Goal: Information Seeking & Learning: Learn about a topic

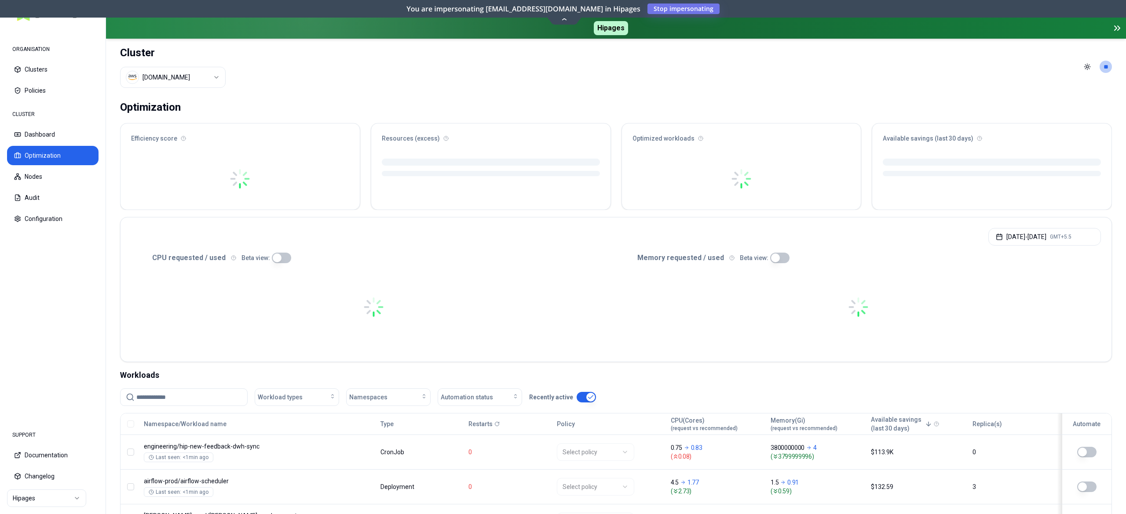
click at [197, 75] on html "ORGANISATION Clusters Policies CLUSTER Dashboard Optimization Nodes Audit Confi…" at bounding box center [563, 257] width 1126 height 514
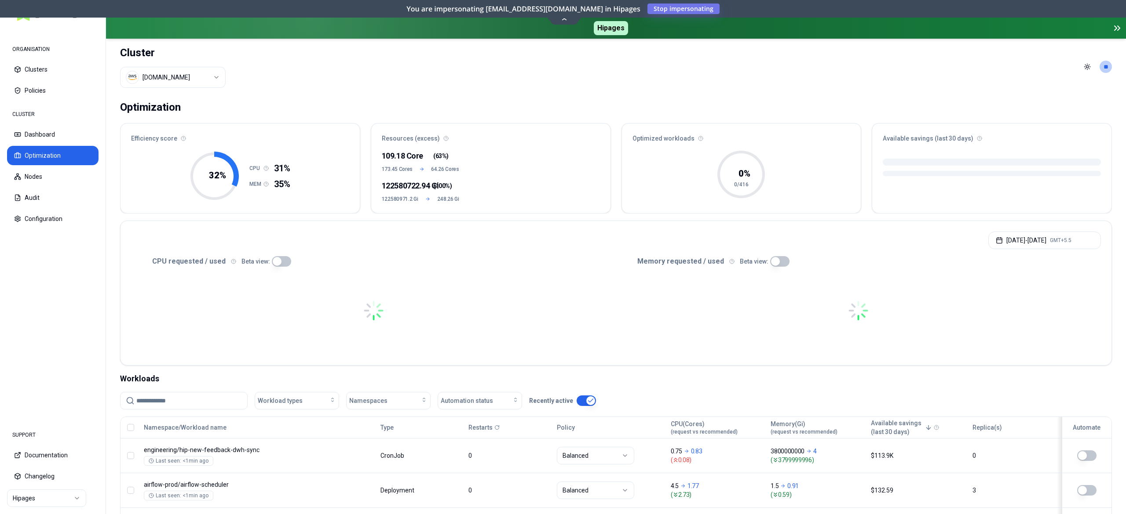
click at [593, 111] on html "ORGANISATION Clusters Policies CLUSTER Dashboard Optimization Nodes Audit Confi…" at bounding box center [563, 257] width 1126 height 514
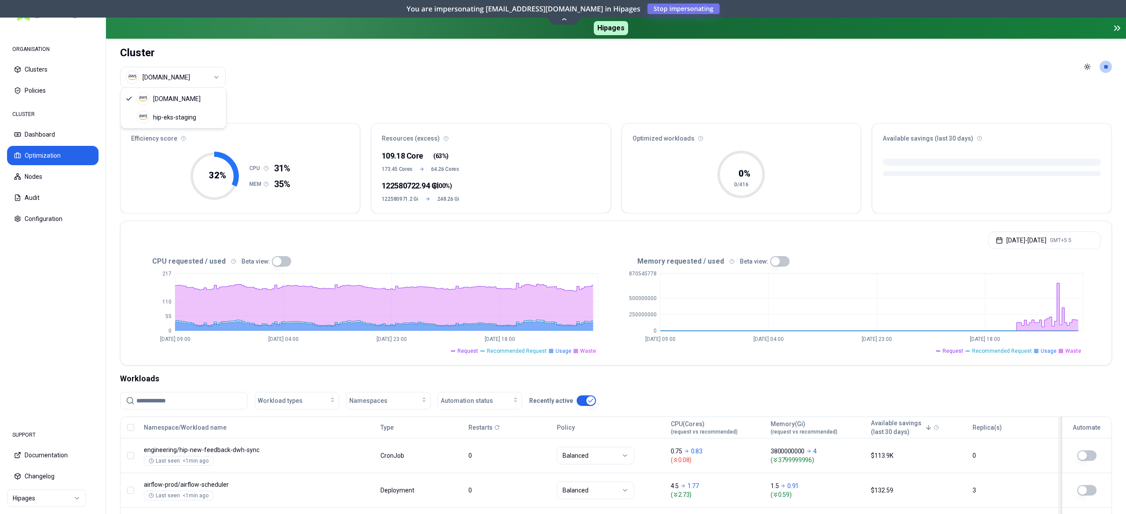
click at [219, 75] on html "ORGANISATION Clusters Policies CLUSTER Dashboard Optimization Nodes Audit Confi…" at bounding box center [563, 257] width 1126 height 514
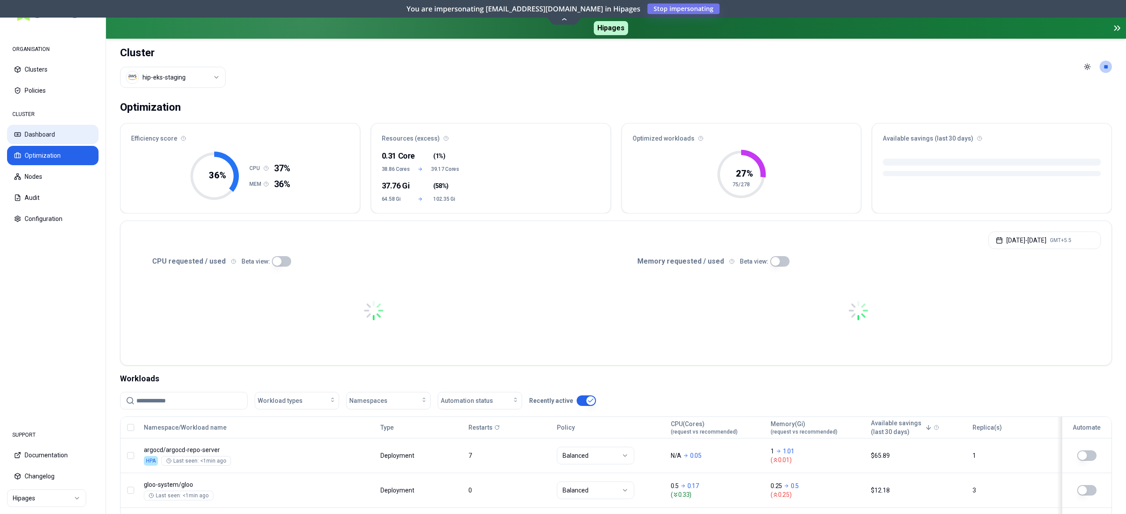
click at [74, 133] on button "Dashboard" at bounding box center [52, 134] width 91 height 19
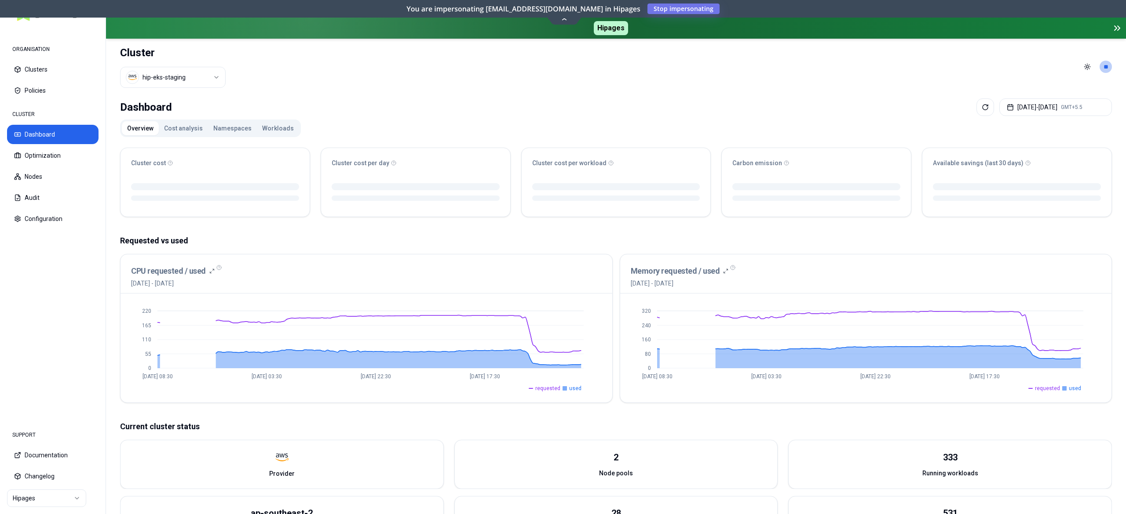
click at [198, 72] on html "ORGANISATION Clusters Policies CLUSTER Dashboard Optimization Nodes Audit Confi…" at bounding box center [563, 257] width 1126 height 514
drag, startPoint x: 180, startPoint y: 103, endPoint x: 185, endPoint y: 105, distance: 4.7
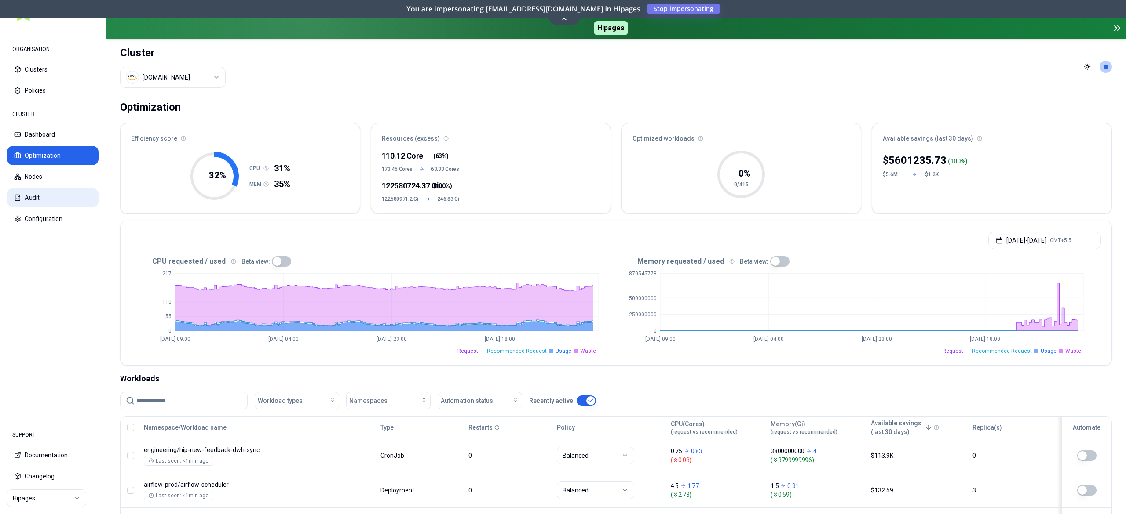
click at [46, 198] on button "Audit" at bounding box center [52, 197] width 91 height 19
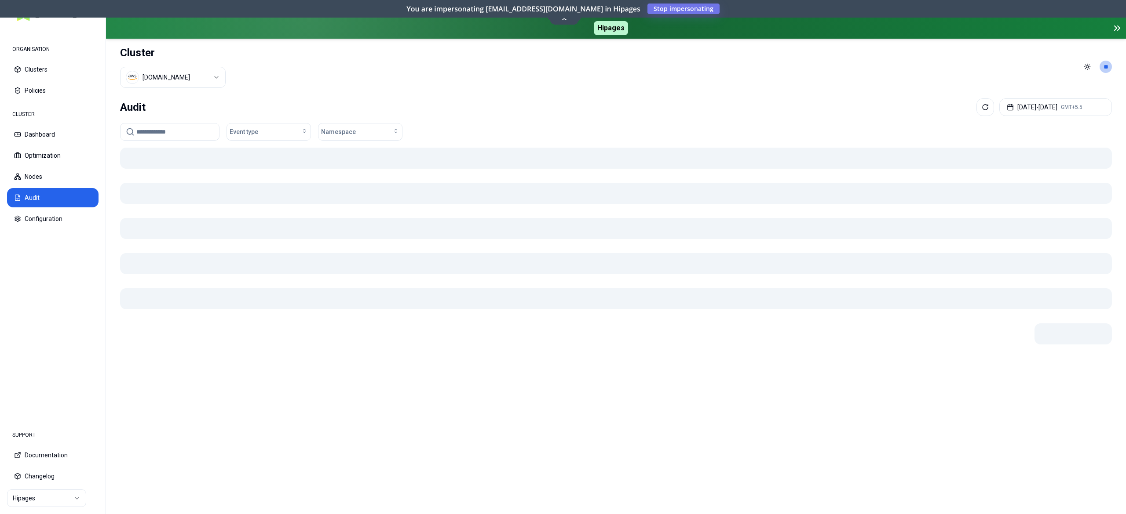
click at [166, 130] on input at bounding box center [174, 132] width 77 height 17
click at [186, 73] on html "ORGANISATION Clusters Policies CLUSTER Dashboard Optimization Nodes Audit Confi…" at bounding box center [563, 257] width 1126 height 514
click at [182, 139] on input at bounding box center [174, 132] width 77 height 17
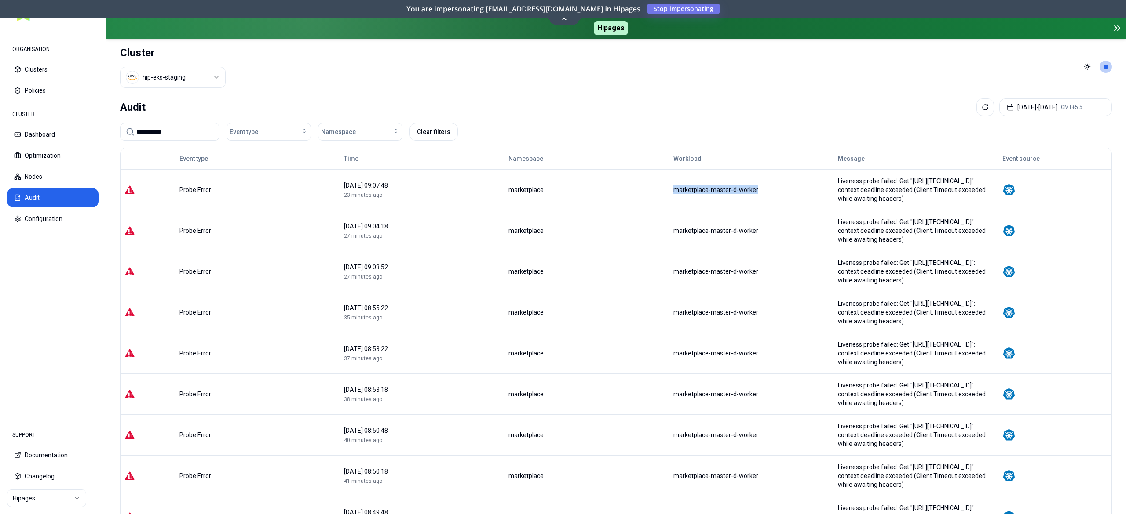
drag, startPoint x: 719, startPoint y: 188, endPoint x: 614, endPoint y: 171, distance: 106.3
click at [614, 171] on tr "Probe Error 09 September 2025 09:07:48 23 minutes ago marketplace marketplace-m…" at bounding box center [615, 189] width 991 height 41
copy tr "marketplace-master-d-worker"
drag, startPoint x: 193, startPoint y: 140, endPoint x: 113, endPoint y: 102, distance: 88.3
click at [113, 102] on div "**********" at bounding box center [616, 360] width 1020 height 530
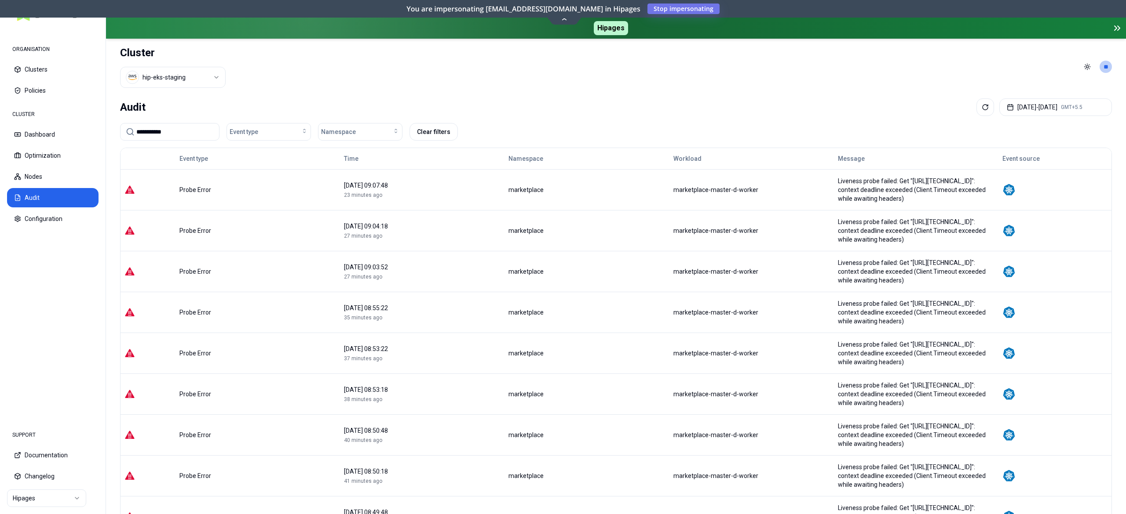
paste input "**********"
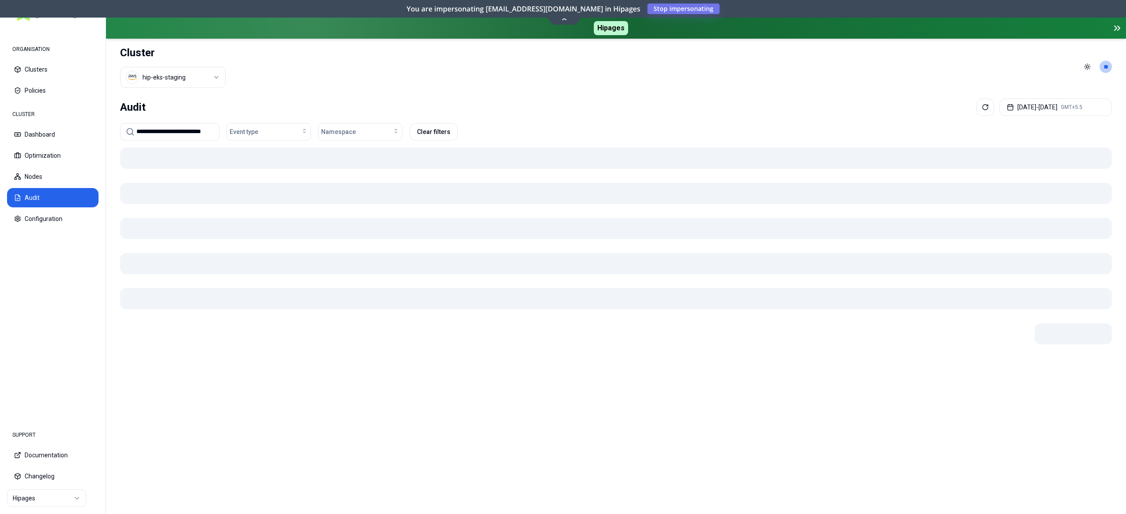
click at [449, 91] on header "Cluster hip-eks-staging Toggle theme **" at bounding box center [616, 67] width 1020 height 56
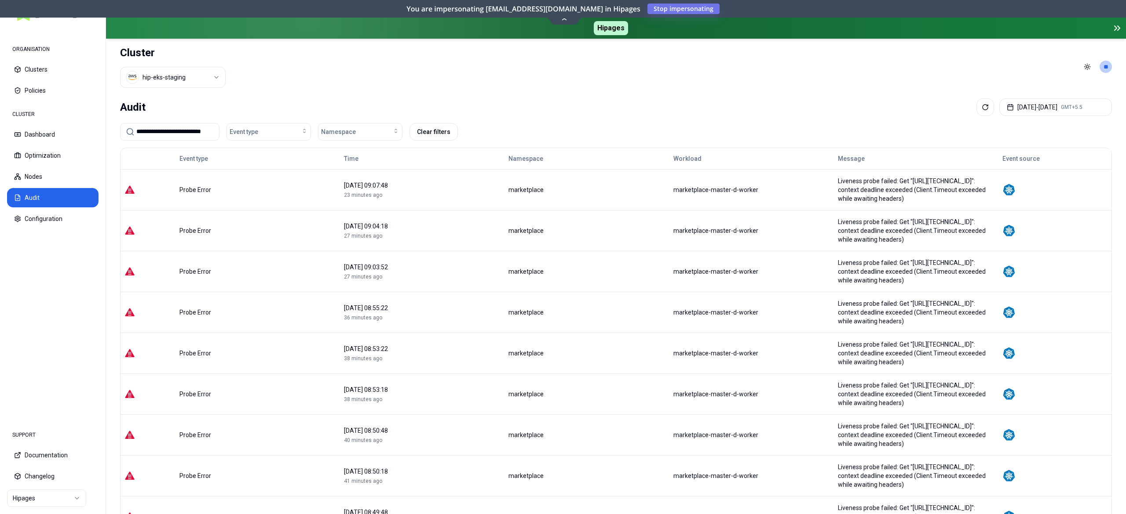
drag, startPoint x: 142, startPoint y: 132, endPoint x: 283, endPoint y: 211, distance: 162.0
click at [142, 133] on input "**********" at bounding box center [174, 132] width 77 height 16
type input "**********"
drag, startPoint x: 1045, startPoint y: 105, endPoint x: 1040, endPoint y: 112, distance: 7.9
click at [1046, 105] on button "[DATE] - [DATE] GMT+5.5" at bounding box center [1055, 107] width 113 height 18
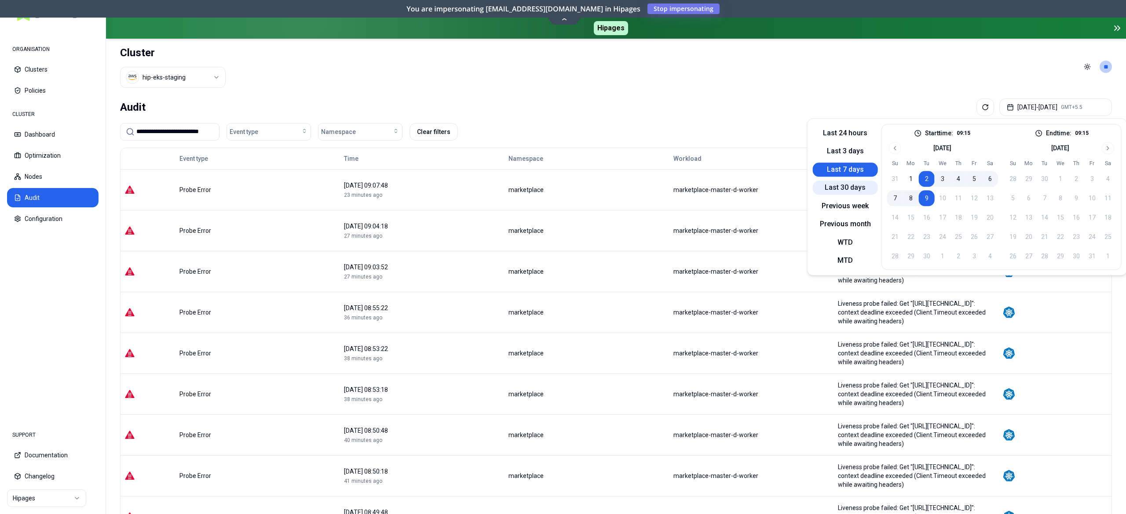
click at [861, 193] on button "Last 30 days" at bounding box center [845, 188] width 65 height 14
click at [872, 226] on button "Previous month" at bounding box center [845, 225] width 65 height 14
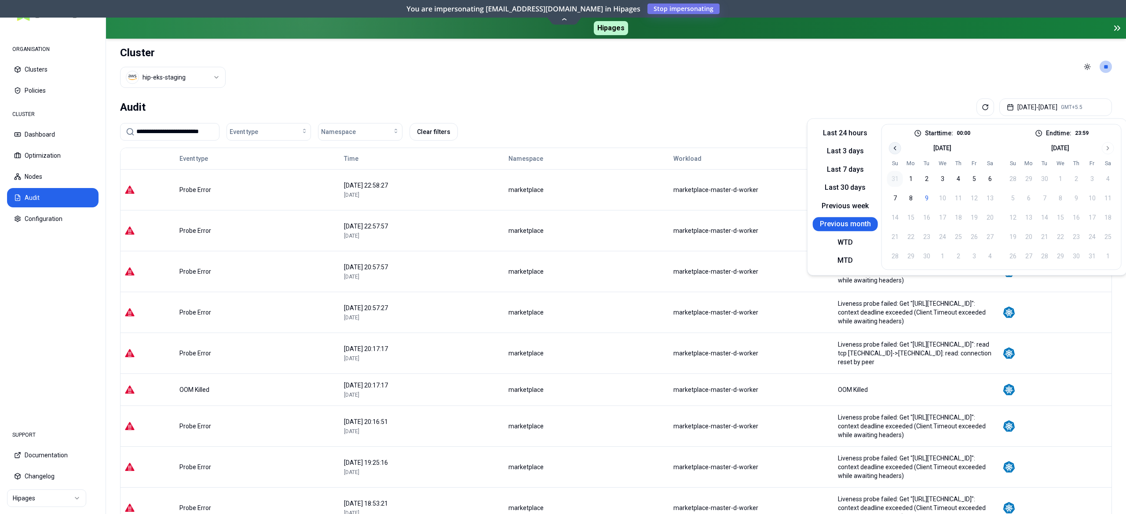
click at [894, 149] on icon "Go to previous month" at bounding box center [895, 148] width 2 height 4
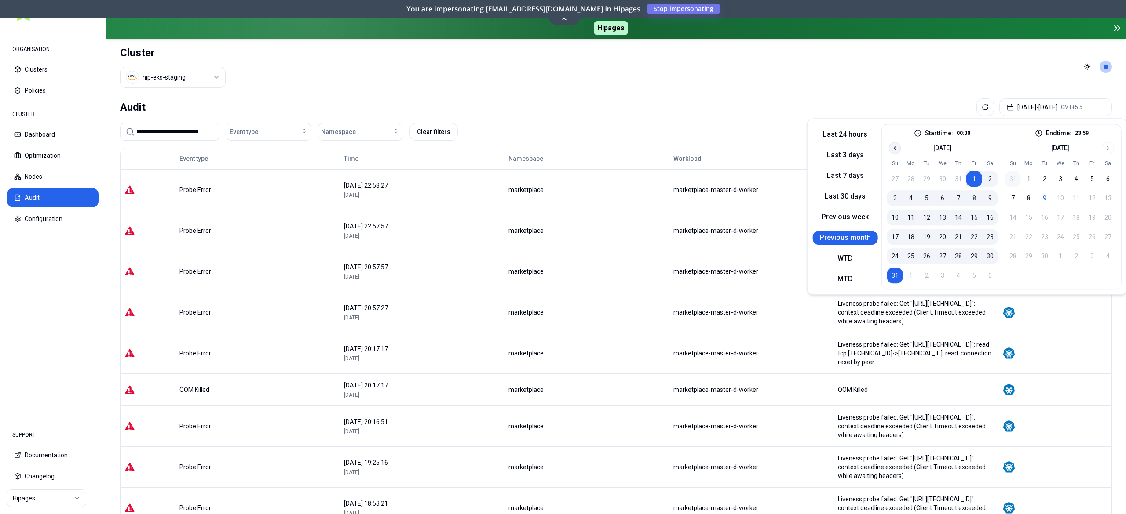
click at [894, 149] on icon "Go to previous month" at bounding box center [894, 148] width 7 height 7
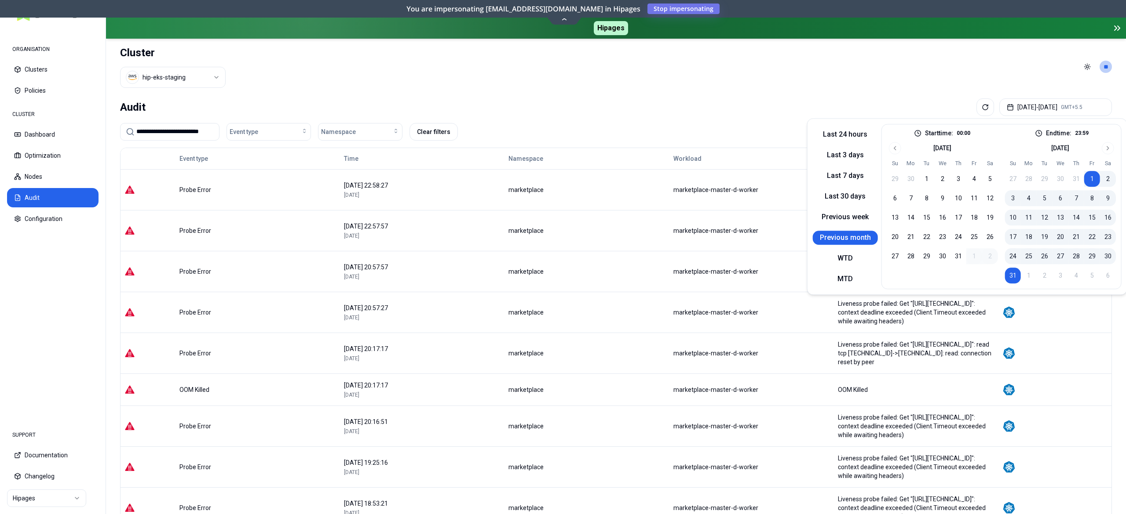
click at [1091, 177] on button "1" at bounding box center [1092, 179] width 16 height 16
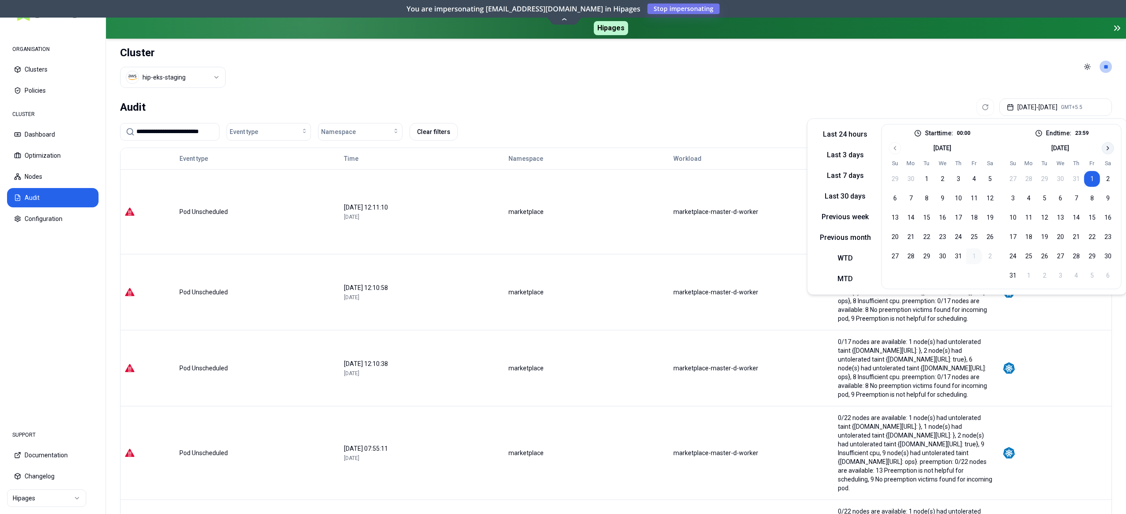
click at [1108, 150] on icon "Go to next month" at bounding box center [1107, 148] width 7 height 7
click at [1039, 197] on button "9" at bounding box center [1044, 198] width 16 height 16
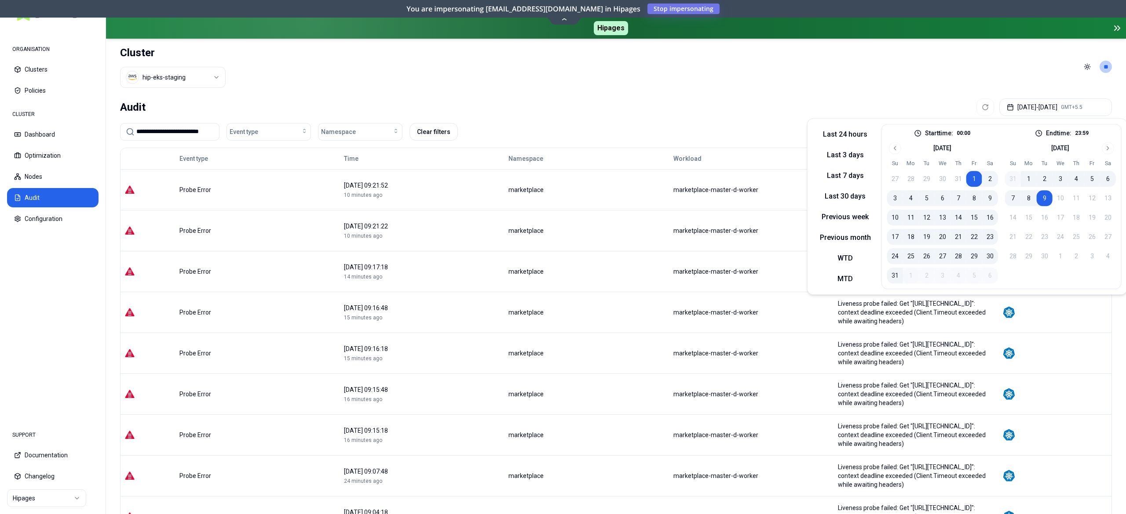
click at [713, 115] on div "Audit [DATE] - [DATE] GMT+5.5" at bounding box center [616, 107] width 992 height 18
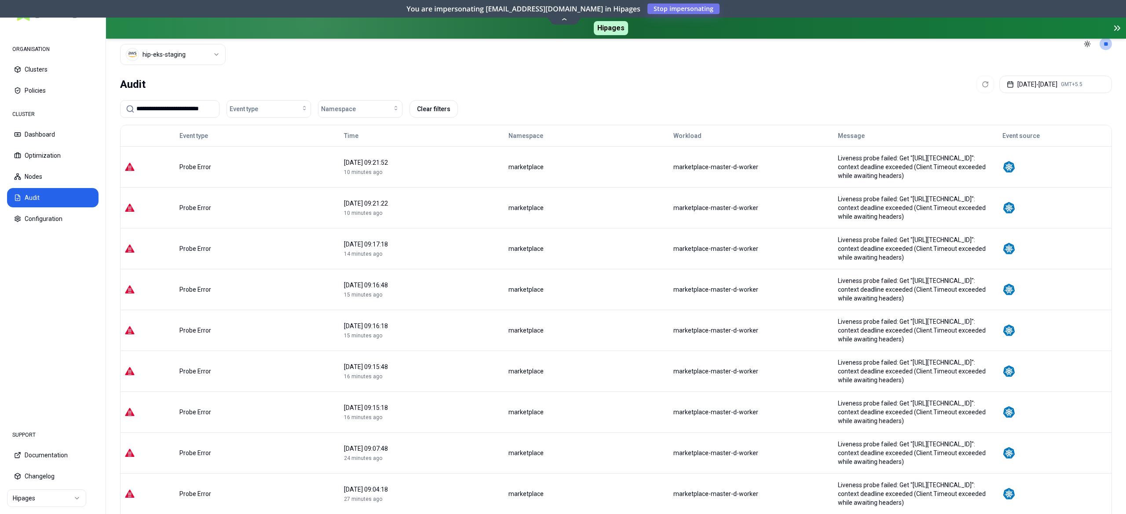
scroll to position [35, 0]
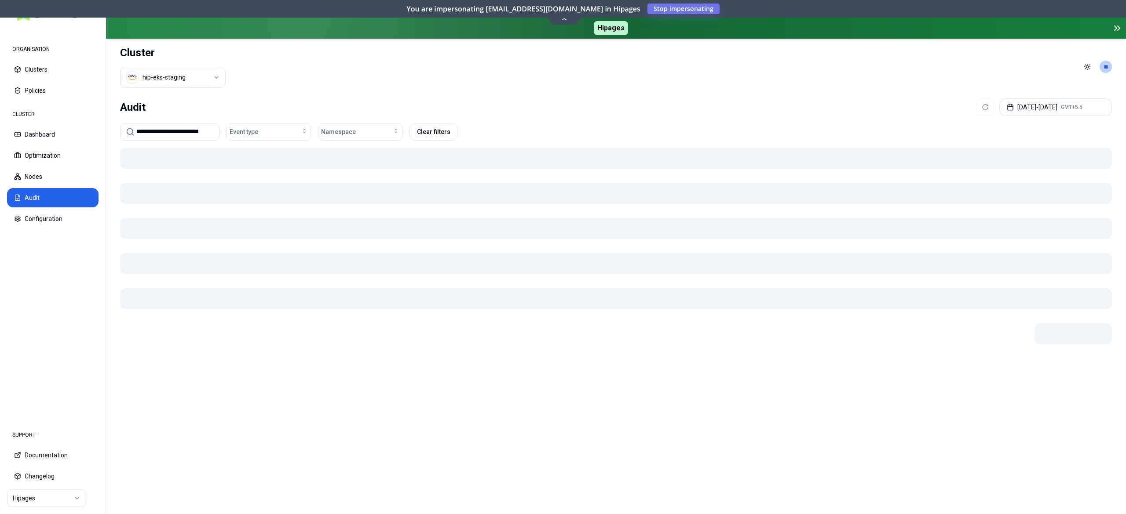
scroll to position [0, 0]
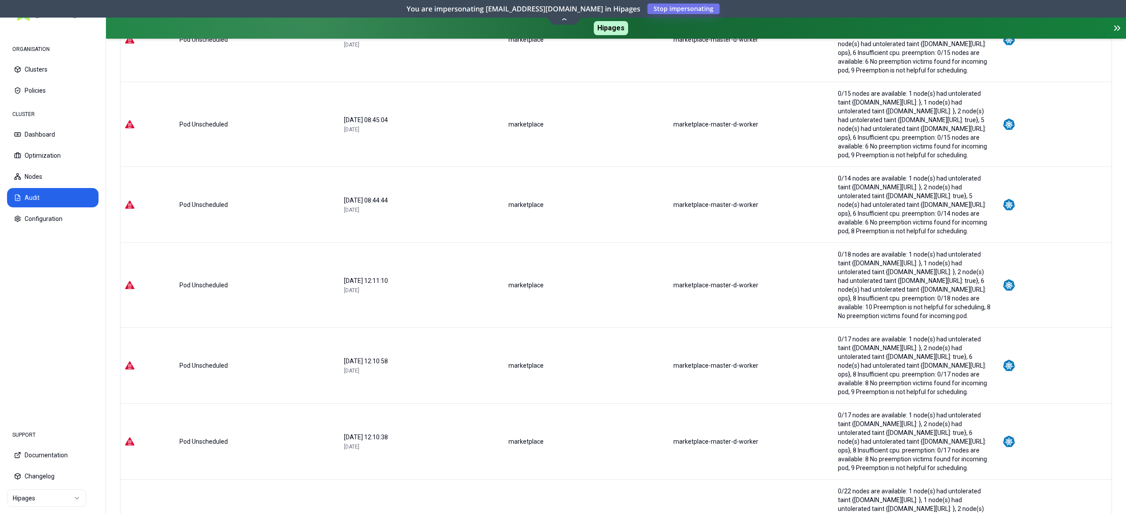
scroll to position [281, 0]
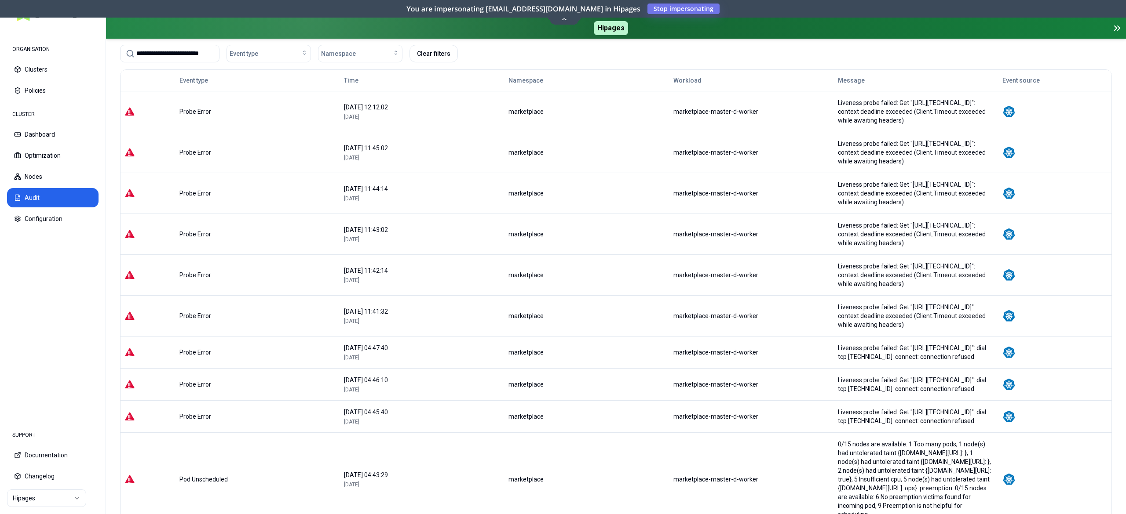
scroll to position [79, 0]
drag, startPoint x: 975, startPoint y: 474, endPoint x: 961, endPoint y: 469, distance: 14.5
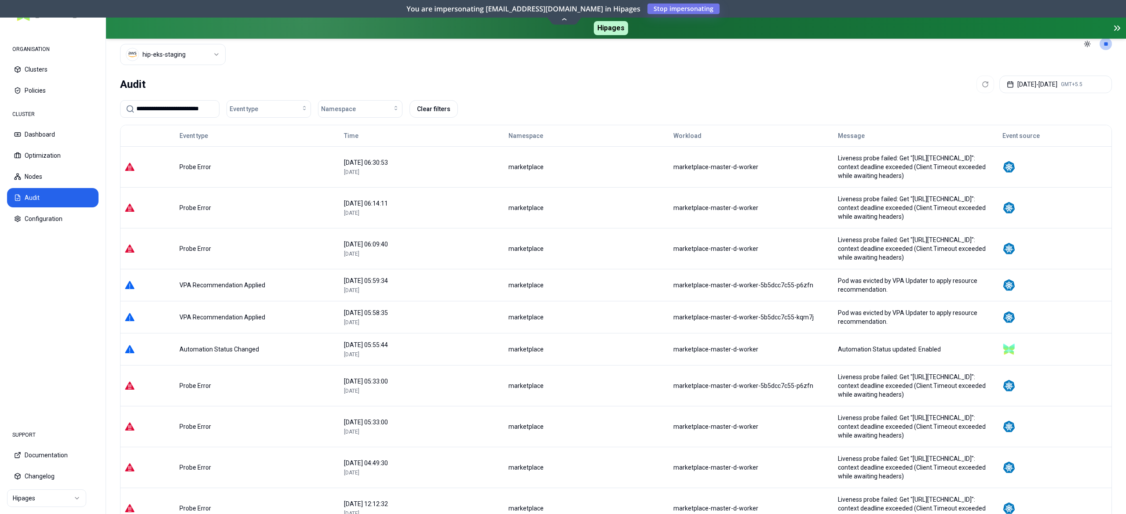
scroll to position [35, 0]
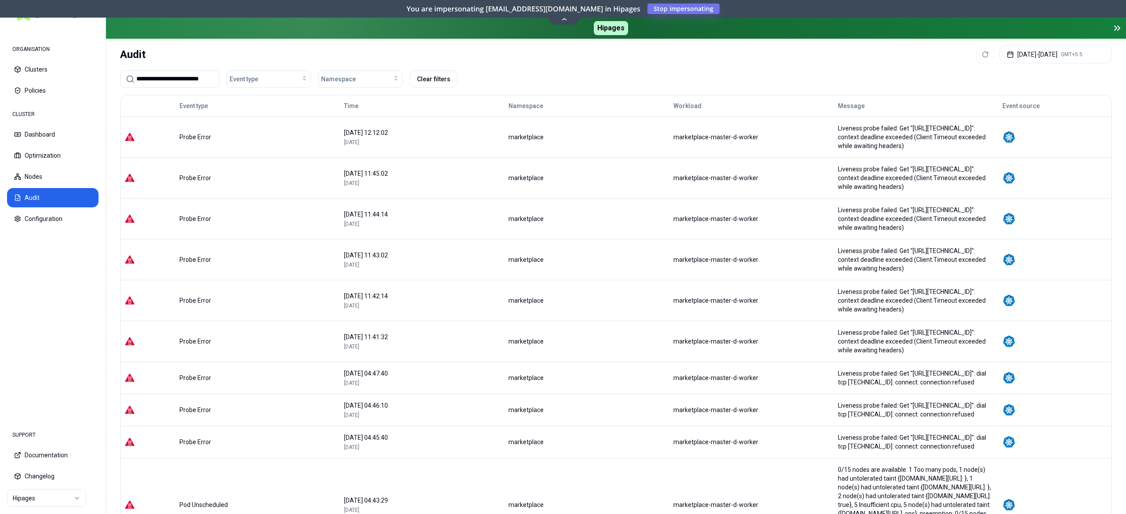
scroll to position [79, 0]
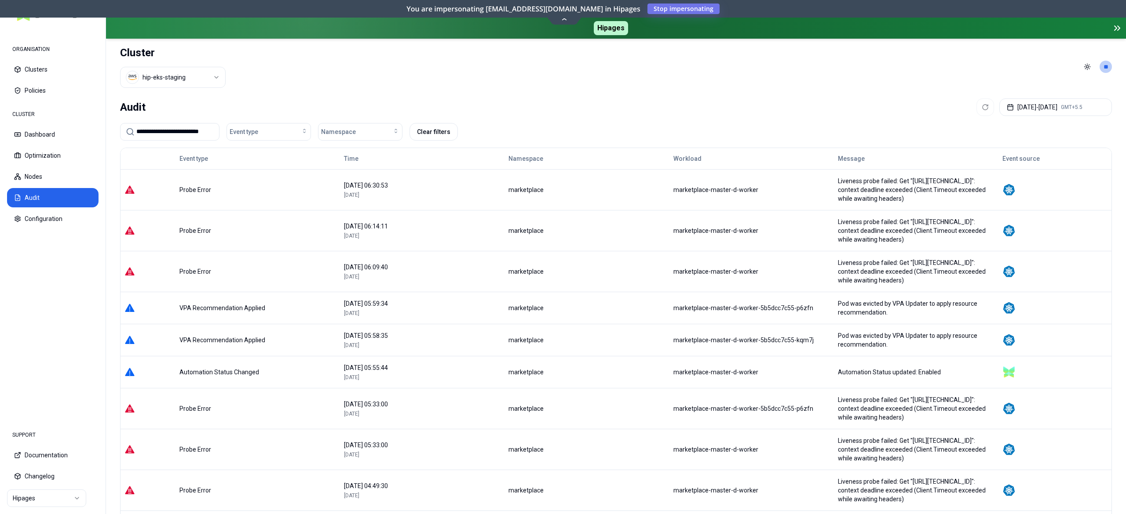
scroll to position [35, 0]
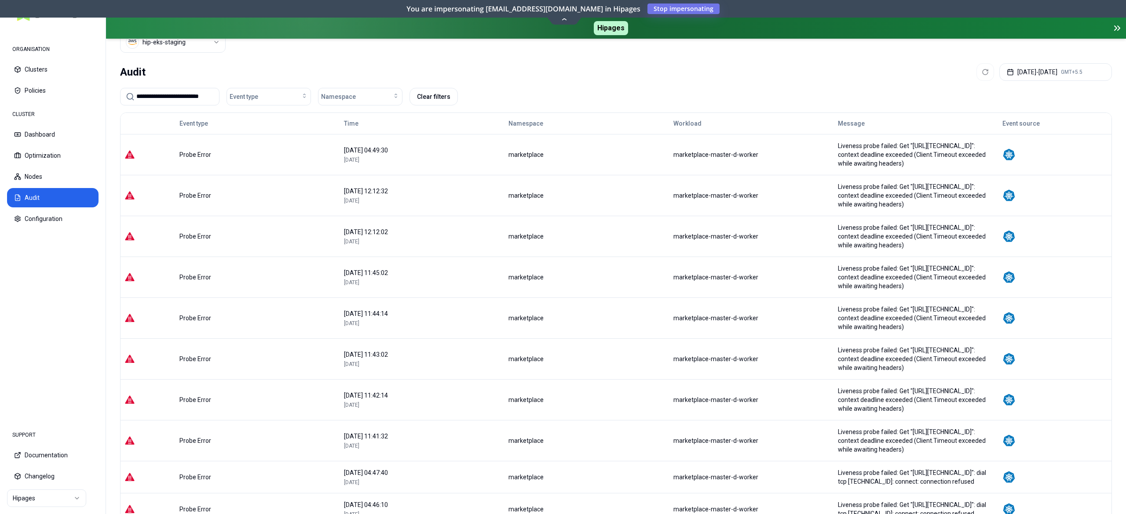
scroll to position [0, 4]
drag, startPoint x: 185, startPoint y: 103, endPoint x: 224, endPoint y: 107, distance: 38.9
click at [224, 107] on div "**********" at bounding box center [616, 100] width 992 height 25
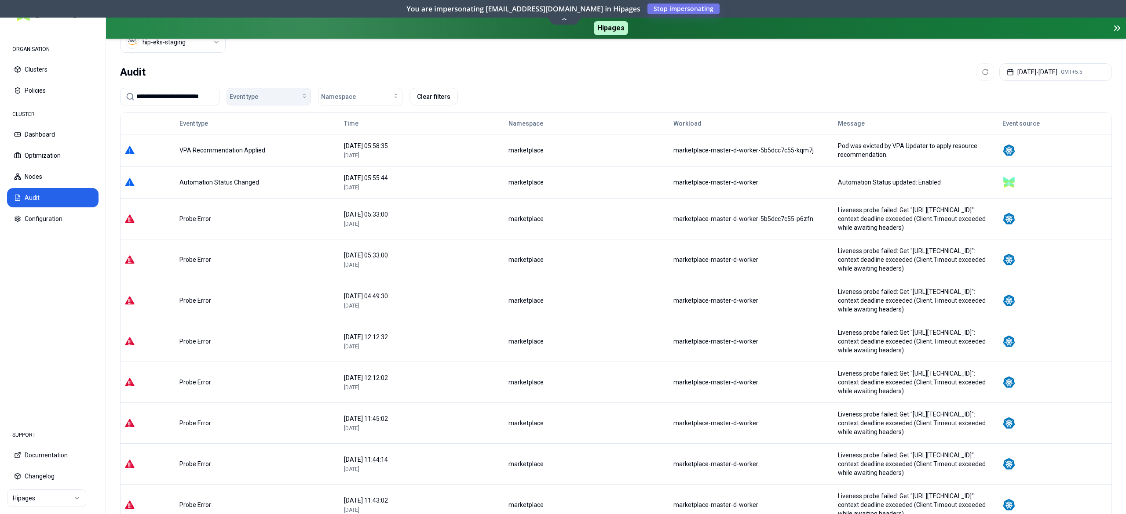
click at [268, 94] on div "Event type" at bounding box center [269, 96] width 78 height 9
click at [267, 233] on span "VPA Recommendation Applied" at bounding box center [271, 229] width 77 height 9
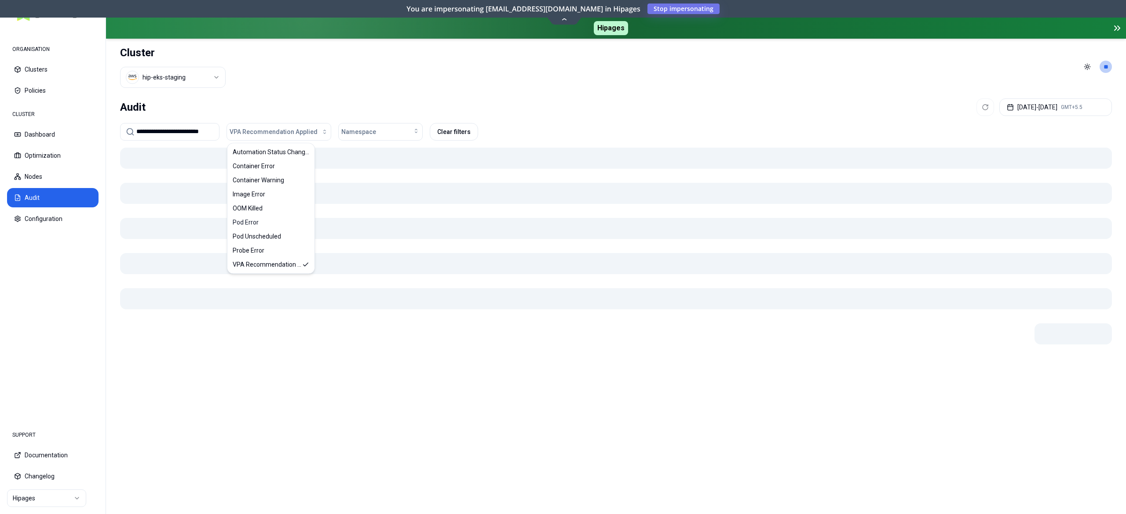
click at [478, 86] on header "Cluster hip-eks-staging Toggle theme **" at bounding box center [616, 67] width 1020 height 56
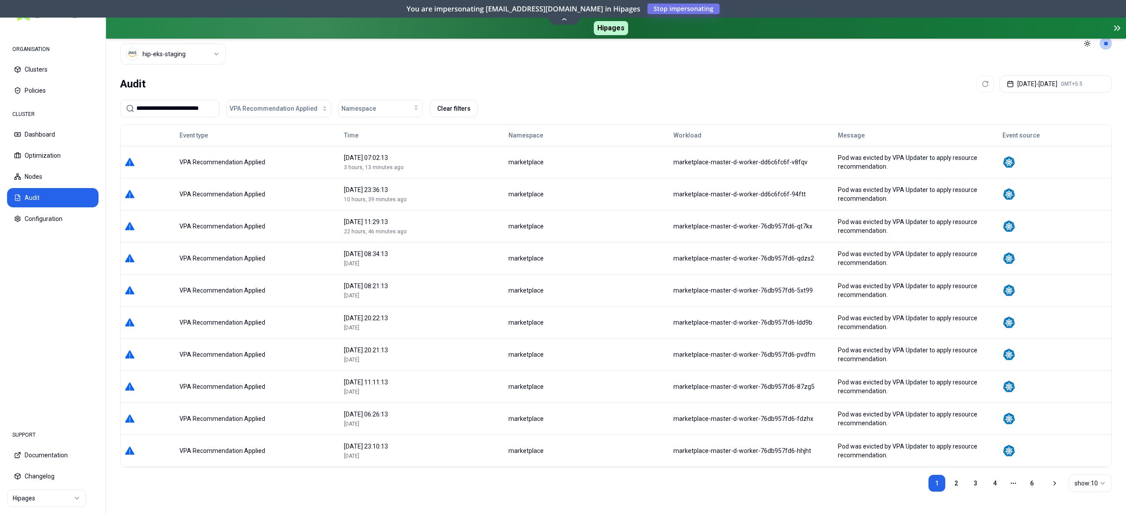
scroll to position [35, 0]
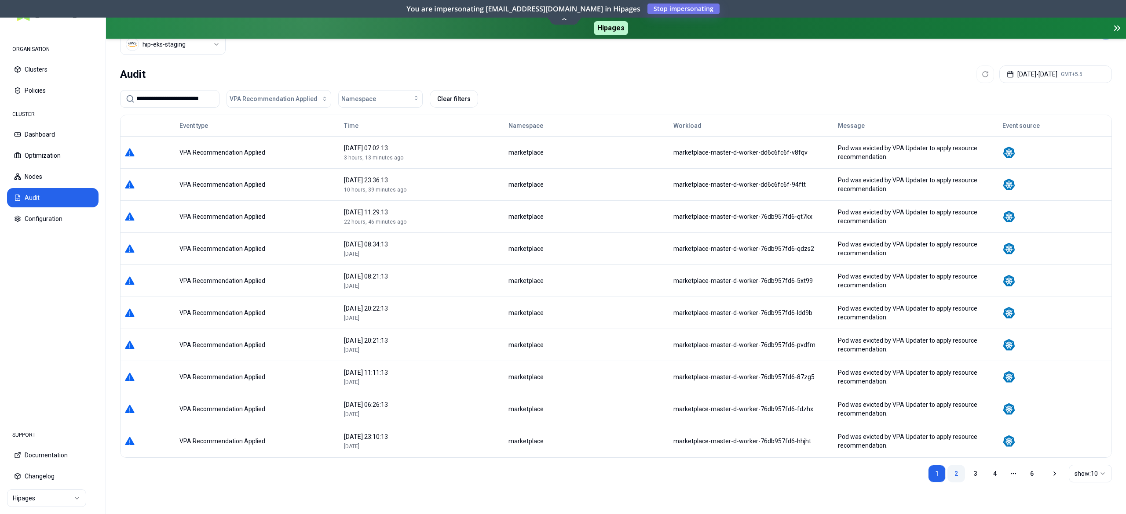
click at [959, 470] on link "2" at bounding box center [956, 474] width 18 height 18
click at [970, 471] on link "3" at bounding box center [975, 474] width 18 height 18
click at [952, 466] on link "2" at bounding box center [956, 474] width 18 height 18
click at [937, 470] on link "1" at bounding box center [937, 474] width 18 height 18
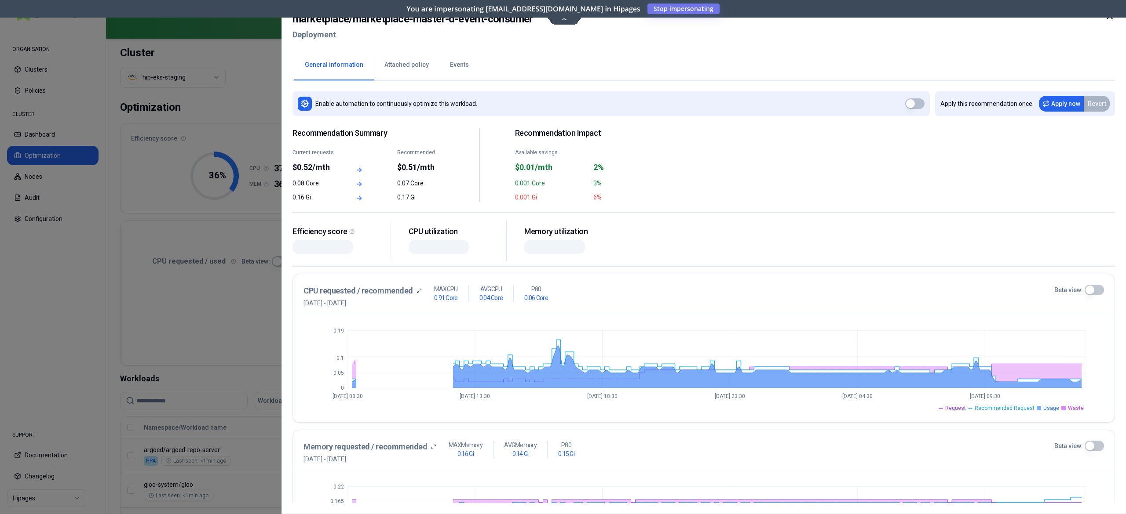
click at [1098, 291] on button "Beta view:" at bounding box center [1093, 290] width 19 height 11
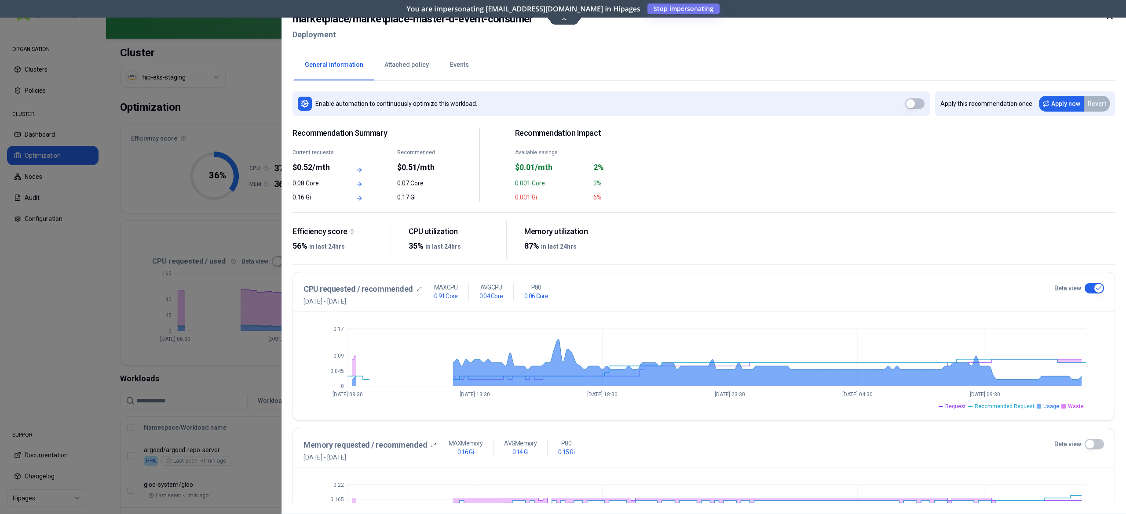
drag, startPoint x: 252, startPoint y: 251, endPoint x: 256, endPoint y: 232, distance: 19.3
click at [252, 251] on div at bounding box center [563, 257] width 1126 height 514
click at [201, 80] on html "ORGANISATION Clusters Policies CLUSTER Dashboard Optimization Nodes Audit Confi…" at bounding box center [563, 257] width 1126 height 514
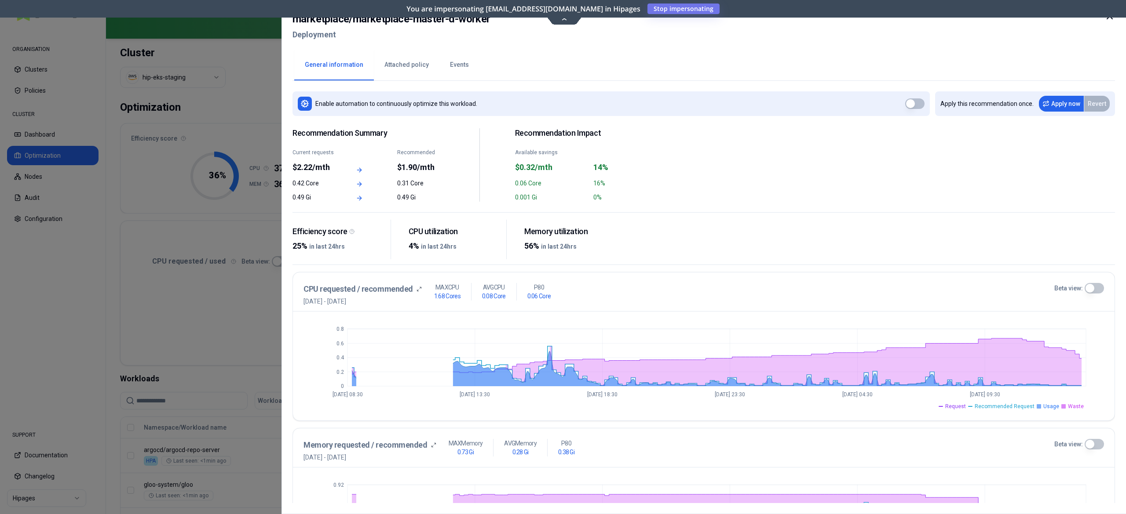
drag, startPoint x: 1105, startPoint y: 285, endPoint x: 1094, endPoint y: 291, distance: 12.2
click at [1104, 285] on div "CPU requested / recommended 2nd September 2025 - 9th September 2025 MAX CPU 1.6…" at bounding box center [703, 292] width 821 height 39
click at [1094, 291] on button "Beta view:" at bounding box center [1093, 288] width 19 height 11
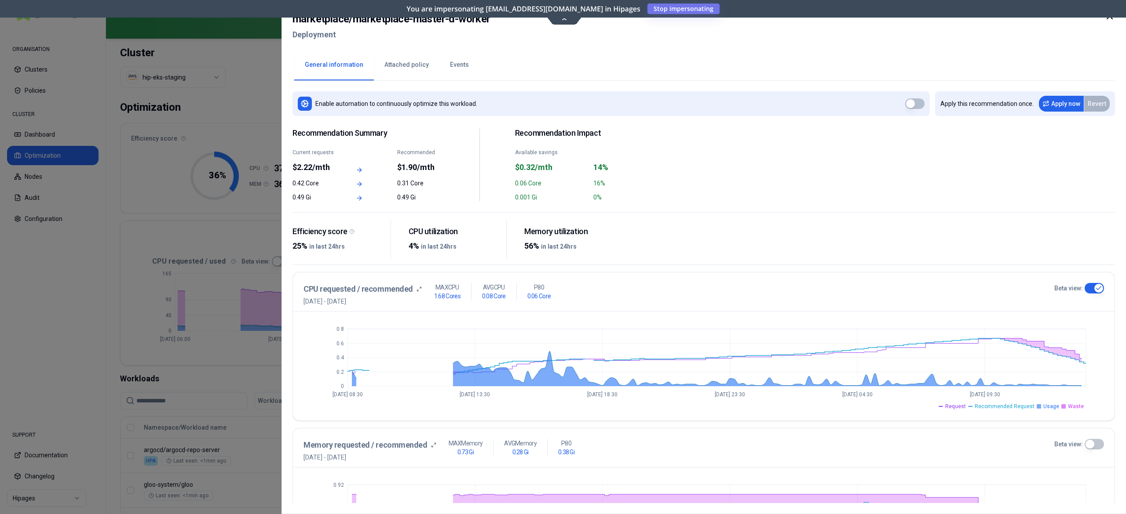
click at [452, 61] on button "Events" at bounding box center [459, 65] width 40 height 31
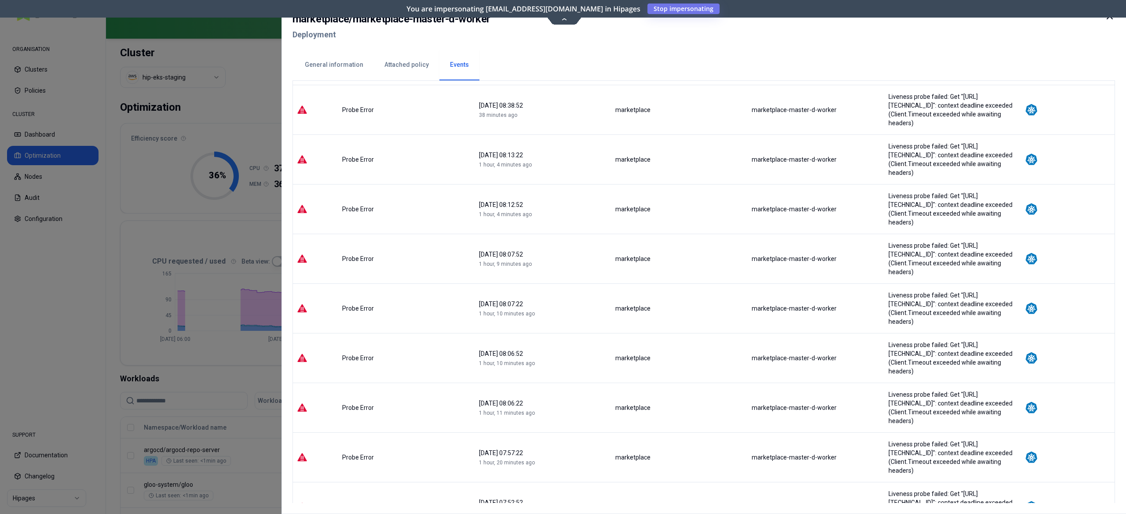
scroll to position [898, 0]
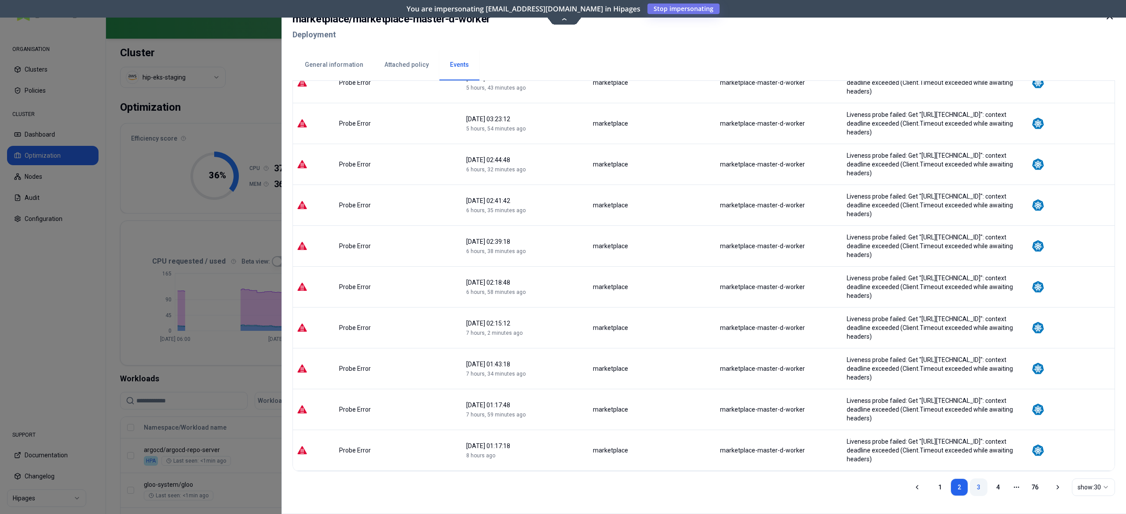
click at [980, 490] on link "3" at bounding box center [979, 488] width 18 height 18
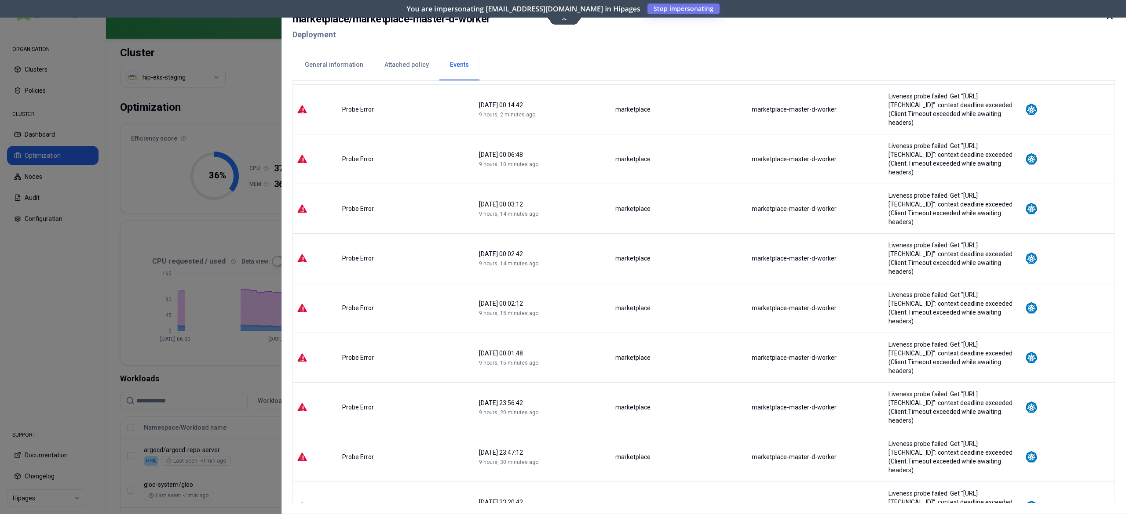
drag, startPoint x: 994, startPoint y: 485, endPoint x: 991, endPoint y: 481, distance: 4.7
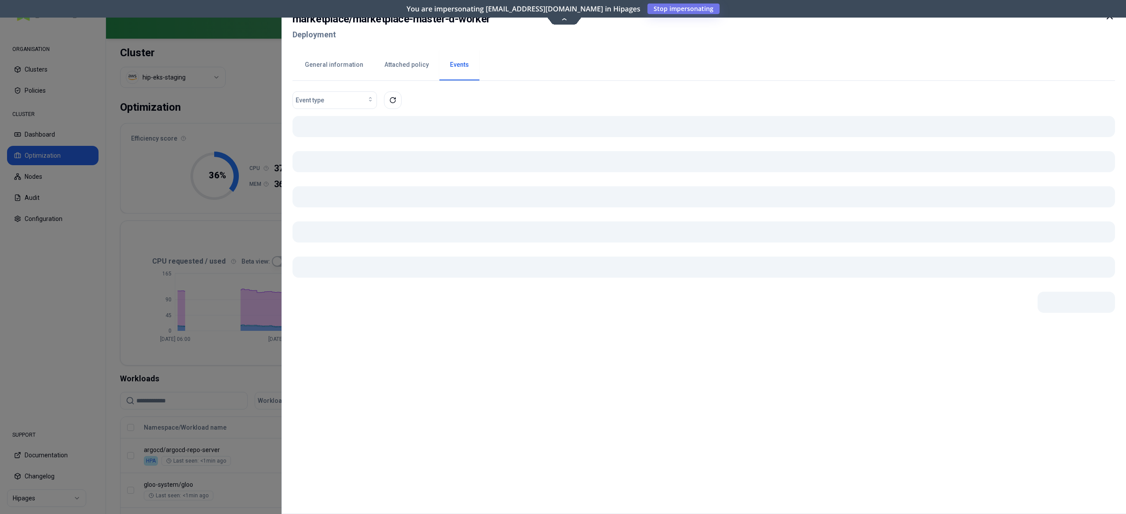
scroll to position [0, 0]
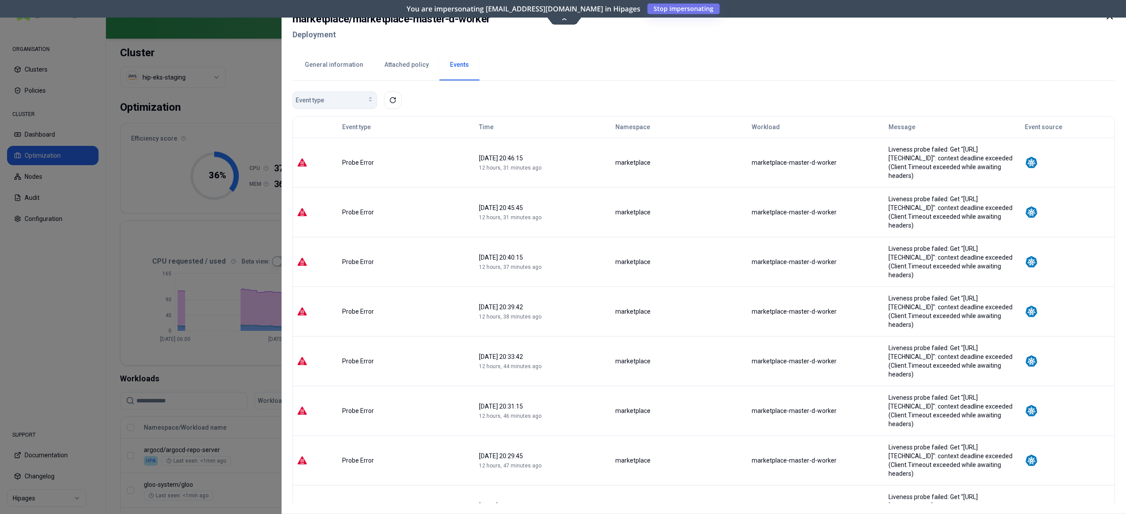
click at [339, 100] on div "Event type" at bounding box center [334, 100] width 78 height 9
click at [338, 175] on div "Probe Error" at bounding box center [337, 176] width 84 height 14
click at [339, 162] on span "Pod Unscheduled" at bounding box center [322, 162] width 48 height 9
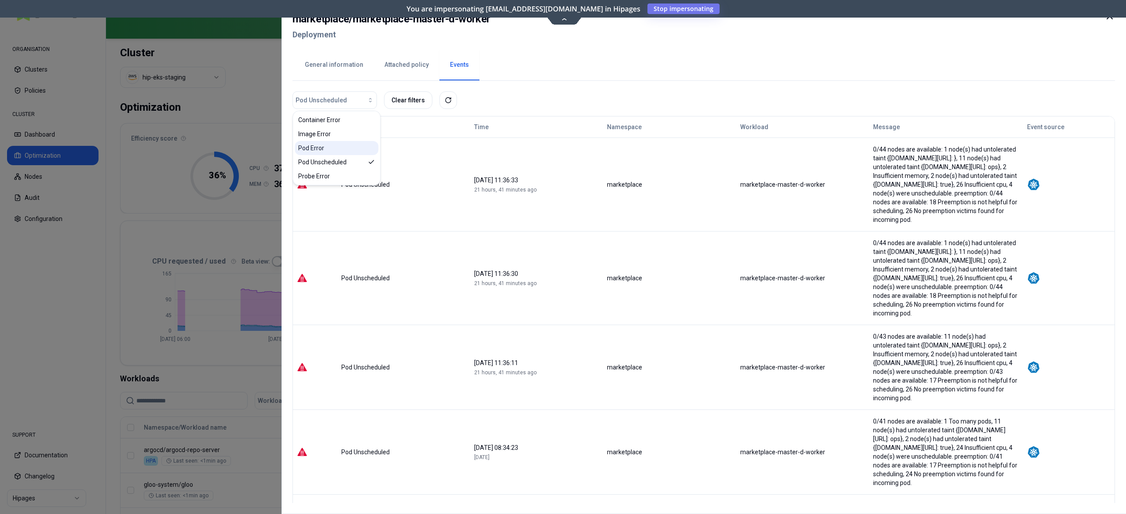
click at [329, 151] on div "Pod Error" at bounding box center [337, 148] width 84 height 14
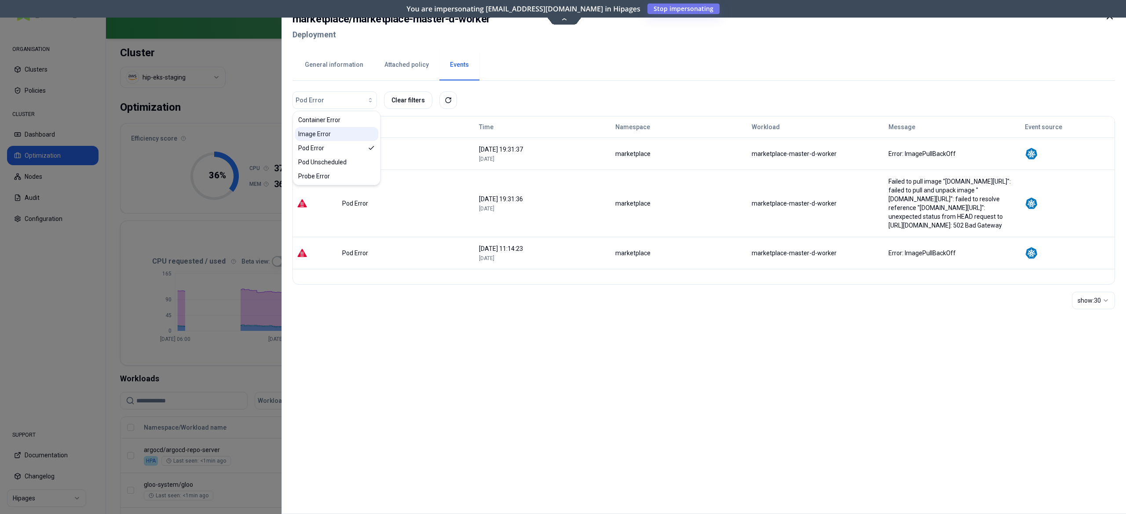
click at [331, 133] on div "Image Error" at bounding box center [337, 134] width 84 height 14
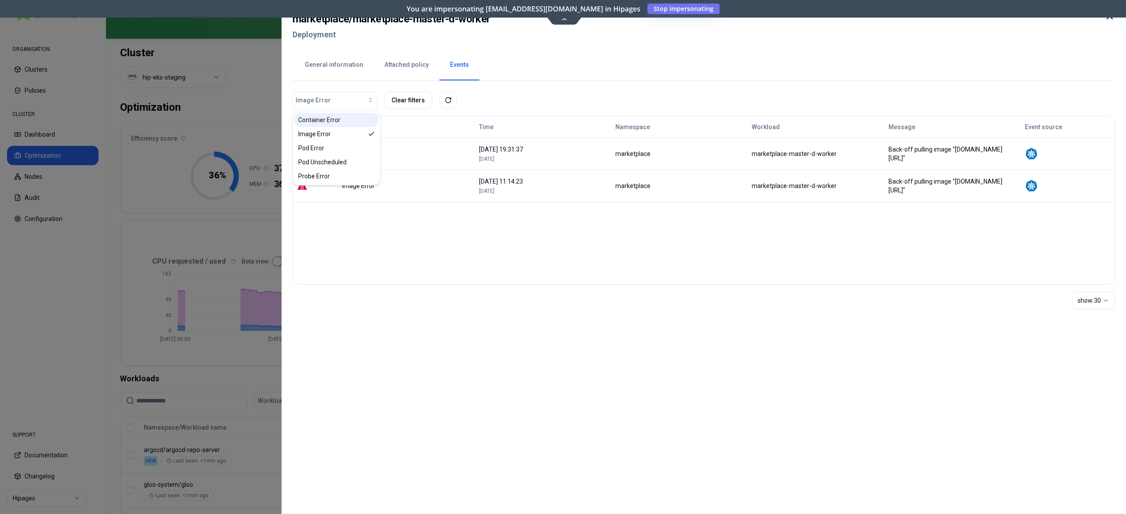
click at [338, 124] on span "Container Error" at bounding box center [319, 120] width 42 height 9
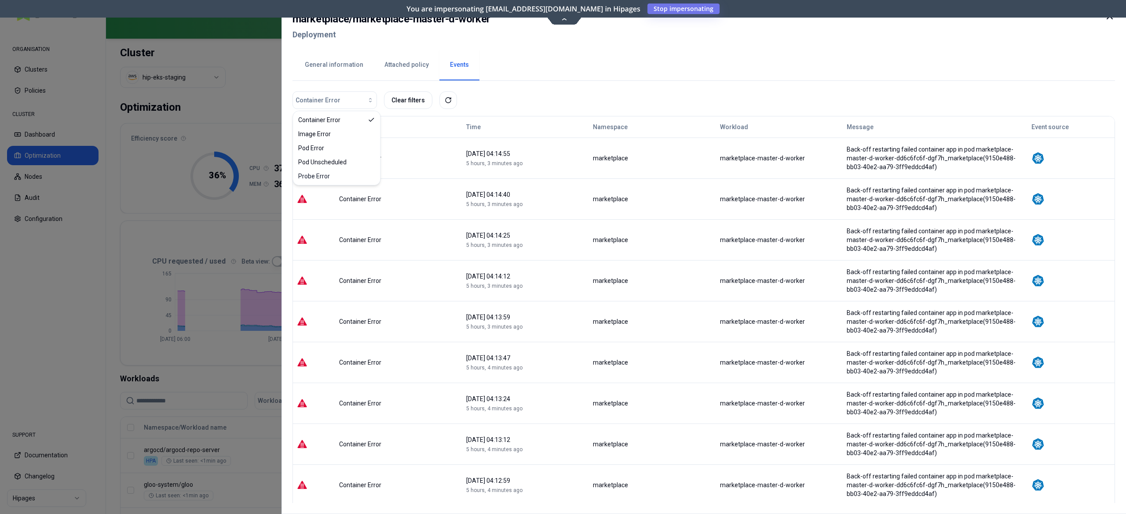
drag, startPoint x: 76, startPoint y: 222, endPoint x: 111, endPoint y: 212, distance: 36.5
click at [80, 221] on div at bounding box center [563, 257] width 1126 height 514
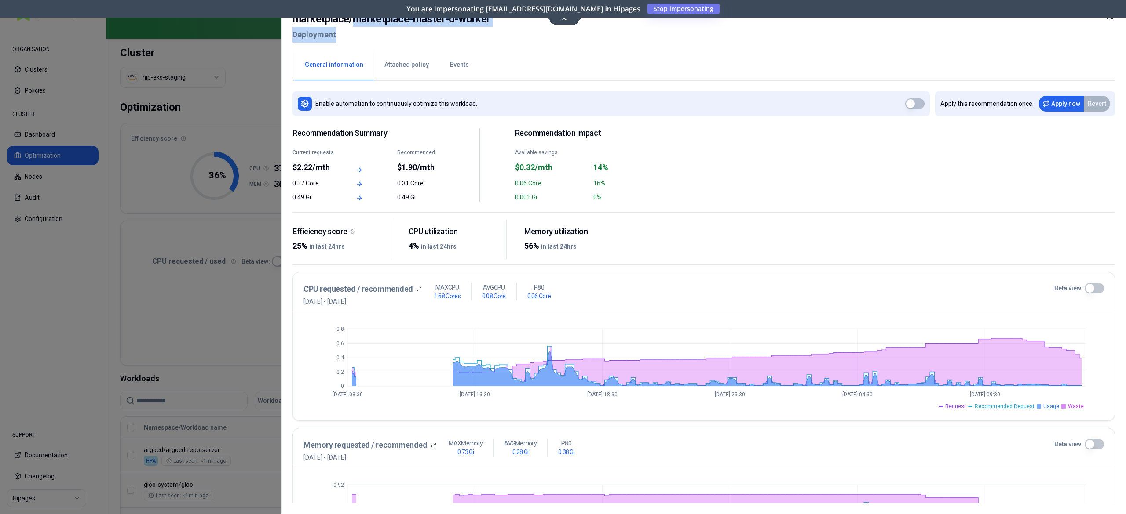
drag, startPoint x: 354, startPoint y: 21, endPoint x: 525, endPoint y: 27, distance: 171.2
click at [525, 27] on div "marketplace / marketplace-master-d-worker Deployment" at bounding box center [703, 29] width 822 height 37
copy div "marketplace-master-d-worker Deployment"
click at [57, 323] on div at bounding box center [563, 257] width 1126 height 514
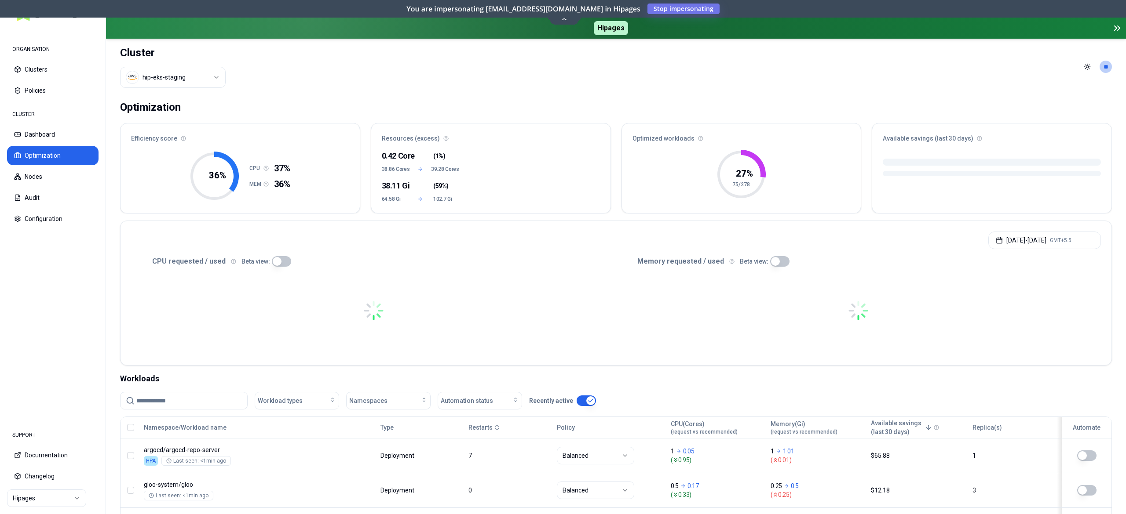
click at [203, 406] on input at bounding box center [189, 401] width 106 height 17
paste input "**********"
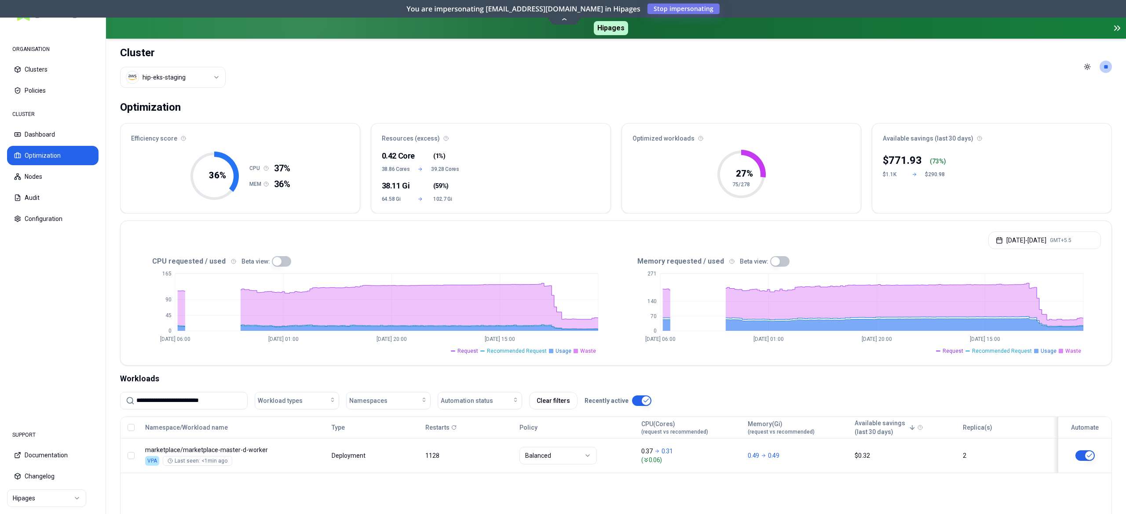
type input "**********"
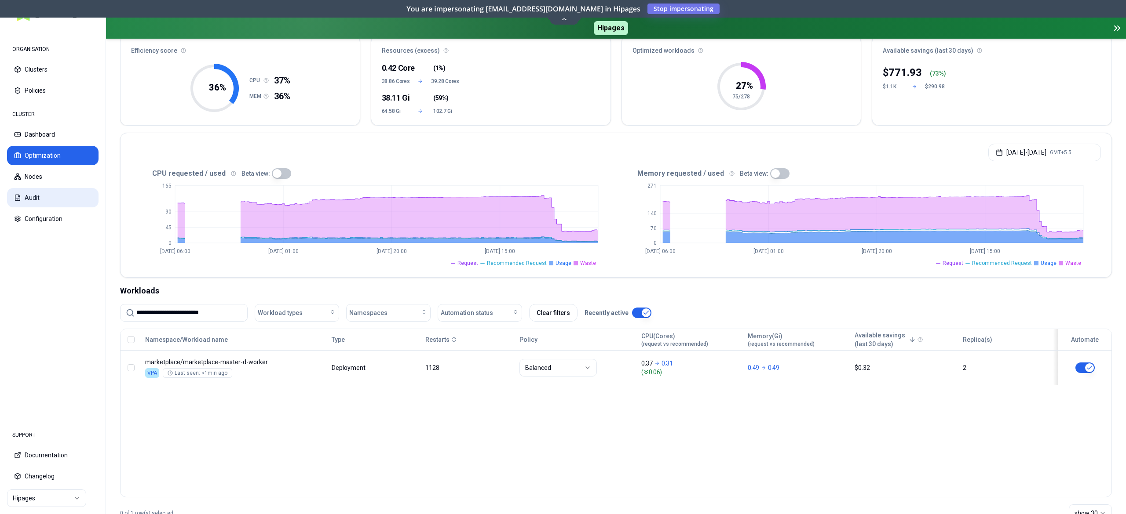
click at [40, 196] on button "Audit" at bounding box center [52, 197] width 91 height 19
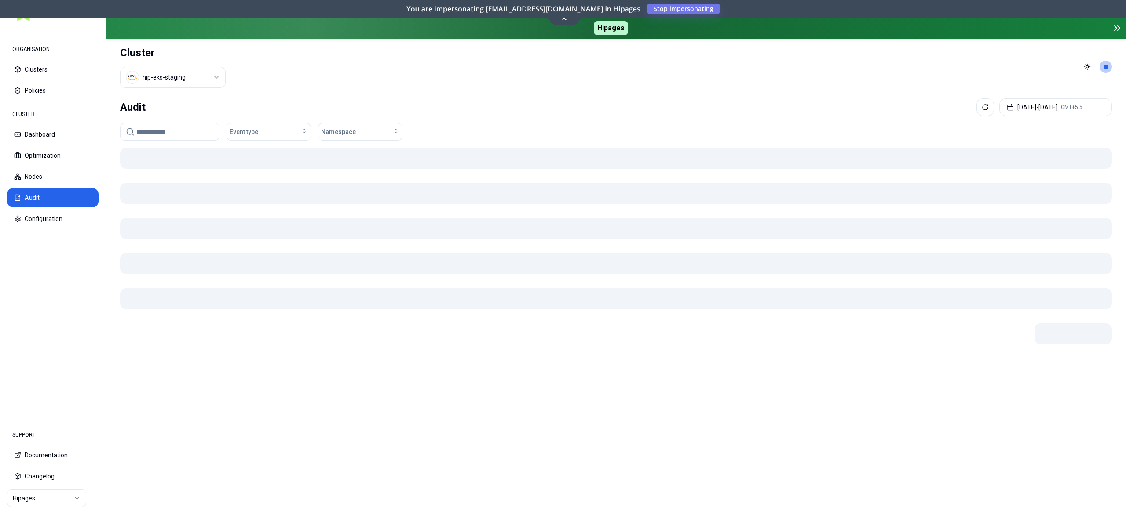
click at [153, 128] on input at bounding box center [174, 132] width 77 height 17
type input "**********"
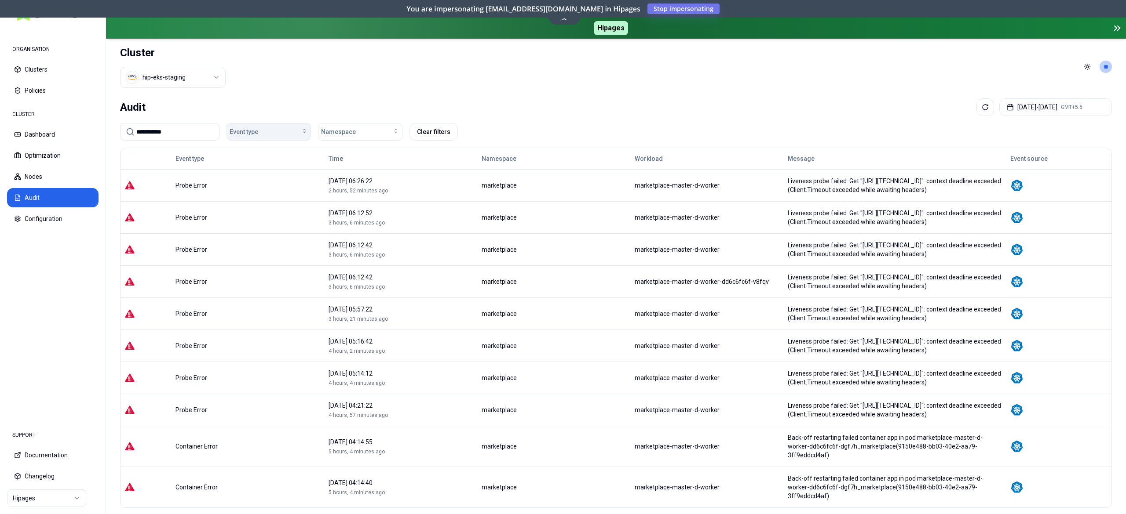
click at [289, 131] on div "Event type" at bounding box center [269, 132] width 78 height 9
click at [280, 219] on span "VPA Recommendation Applied" at bounding box center [271, 222] width 77 height 9
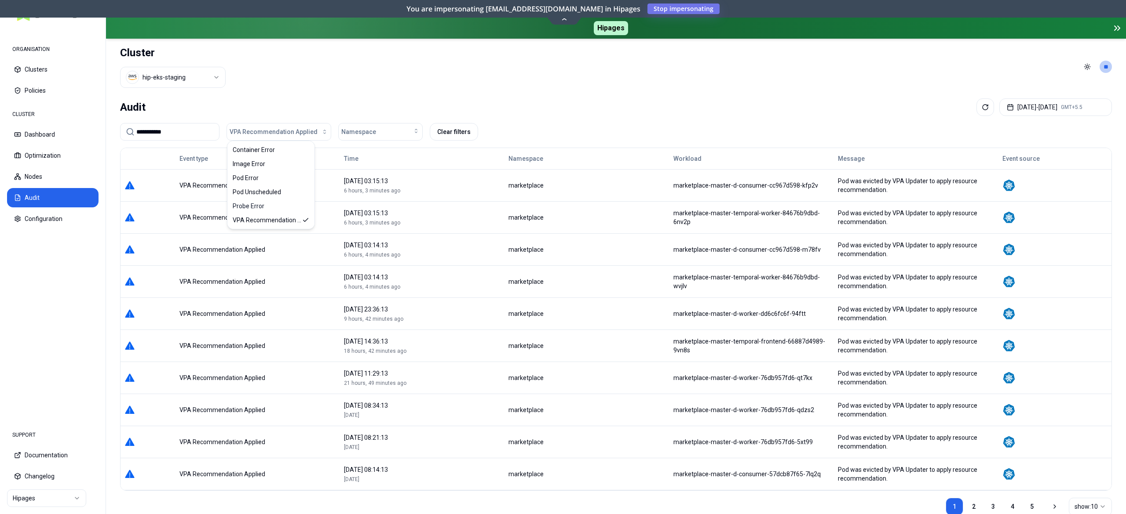
scroll to position [35, 0]
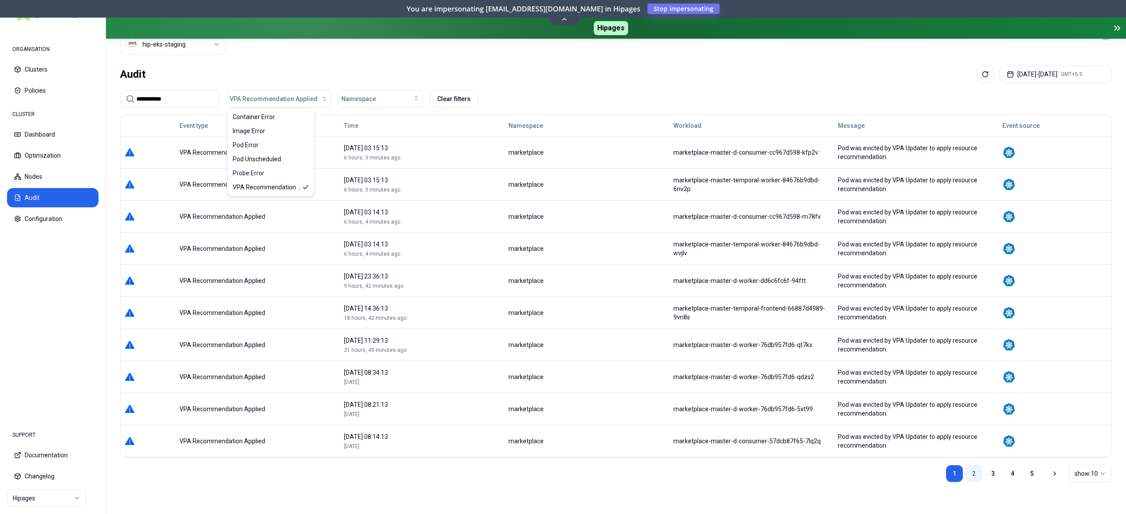
click at [971, 476] on link "2" at bounding box center [974, 474] width 18 height 18
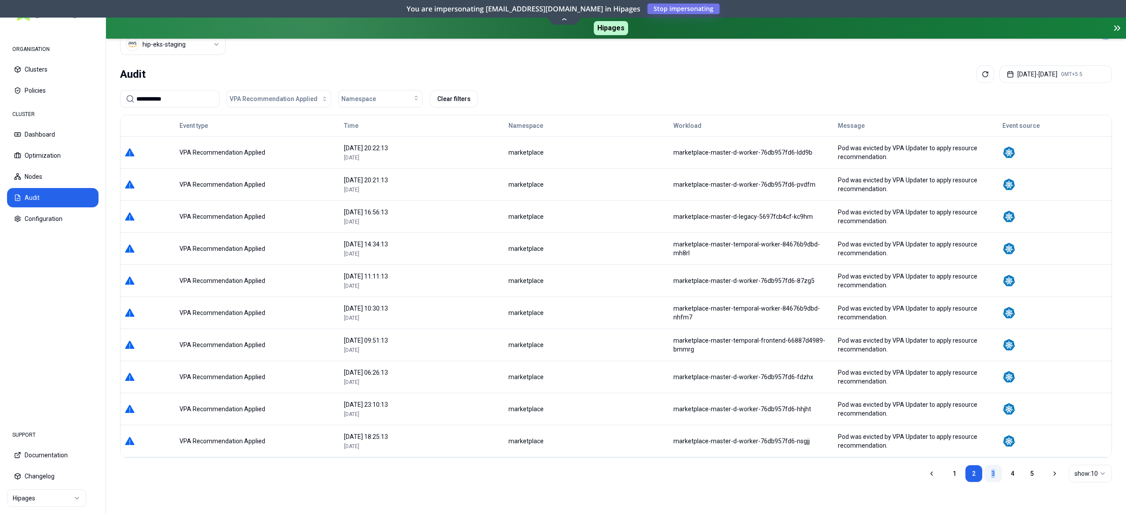
click at [991, 477] on link "3" at bounding box center [993, 474] width 18 height 18
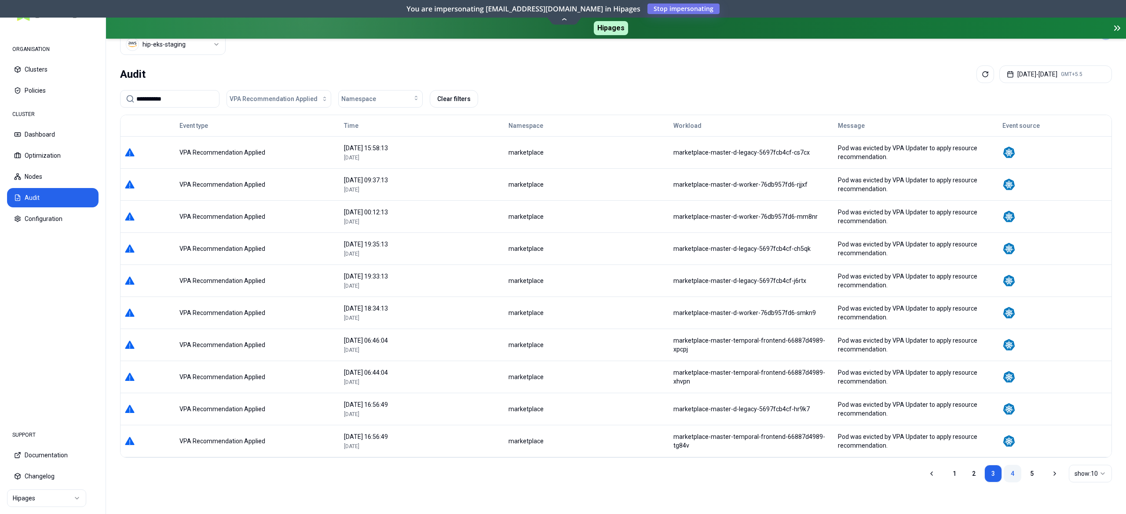
click at [1009, 473] on link "4" at bounding box center [1012, 474] width 18 height 18
click at [1029, 469] on link "5" at bounding box center [1032, 474] width 18 height 18
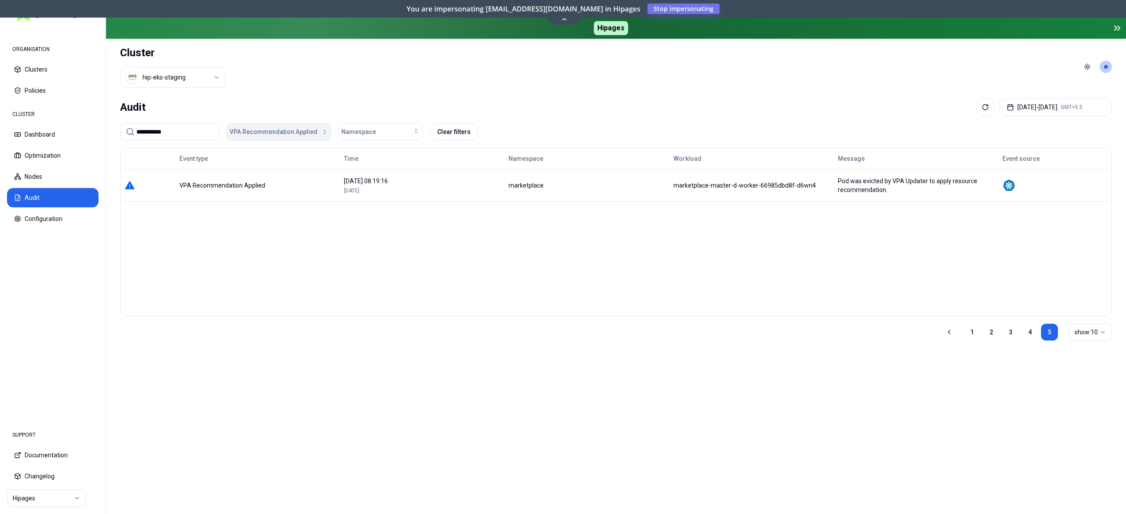
click at [275, 134] on span "VPA Recommendation Applied" at bounding box center [274, 132] width 88 height 9
click at [1015, 99] on button "Sep 02, 2025 - Sep 09, 2025 GMT+5.5" at bounding box center [1055, 107] width 113 height 18
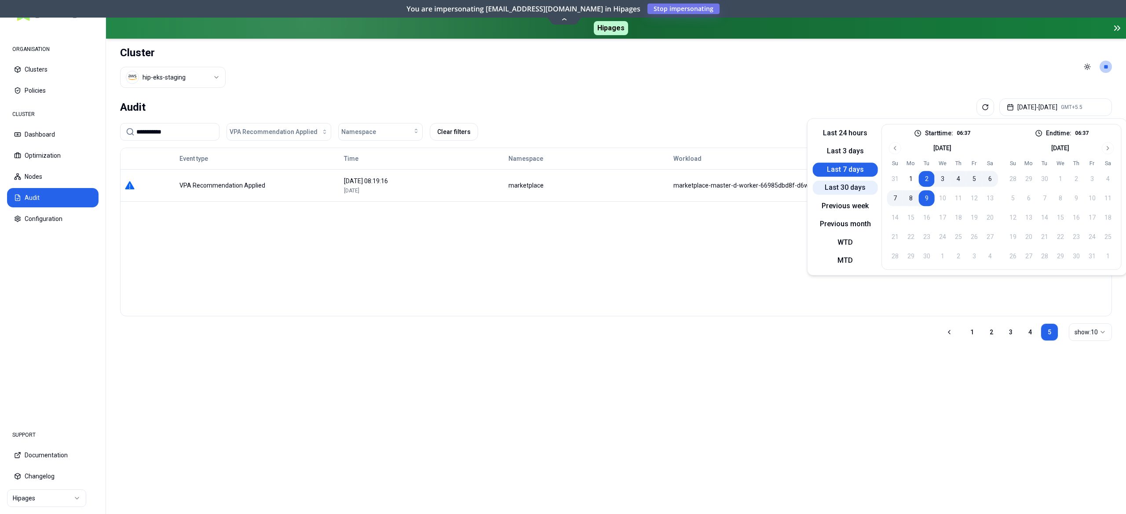
click at [843, 191] on button "Last 30 days" at bounding box center [845, 188] width 65 height 14
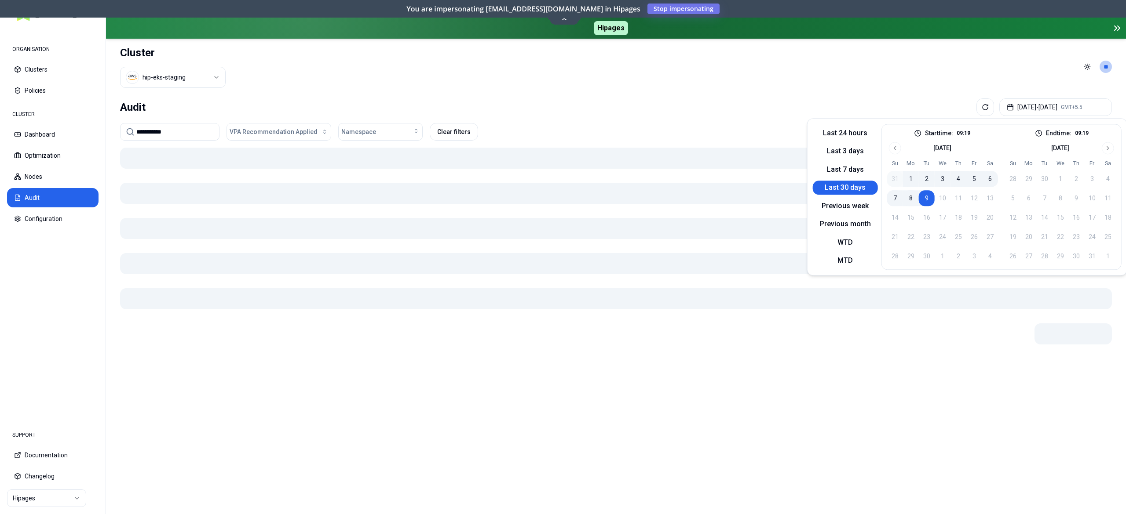
click at [613, 95] on header "Cluster hip-eks-staging Toggle theme **" at bounding box center [616, 67] width 1020 height 56
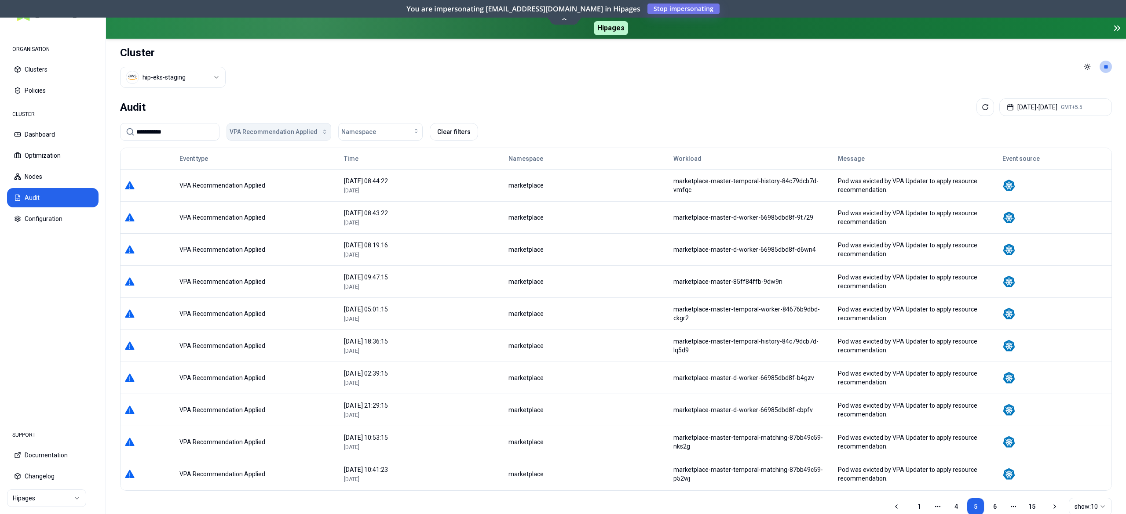
click at [268, 133] on span "VPA Recommendation Applied" at bounding box center [274, 132] width 88 height 9
drag, startPoint x: 271, startPoint y: 154, endPoint x: 283, endPoint y: 149, distance: 13.2
click at [271, 155] on span "Automation Status Changed" at bounding box center [271, 152] width 77 height 9
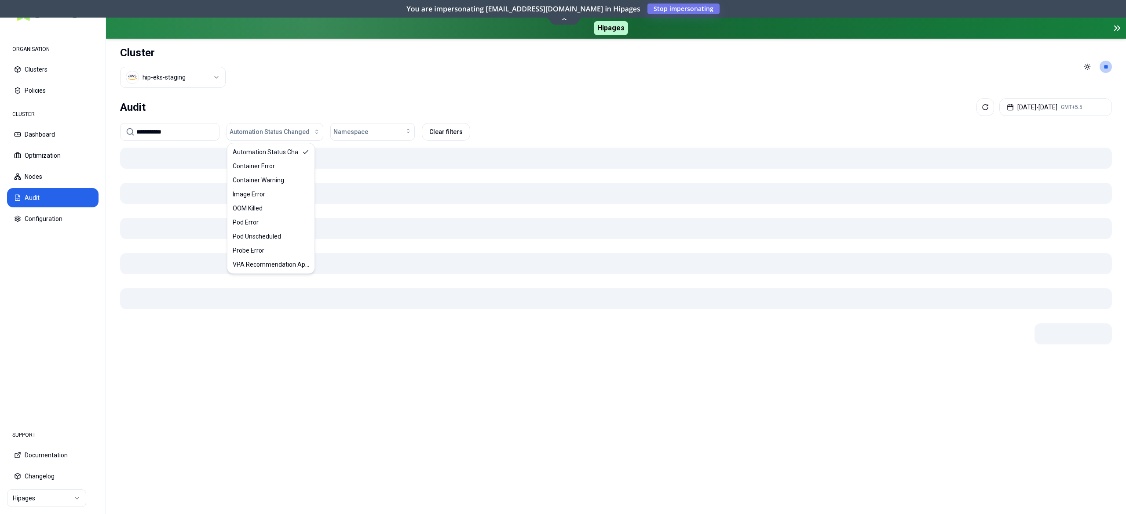
click at [347, 96] on div "**********" at bounding box center [616, 304] width 1020 height 419
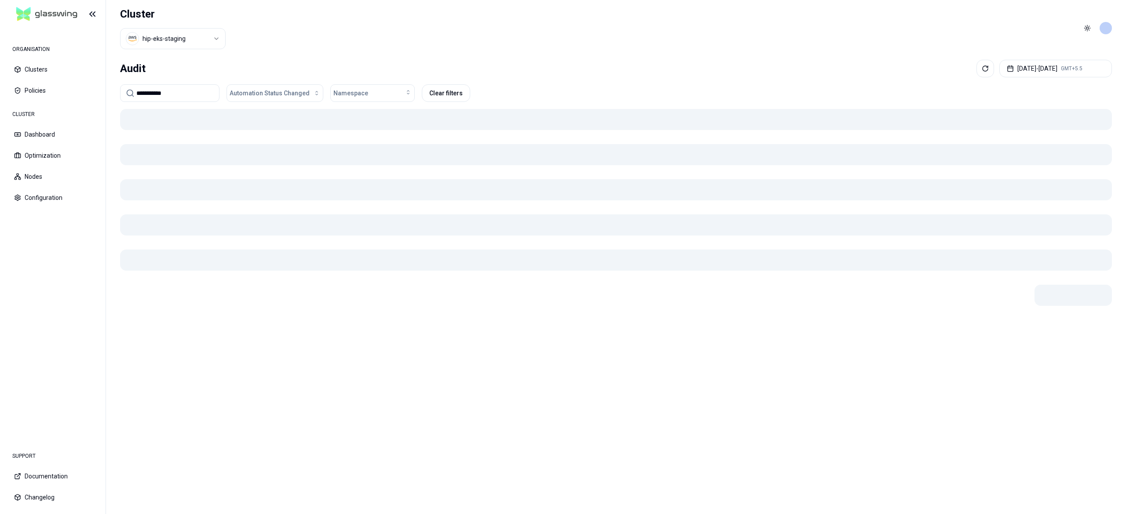
click at [303, 133] on body "**********" at bounding box center [563, 257] width 1126 height 514
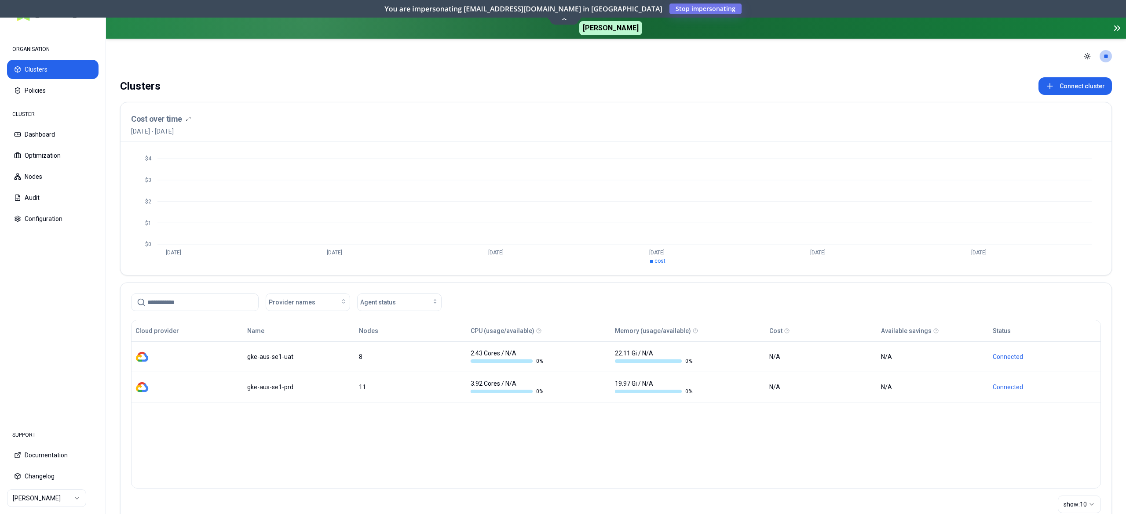
click at [52, 502] on html "ORGANISATION Clusters Policies CLUSTER Dashboard Optimization Nodes Audit Confi…" at bounding box center [563, 257] width 1126 height 514
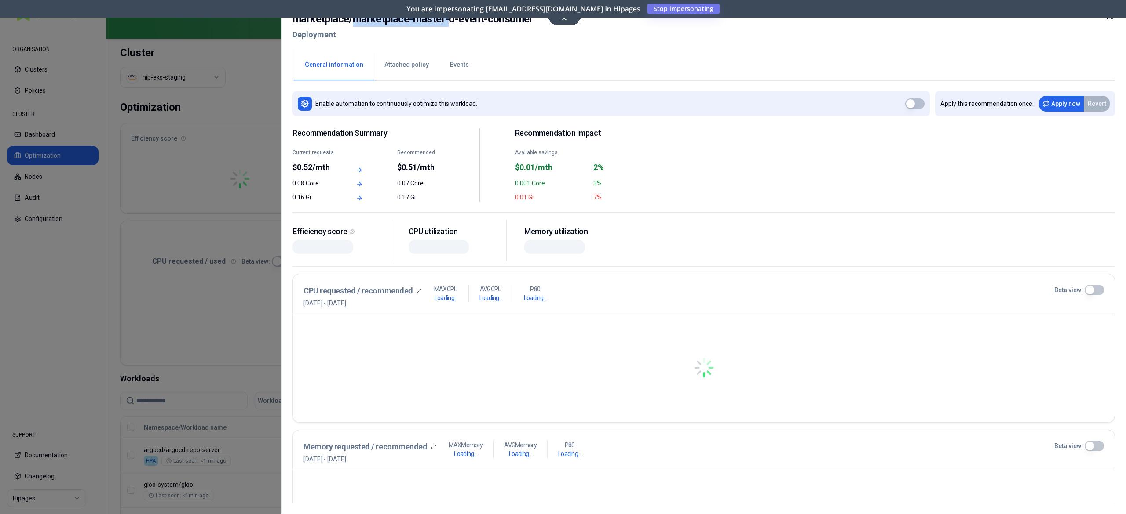
drag, startPoint x: 352, startPoint y: 23, endPoint x: 448, endPoint y: 19, distance: 95.5
click at [448, 19] on h2 "marketplace / marketplace-master-d-event-consumer" at bounding box center [412, 19] width 241 height 16
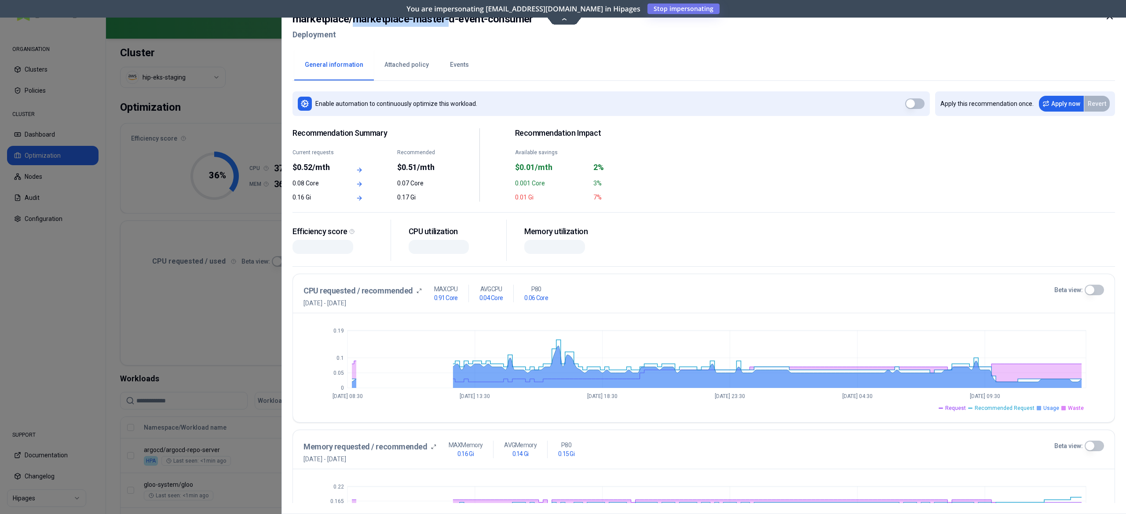
drag, startPoint x: 61, startPoint y: 147, endPoint x: 48, endPoint y: 170, distance: 26.2
click at [61, 147] on div at bounding box center [563, 257] width 1126 height 514
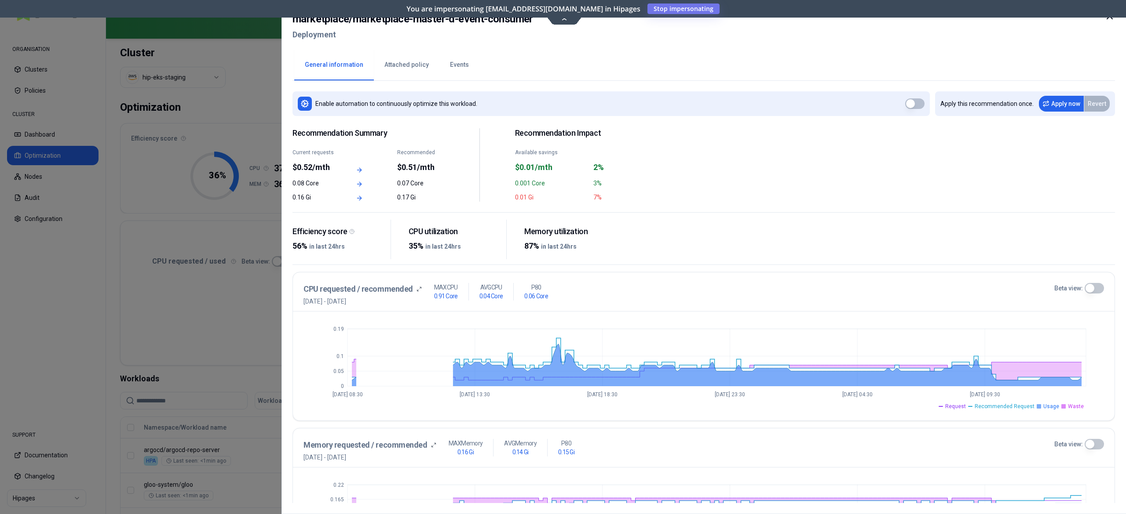
click at [40, 175] on div at bounding box center [563, 257] width 1126 height 514
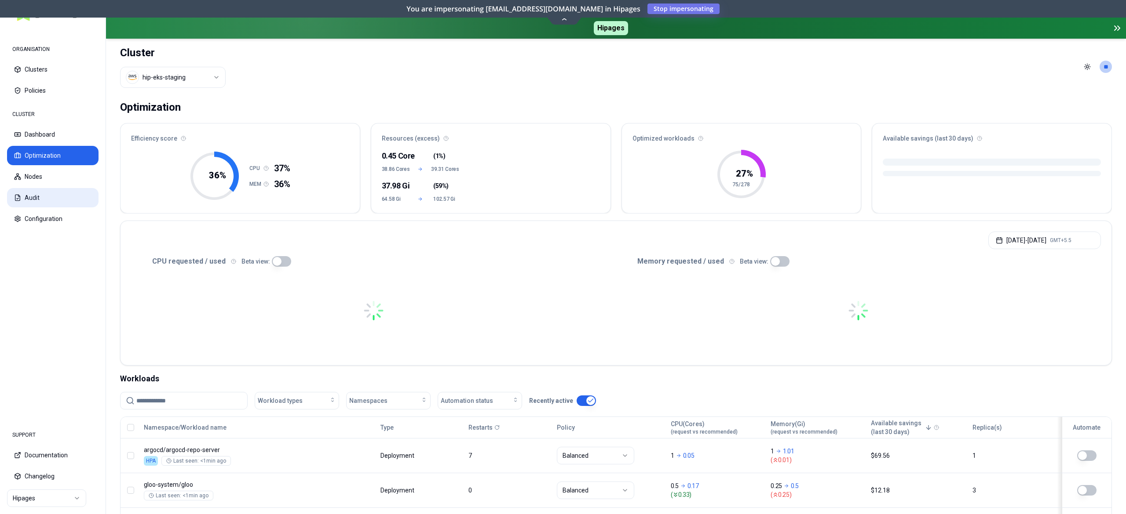
click at [47, 198] on button "Audit" at bounding box center [52, 197] width 91 height 19
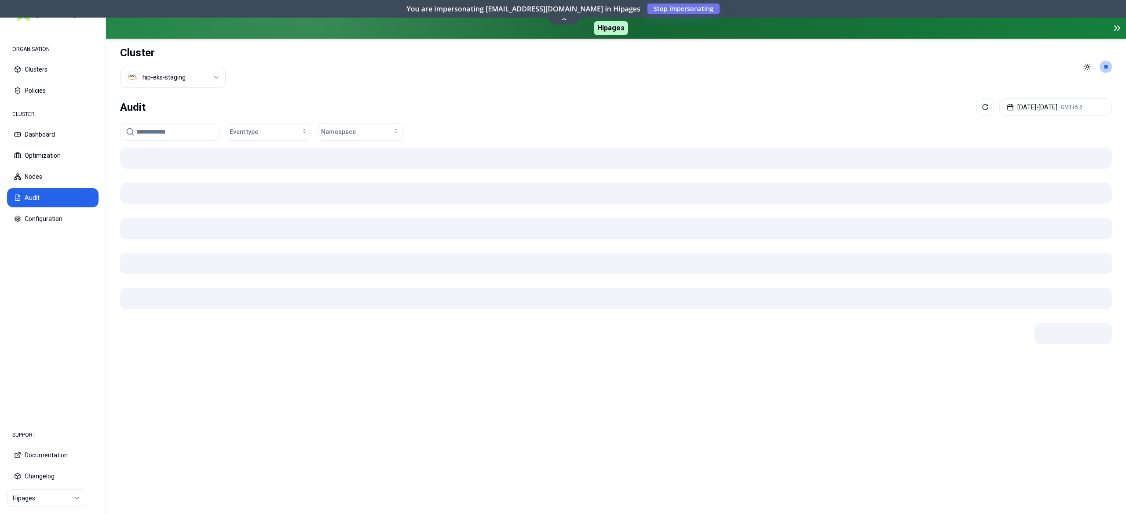
click at [186, 137] on input at bounding box center [174, 132] width 77 height 17
paste input "**********"
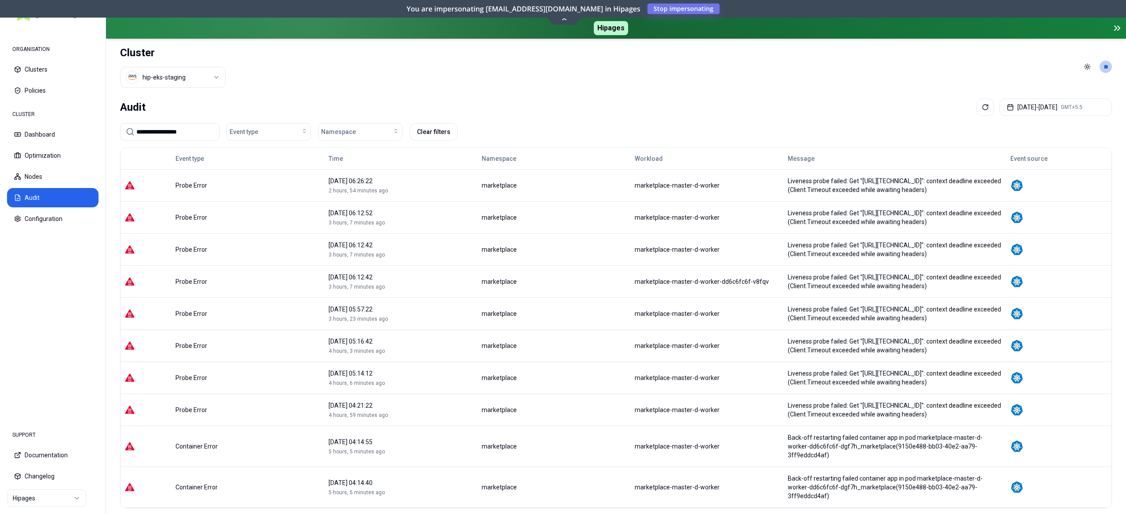
type input "**********"
click at [285, 130] on div "Event type" at bounding box center [269, 132] width 78 height 9
click at [281, 222] on span "VPA Recommendation Applied" at bounding box center [271, 222] width 77 height 9
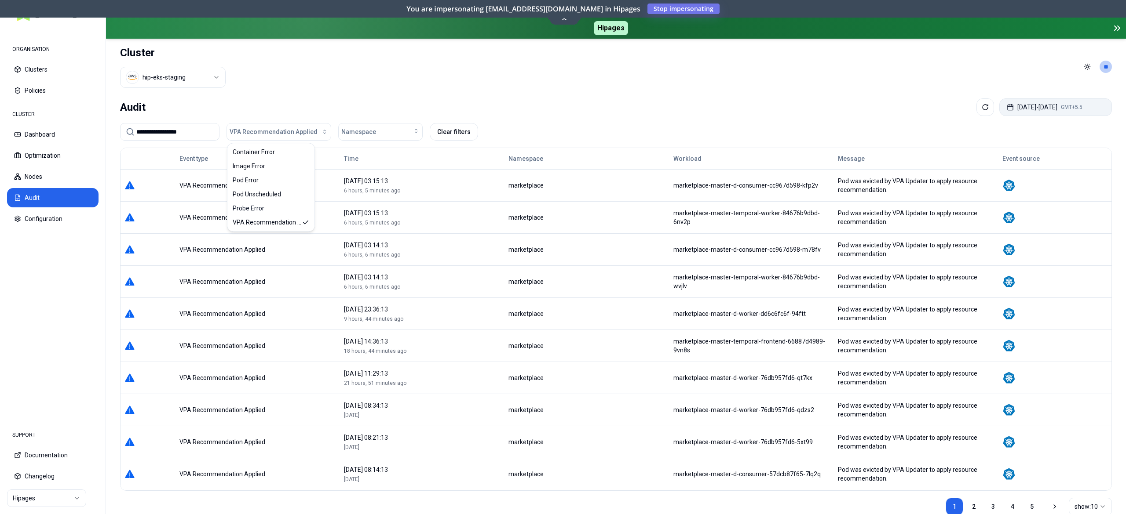
drag, startPoint x: 1043, startPoint y: 100, endPoint x: 995, endPoint y: 116, distance: 51.3
click at [1039, 103] on button "[DATE] - [DATE] GMT+5.5" at bounding box center [1055, 107] width 113 height 18
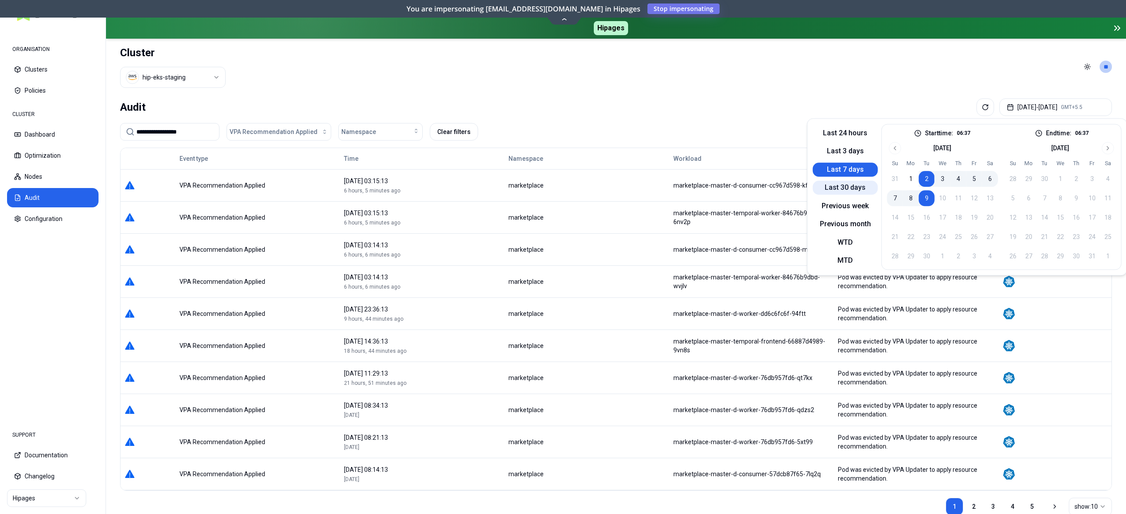
drag, startPoint x: 854, startPoint y: 183, endPoint x: 656, endPoint y: 135, distance: 203.3
click at [853, 182] on button "Last 30 days" at bounding box center [845, 188] width 65 height 14
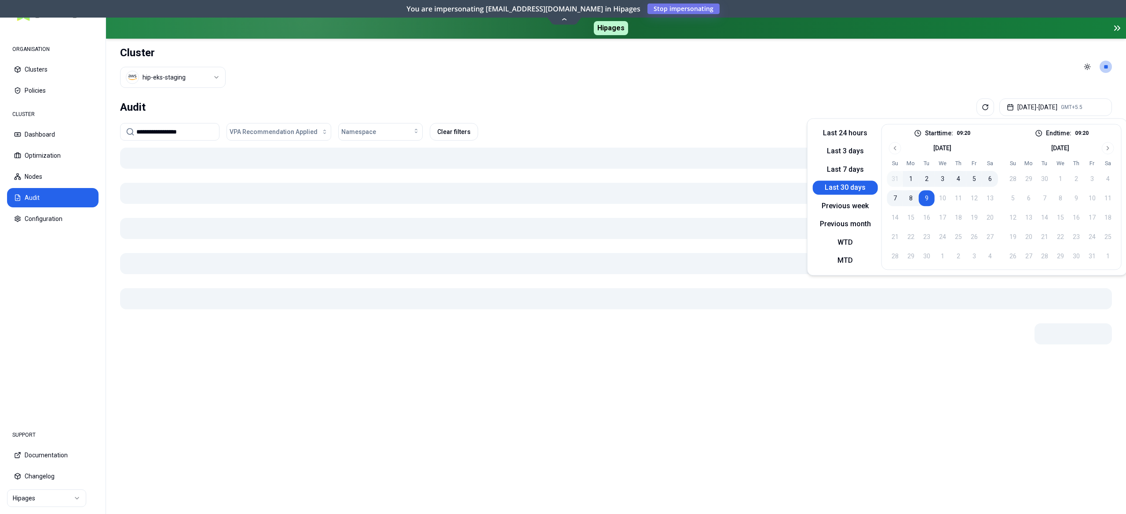
click at [578, 96] on div "**********" at bounding box center [616, 304] width 1020 height 419
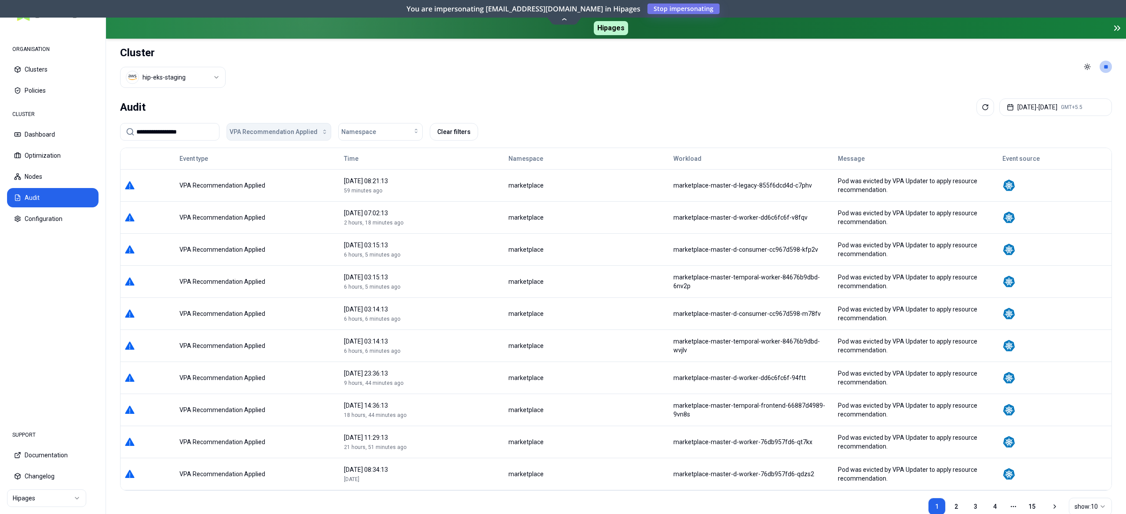
drag, startPoint x: 303, startPoint y: 132, endPoint x: 292, endPoint y: 141, distance: 14.1
click at [303, 133] on span "VPA Recommendation Applied" at bounding box center [274, 132] width 88 height 9
drag, startPoint x: 280, startPoint y: 160, endPoint x: 282, endPoint y: 156, distance: 4.8
click at [282, 156] on div "Automation Status Changed Container Error Container Warning Image Error OOM Kil…" at bounding box center [271, 208] width 84 height 127
click at [282, 156] on span "Automation Status Changed" at bounding box center [271, 152] width 77 height 9
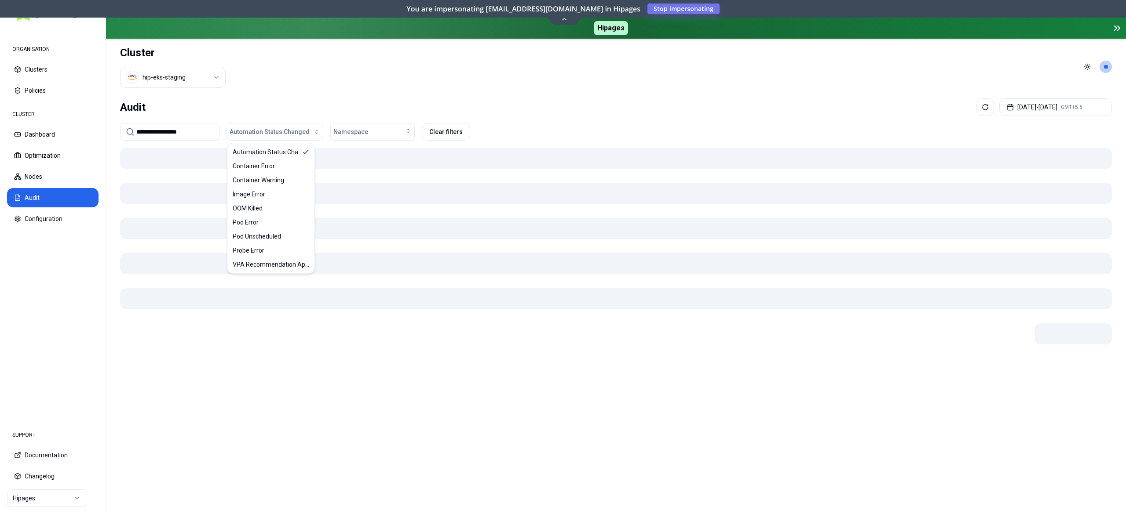
click at [427, 103] on div "Audit Aug 10, 2025 - Sep 09, 2025 GMT+5.5" at bounding box center [616, 107] width 992 height 18
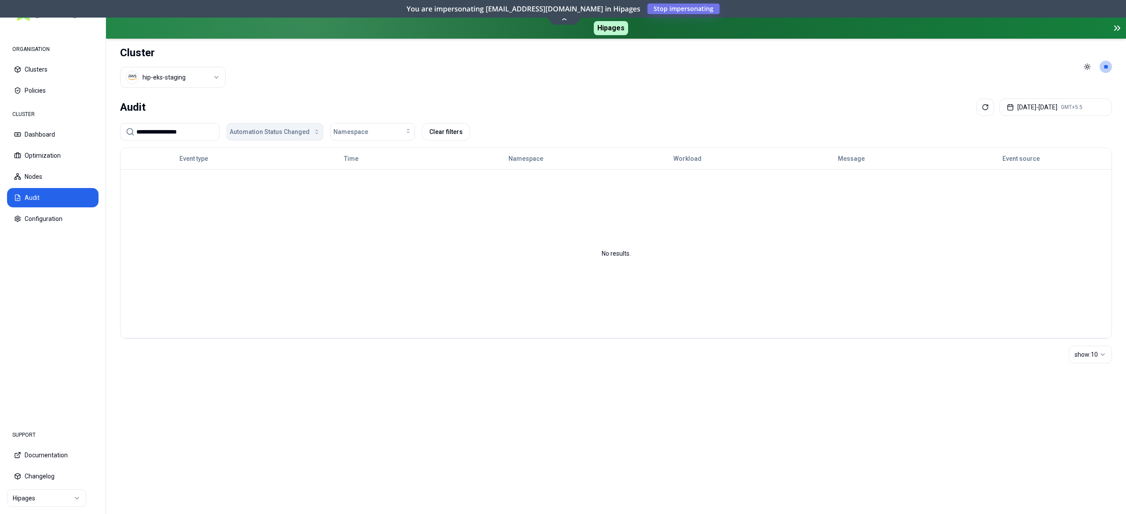
click at [300, 135] on span "Automation Status Changed" at bounding box center [270, 132] width 80 height 9
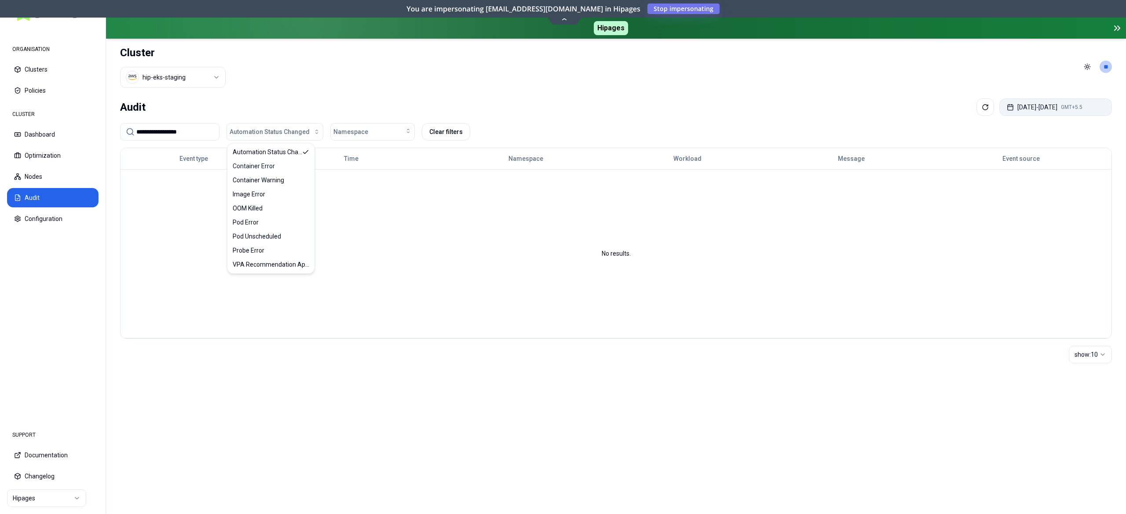
click at [1010, 103] on button "[DATE] - [DATE] GMT+5.5" at bounding box center [1055, 107] width 113 height 18
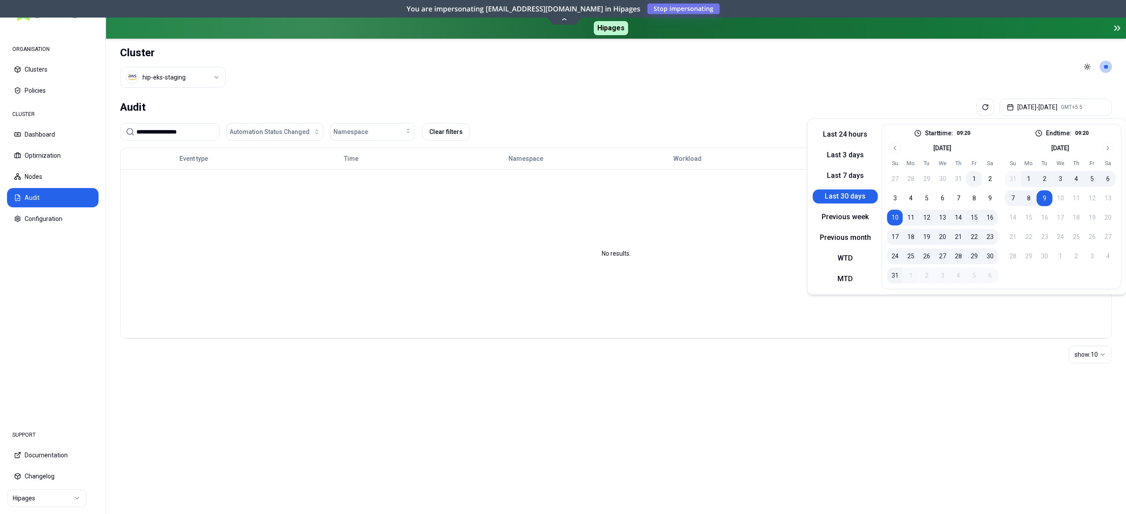
drag, startPoint x: 975, startPoint y: 174, endPoint x: 984, endPoint y: 179, distance: 10.9
click at [977, 175] on button "1" at bounding box center [974, 179] width 16 height 16
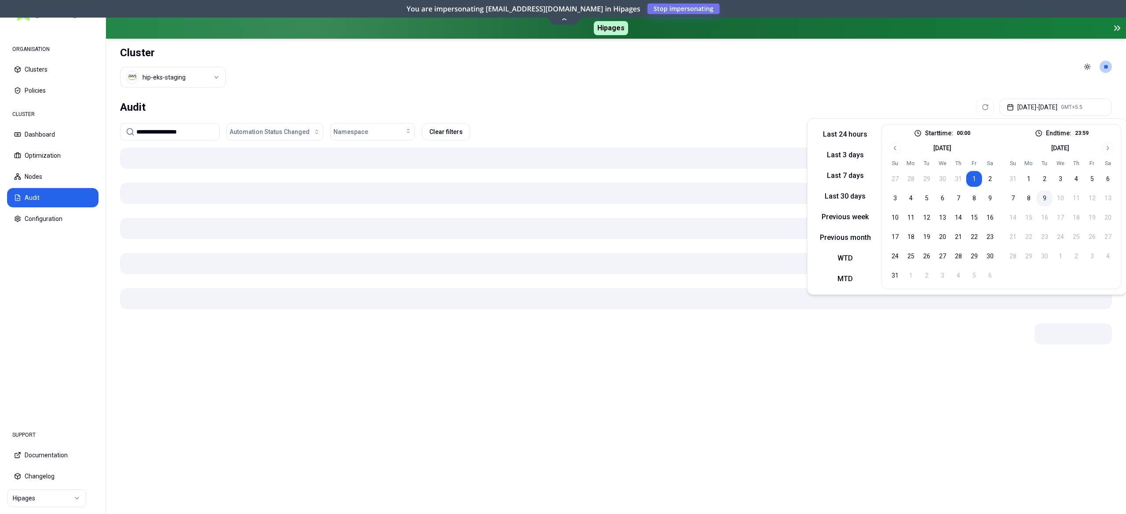
click at [1049, 200] on button "9" at bounding box center [1044, 198] width 16 height 16
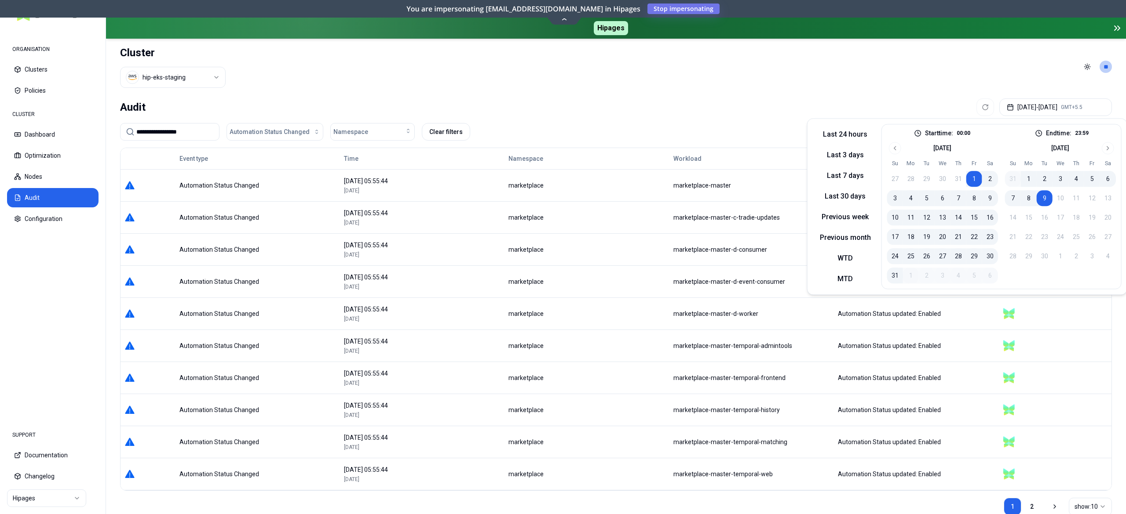
click at [892, 93] on header "Cluster hip-eks-staging Toggle theme **" at bounding box center [616, 67] width 1020 height 56
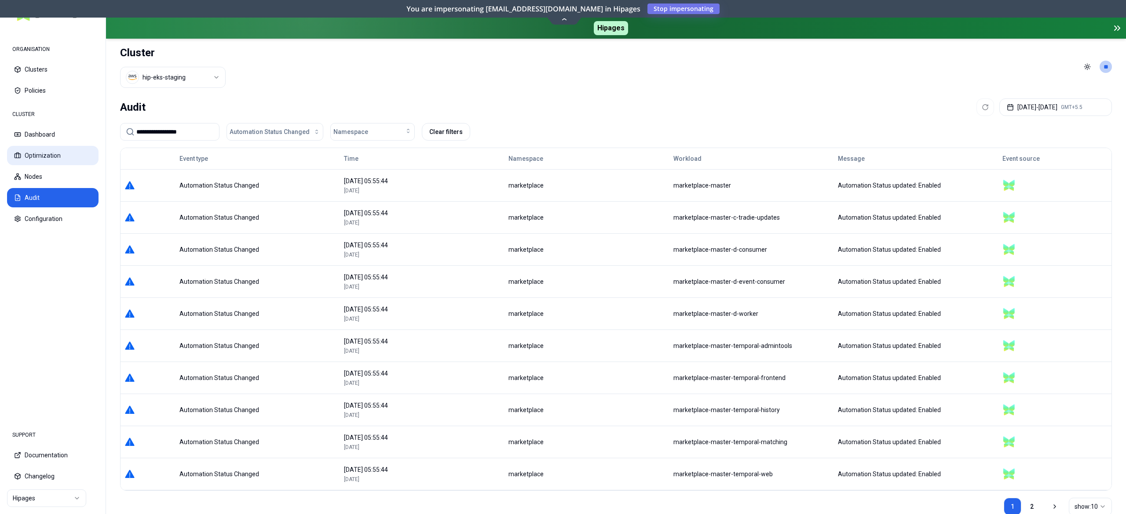
click at [63, 152] on button "Optimization" at bounding box center [52, 155] width 91 height 19
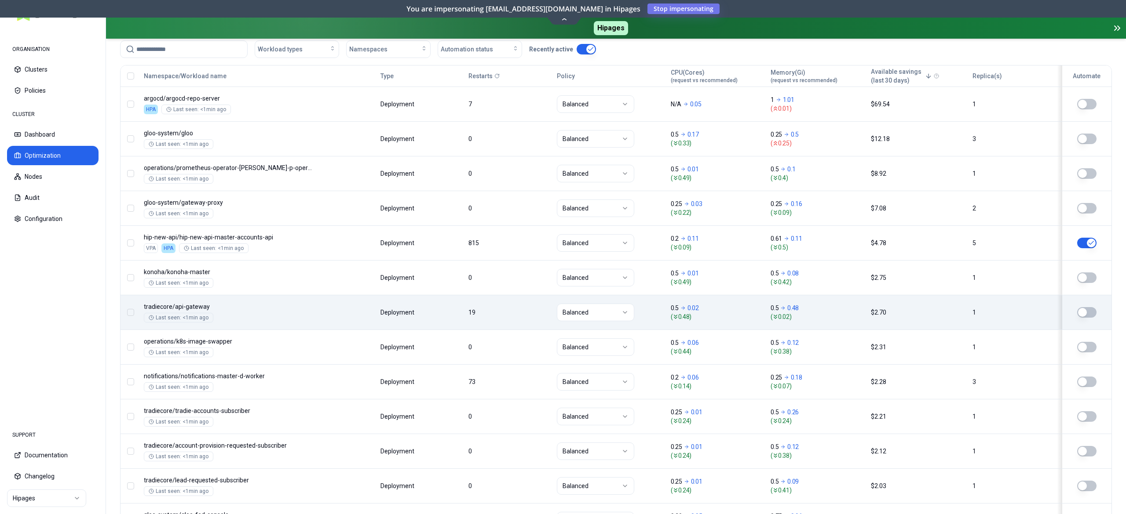
scroll to position [88, 0]
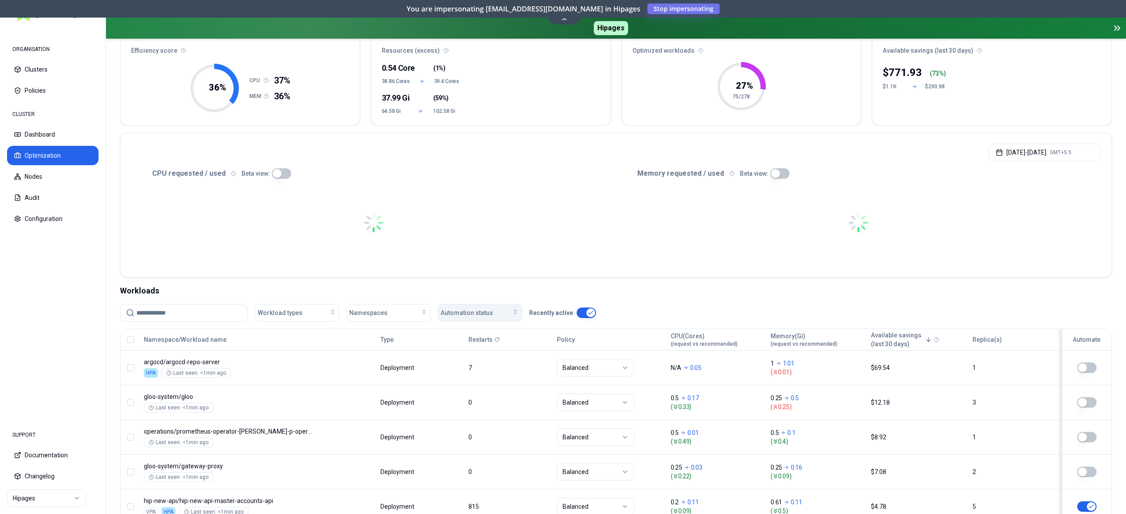
click at [453, 310] on span "Automation status" at bounding box center [467, 313] width 52 height 9
click at [458, 332] on div "on" at bounding box center [482, 334] width 84 height 14
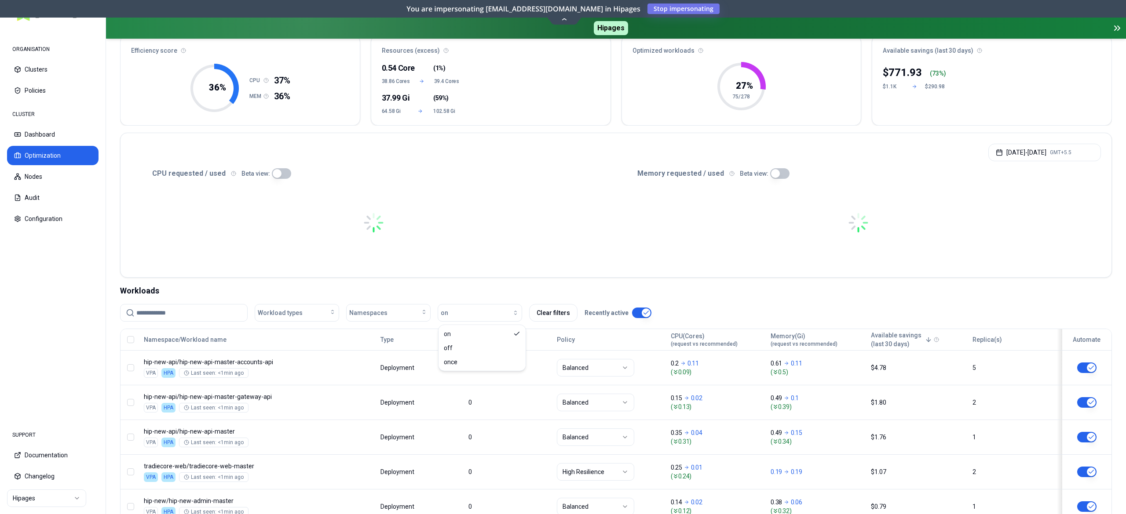
click at [215, 315] on input at bounding box center [189, 313] width 106 height 17
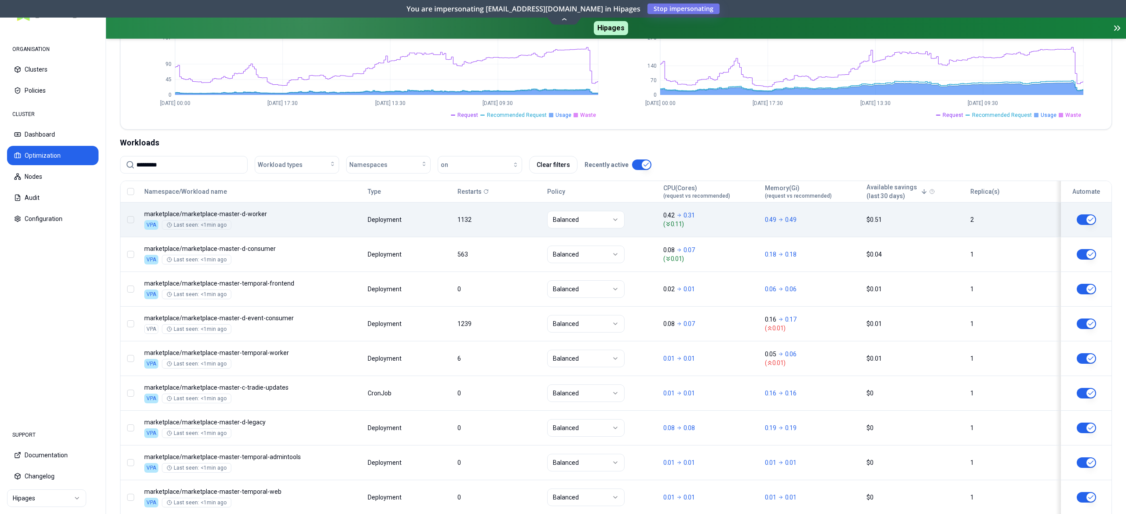
scroll to position [264, 0]
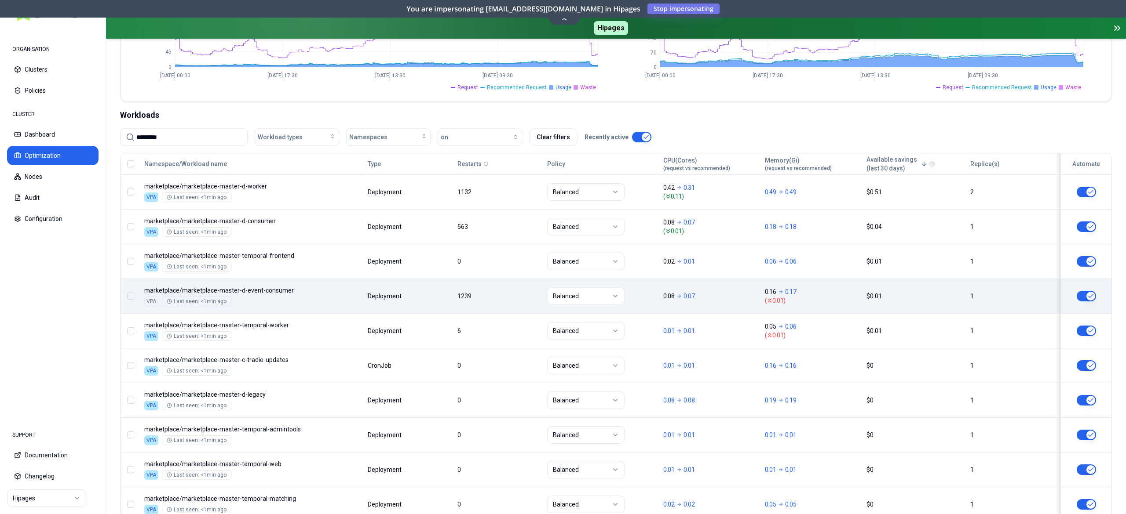
type input "*********"
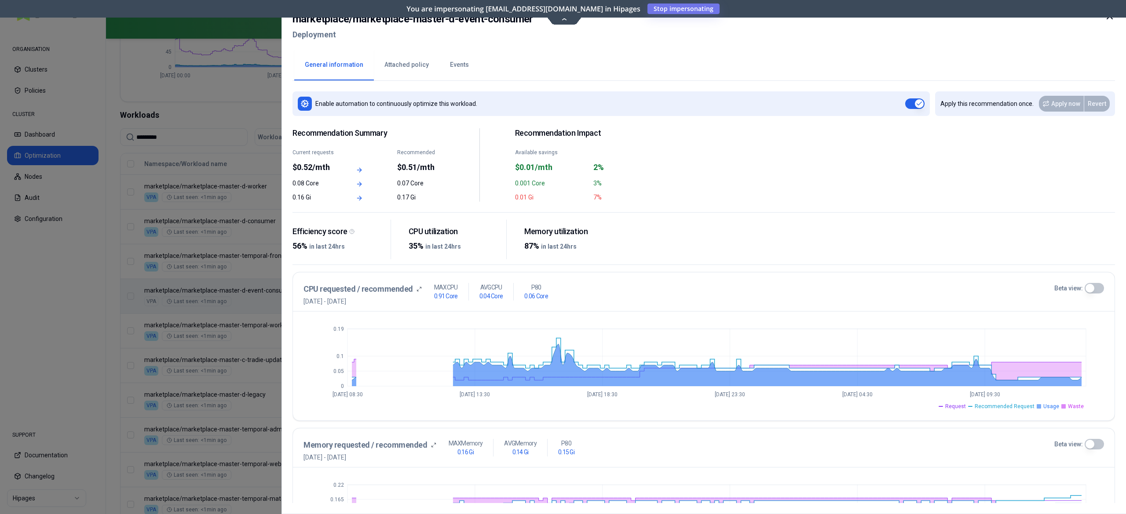
click at [456, 70] on button "Events" at bounding box center [459, 65] width 40 height 31
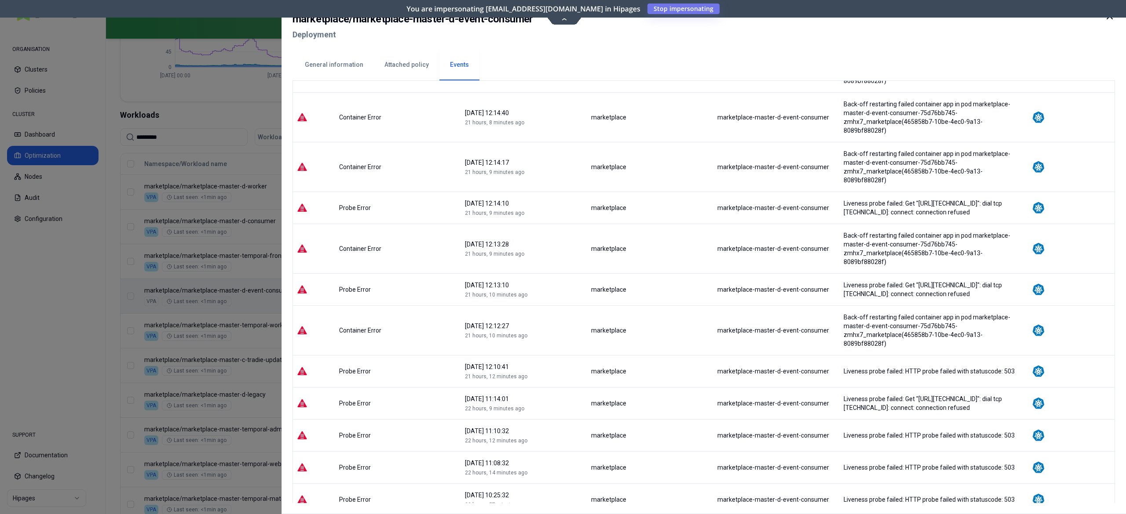
scroll to position [766, 0]
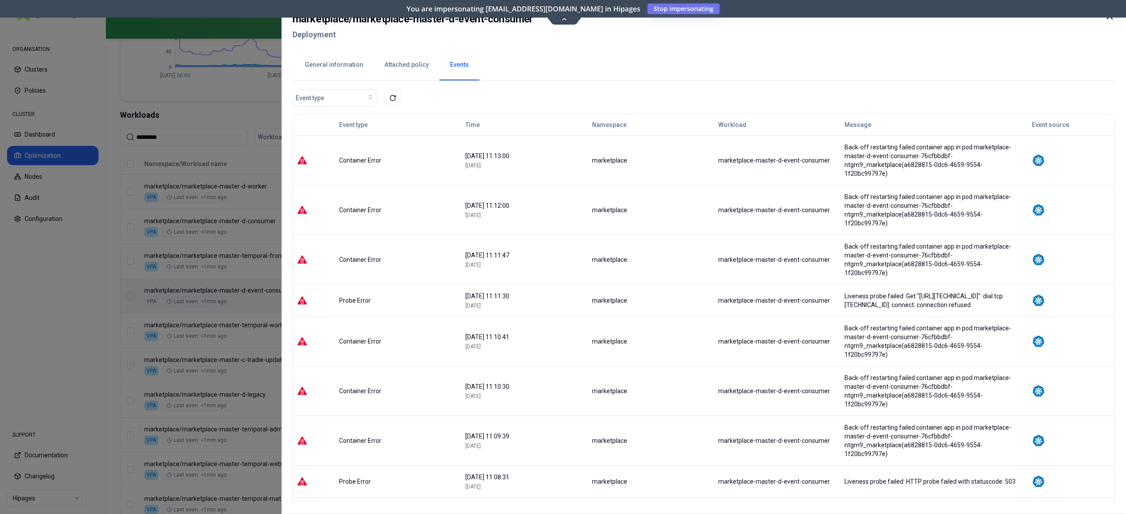
scroll to position [0, 0]
click at [332, 60] on button "General information" at bounding box center [334, 65] width 80 height 31
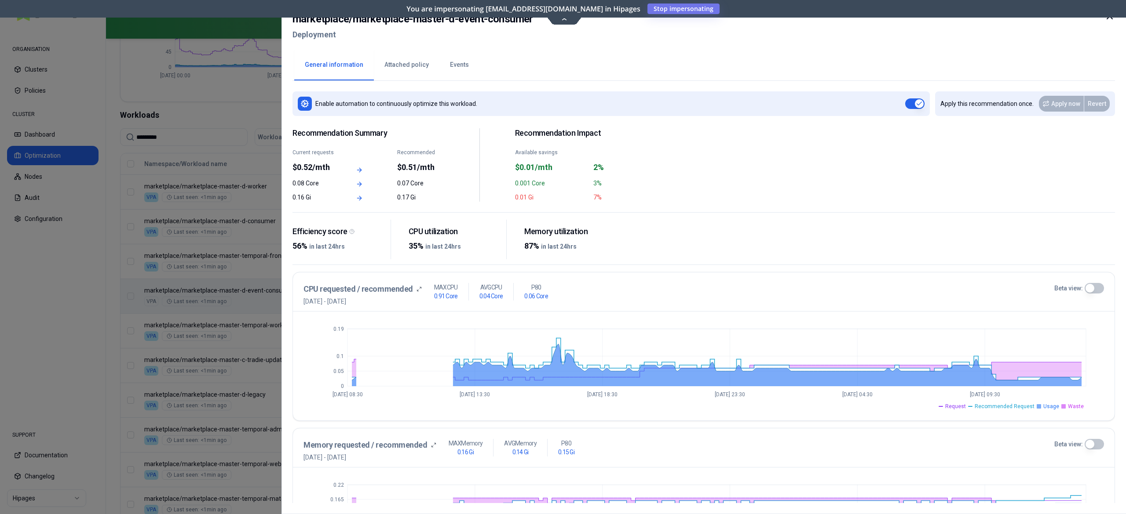
drag, startPoint x: 460, startPoint y: 72, endPoint x: 463, endPoint y: 79, distance: 7.7
click at [459, 72] on button "Events" at bounding box center [459, 65] width 40 height 31
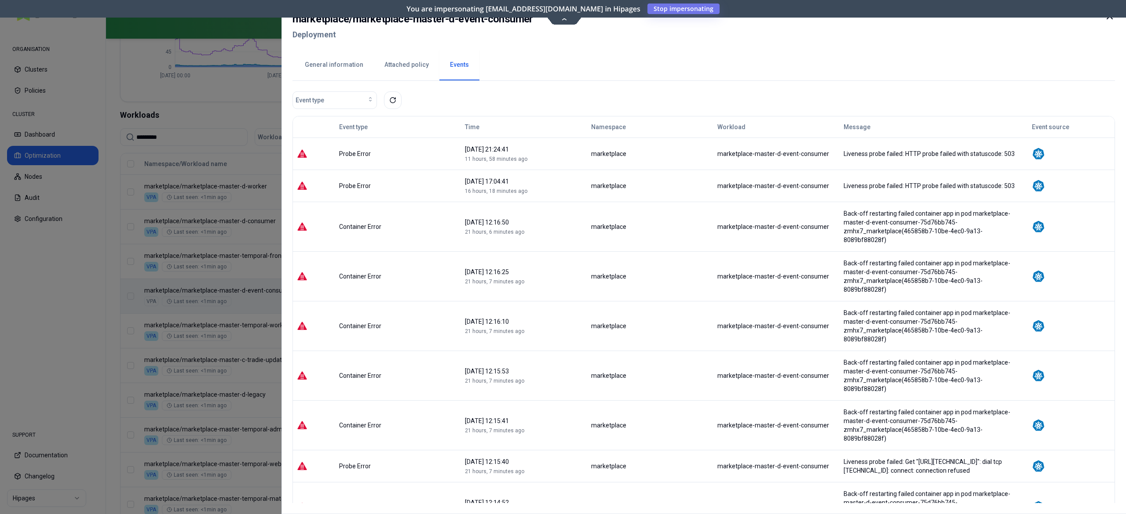
click at [338, 72] on button "General information" at bounding box center [334, 65] width 80 height 31
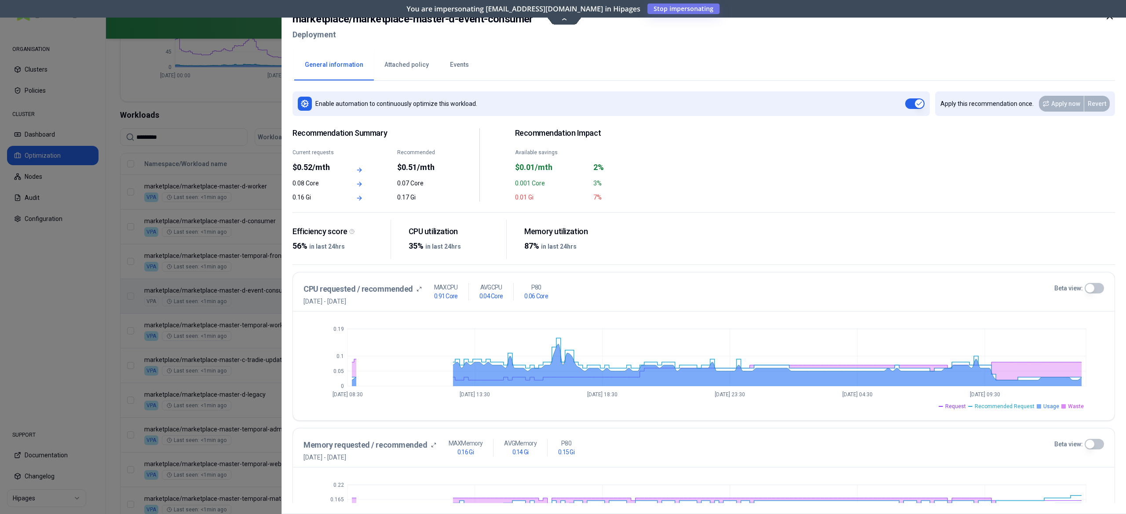
click at [1099, 288] on button "Beta view:" at bounding box center [1093, 288] width 19 height 11
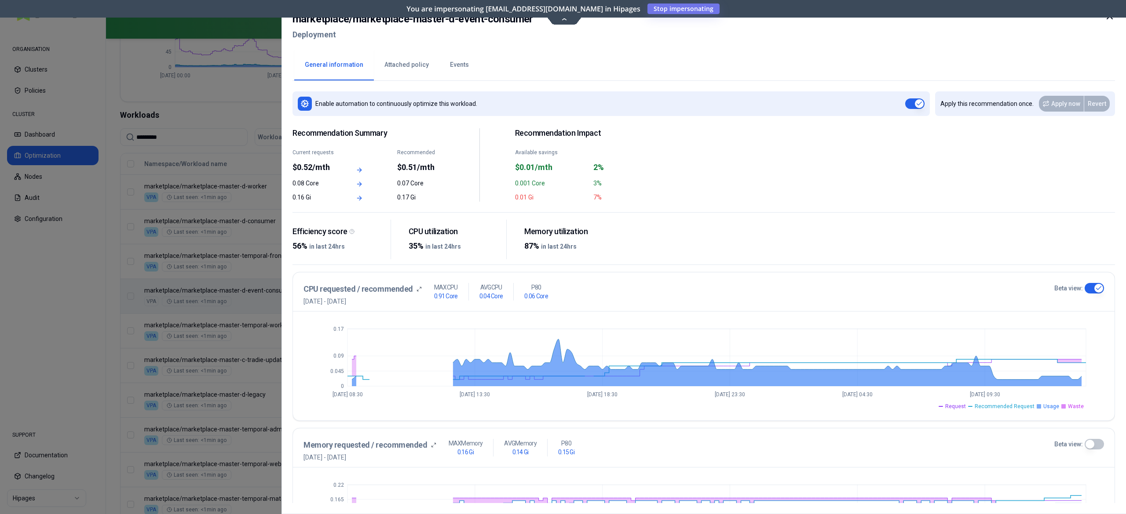
click at [70, 292] on div at bounding box center [563, 257] width 1126 height 514
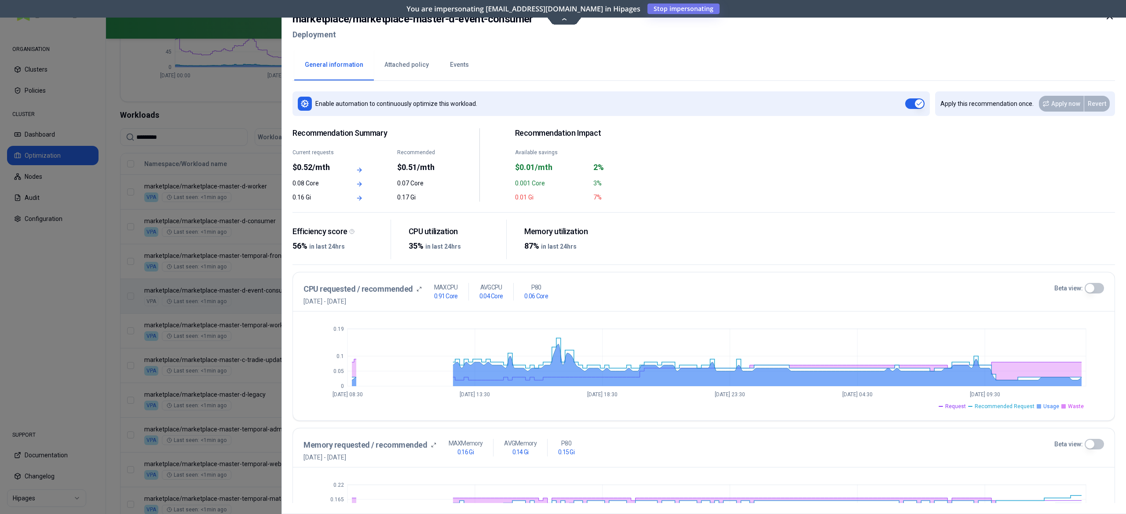
click at [468, 70] on button "Events" at bounding box center [459, 65] width 40 height 31
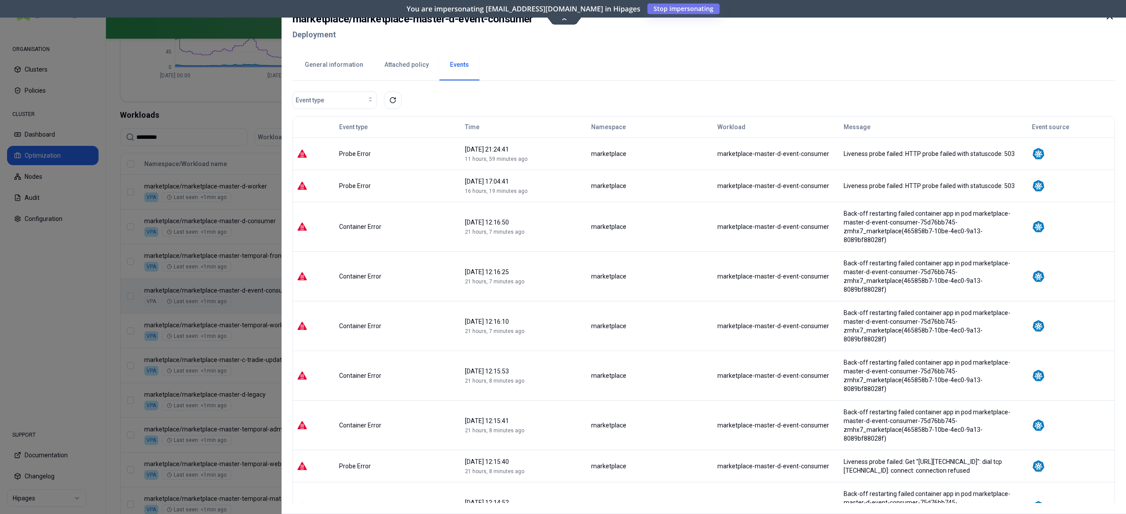
click at [1111, 21] on icon at bounding box center [1109, 16] width 11 height 11
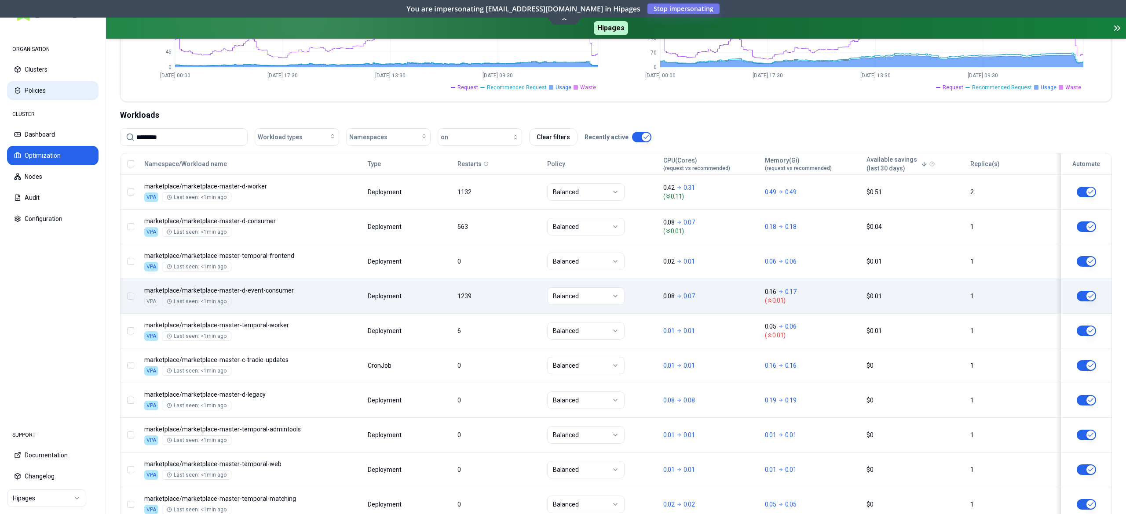
click at [48, 91] on button "Policies" at bounding box center [52, 90] width 91 height 19
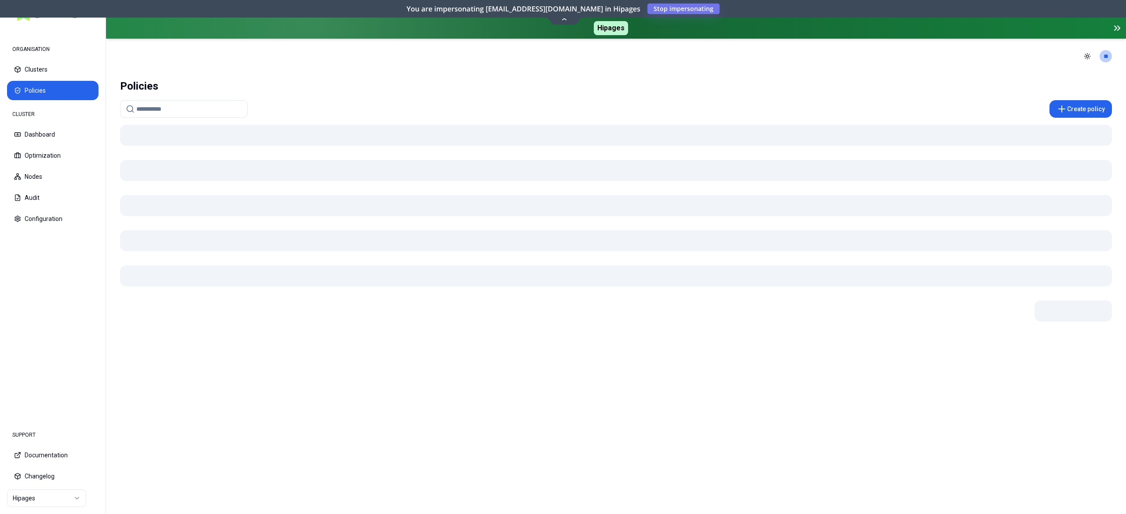
click at [30, 209] on button "Configuration" at bounding box center [52, 218] width 91 height 19
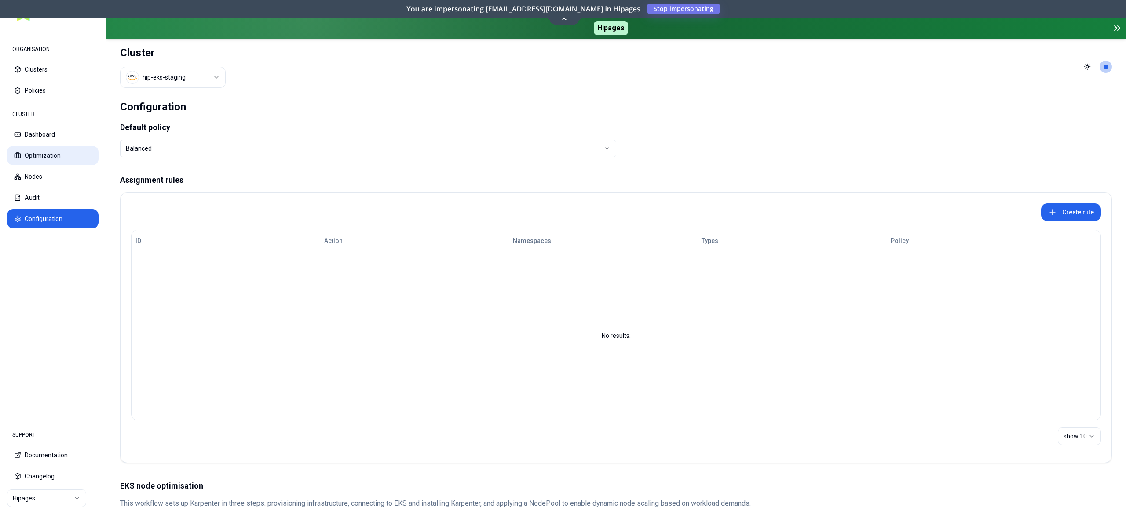
click at [43, 152] on button "Optimization" at bounding box center [52, 155] width 91 height 19
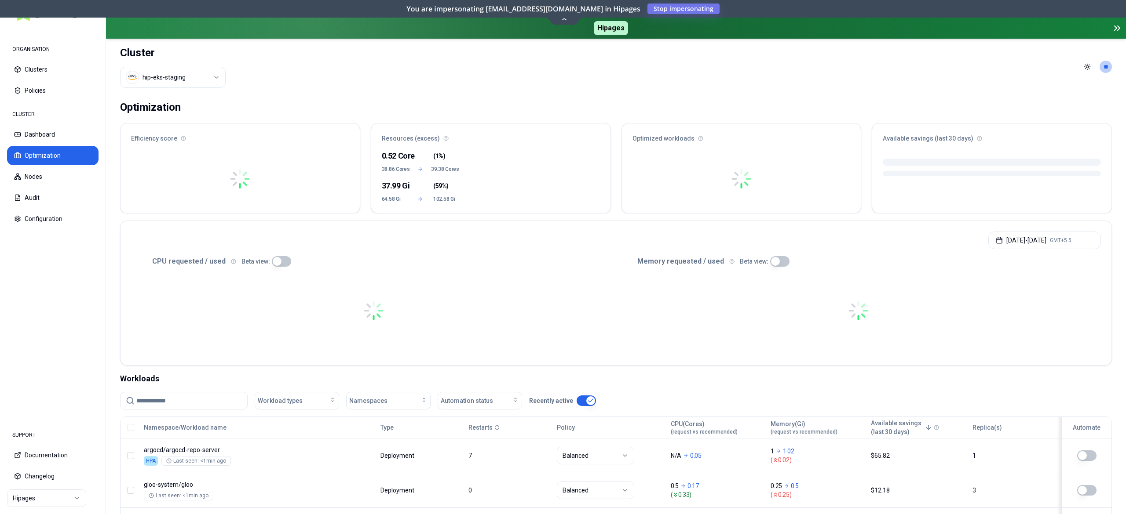
click at [173, 82] on html "ORGANISATION Clusters Policies CLUSTER Dashboard Optimization Nodes Audit Confi…" at bounding box center [563, 257] width 1126 height 514
click at [49, 212] on button "Configuration" at bounding box center [52, 218] width 91 height 19
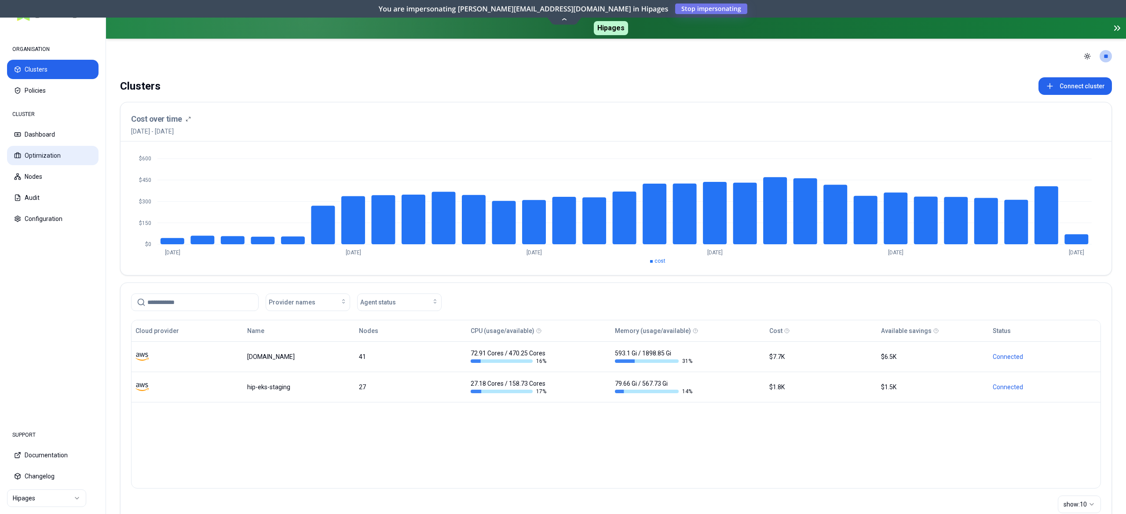
click at [58, 144] on div "CLUSTER Dashboard Optimization Nodes Audit Configuration" at bounding box center [52, 167] width 91 height 123
click at [64, 147] on button "Optimization" at bounding box center [52, 155] width 91 height 19
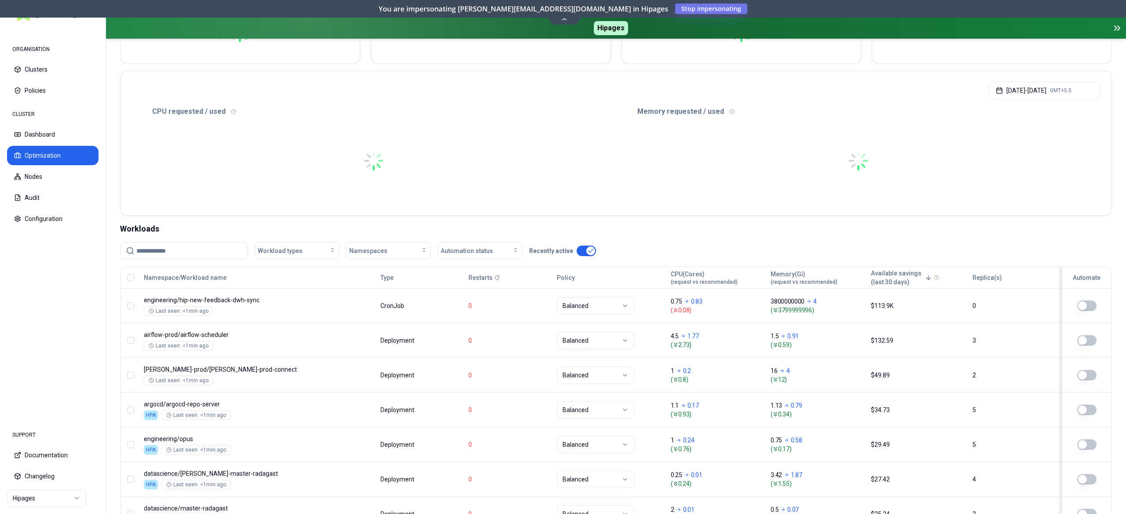
scroll to position [176, 0]
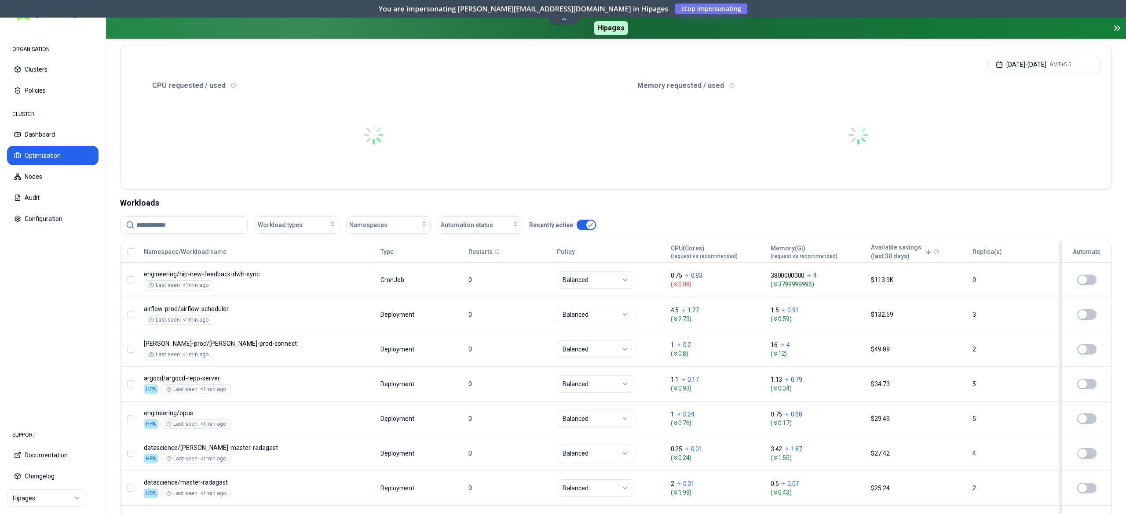
click at [180, 219] on input at bounding box center [189, 225] width 106 height 17
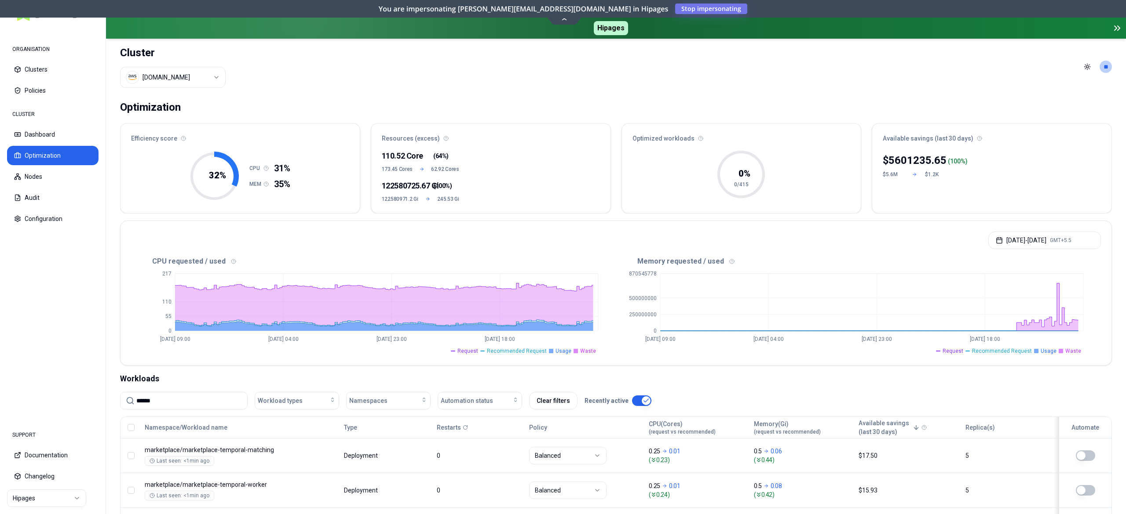
type input "******"
click at [197, 80] on html "ORGANISATION Clusters Policies CLUSTER Dashboard Optimization Nodes Audit Confi…" at bounding box center [563, 257] width 1126 height 514
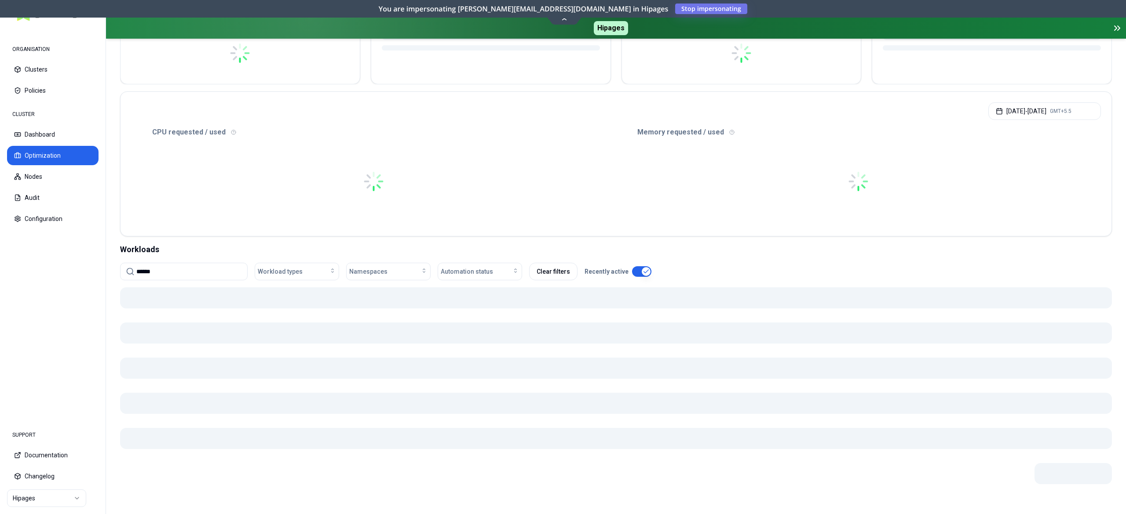
scroll to position [134, 0]
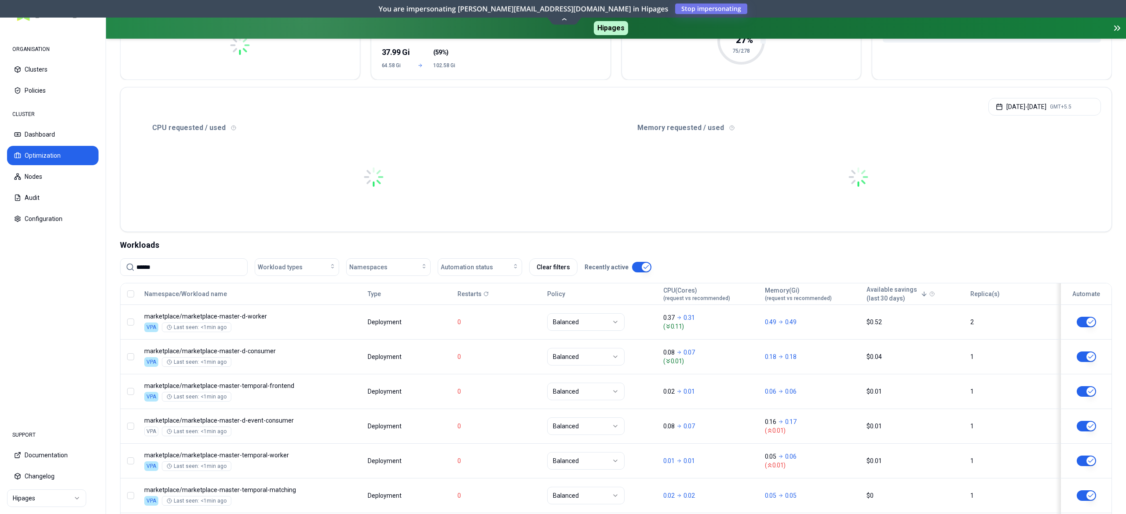
click at [179, 264] on input "******" at bounding box center [189, 267] width 106 height 17
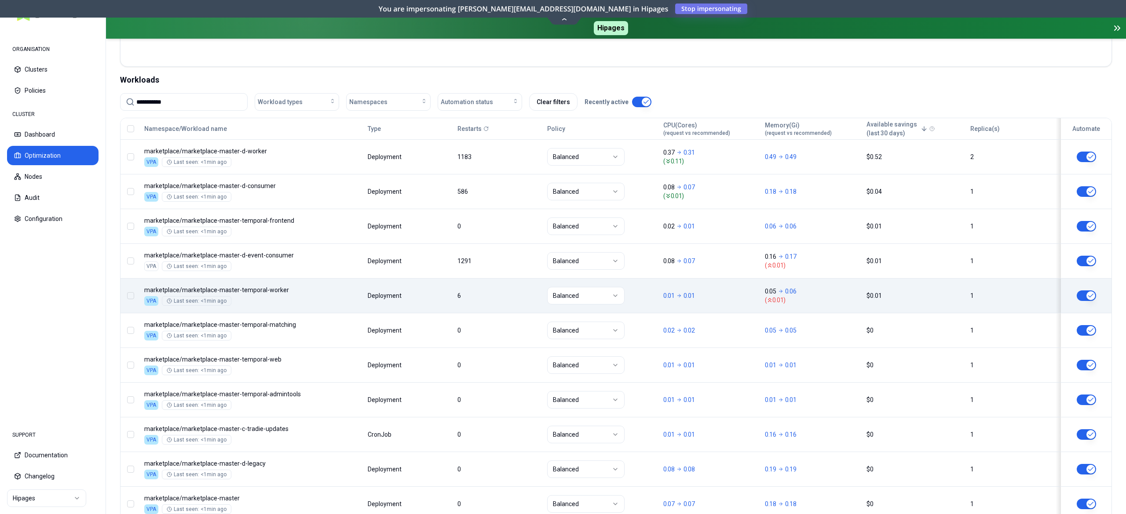
scroll to position [310, 0]
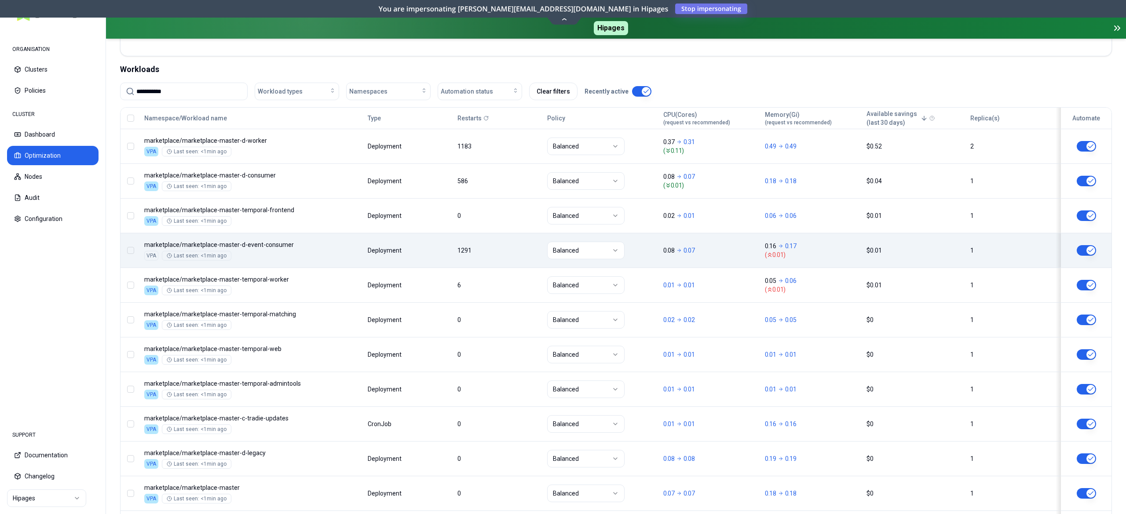
type input "**********"
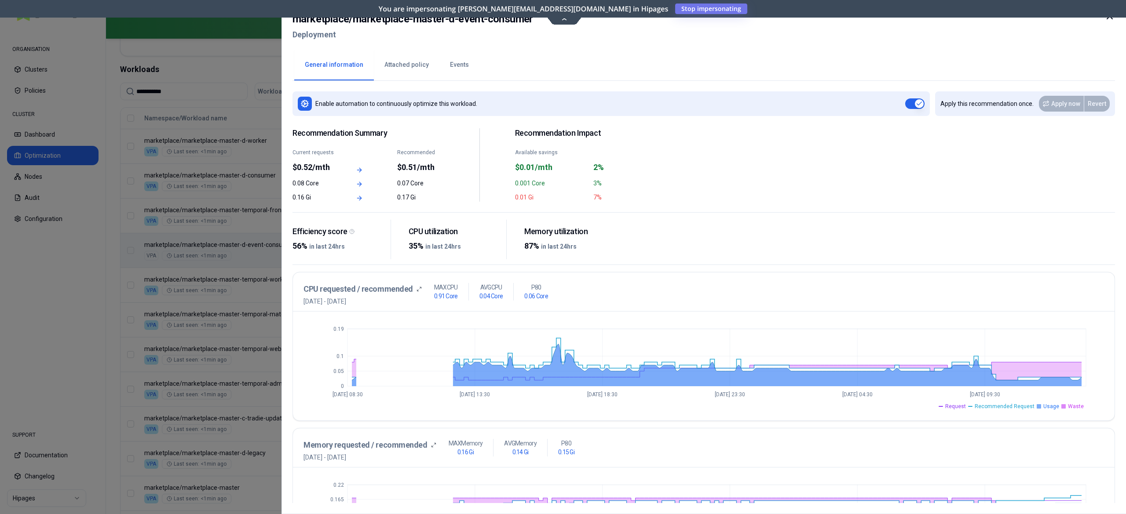
click at [255, 222] on div at bounding box center [563, 257] width 1126 height 514
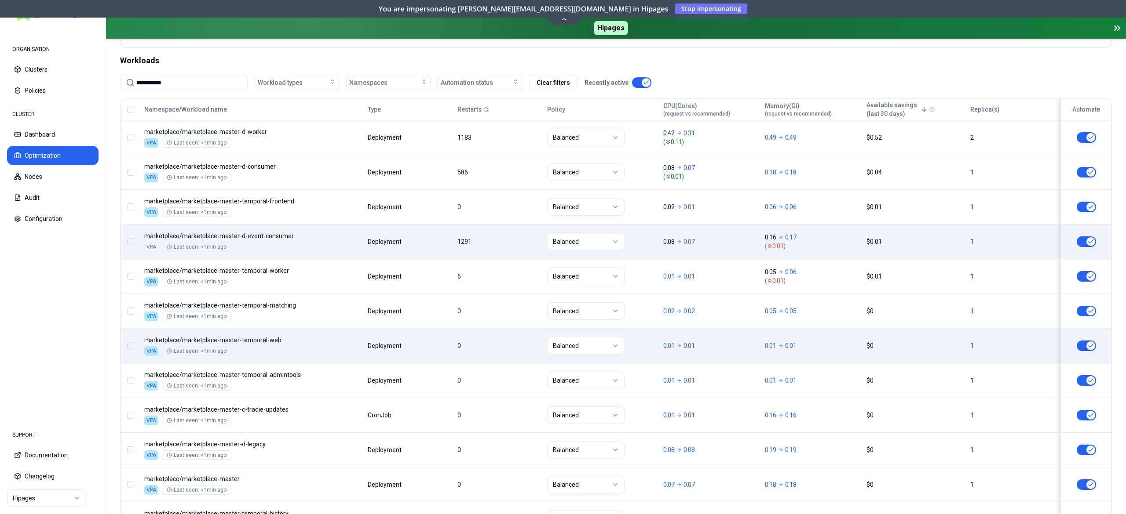
scroll to position [218, 0]
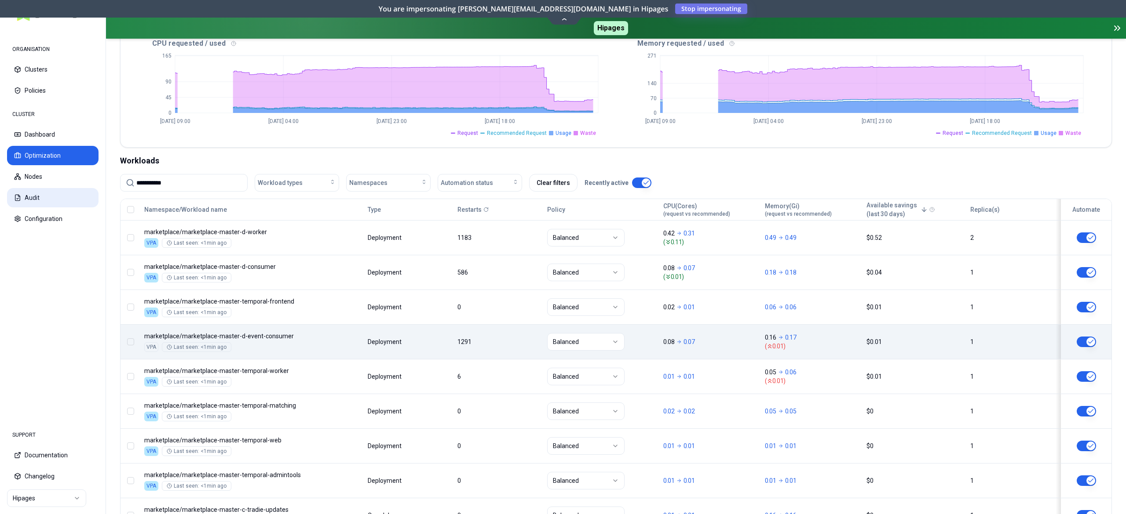
click at [47, 199] on button "Audit" at bounding box center [52, 197] width 91 height 19
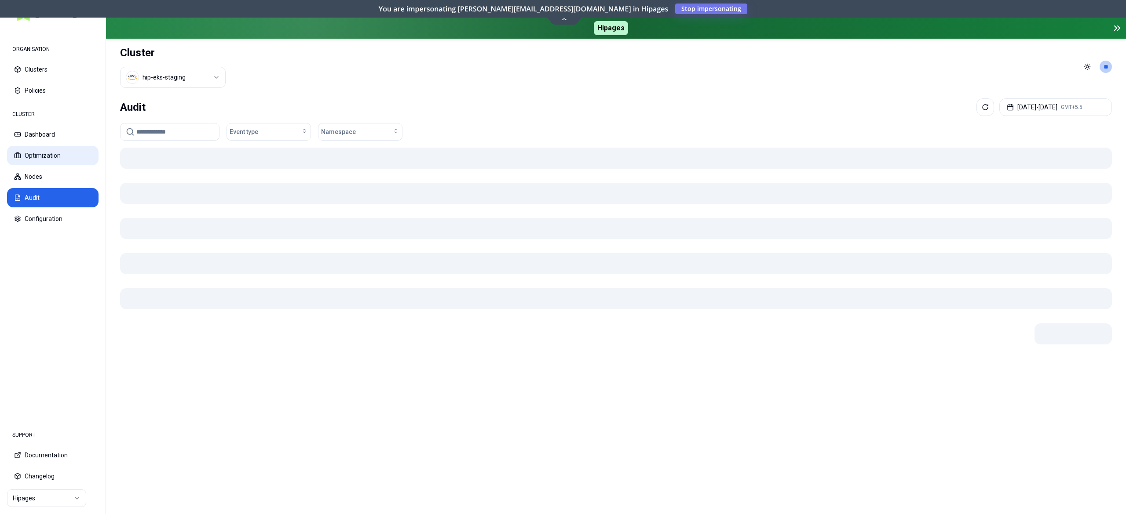
click at [47, 156] on button "Optimization" at bounding box center [52, 155] width 91 height 19
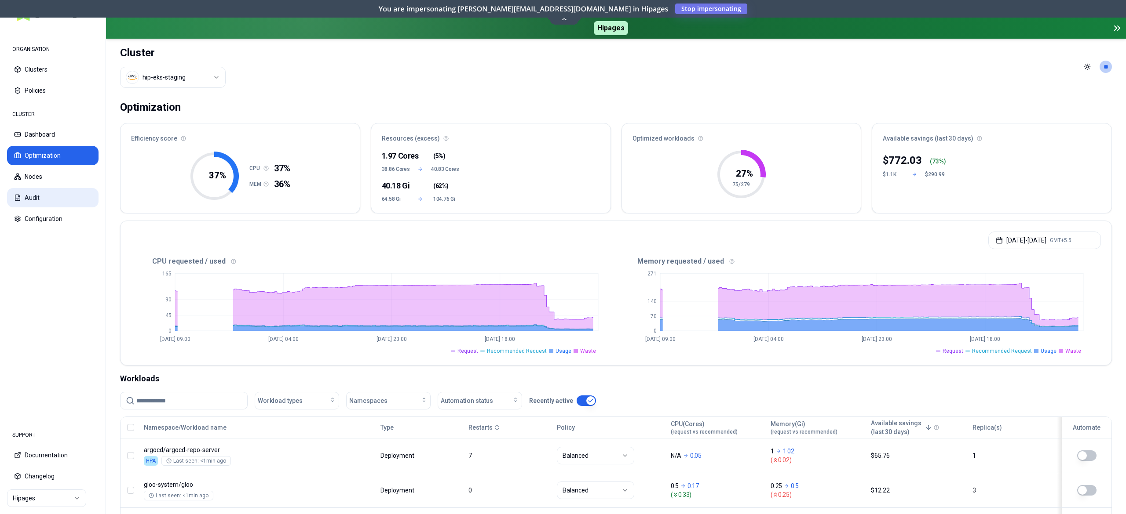
click at [43, 194] on button "Audit" at bounding box center [52, 197] width 91 height 19
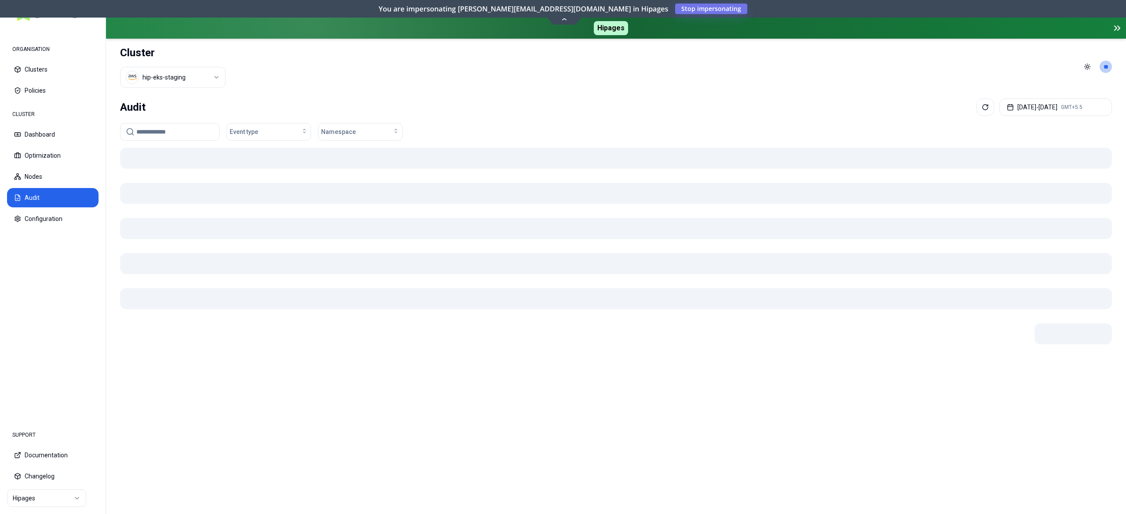
click at [254, 123] on div "Audit Sep 02, 2025 - Sep 09, 2025 GMT+5.5 Event type Namespace" at bounding box center [616, 304] width 1020 height 419
click at [249, 128] on button "Event type" at bounding box center [268, 132] width 84 height 18
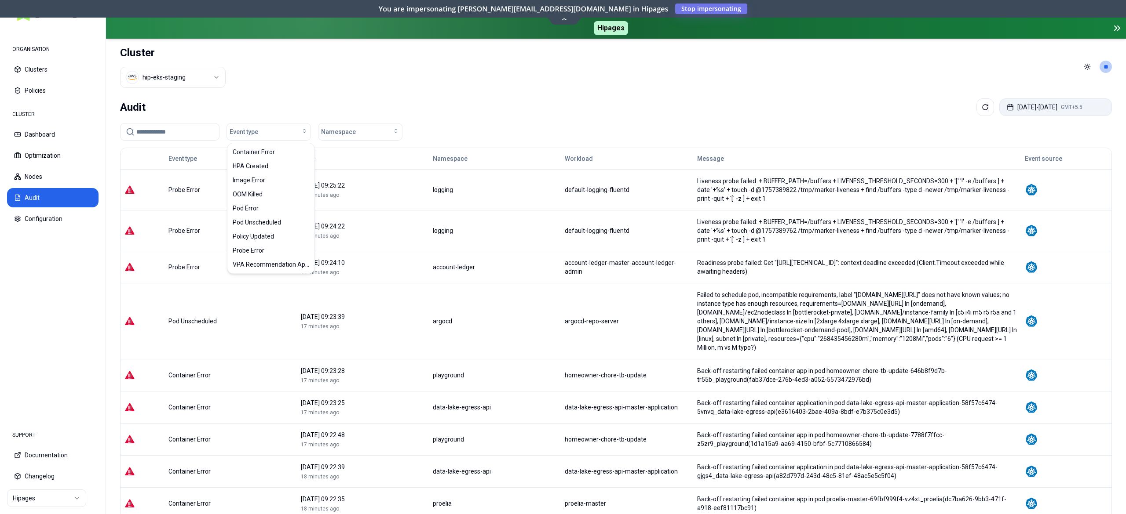
click at [1016, 112] on button "Sep 02, 2025 - Sep 09, 2025 GMT+5.5" at bounding box center [1055, 107] width 113 height 18
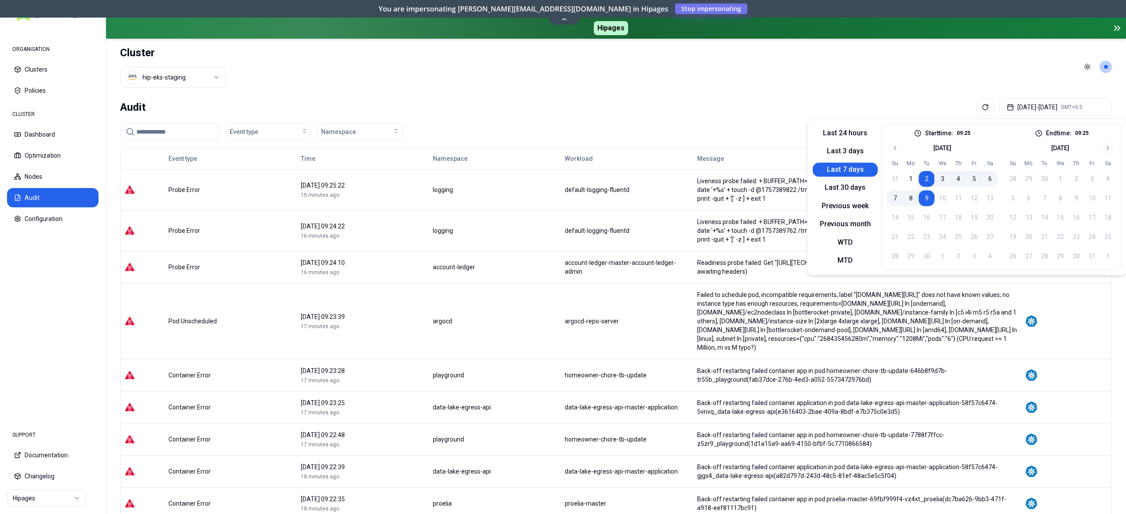
drag, startPoint x: 845, startPoint y: 148, endPoint x: 786, endPoint y: 136, distance: 59.6
click at [845, 149] on button "Last 3 days" at bounding box center [845, 152] width 65 height 14
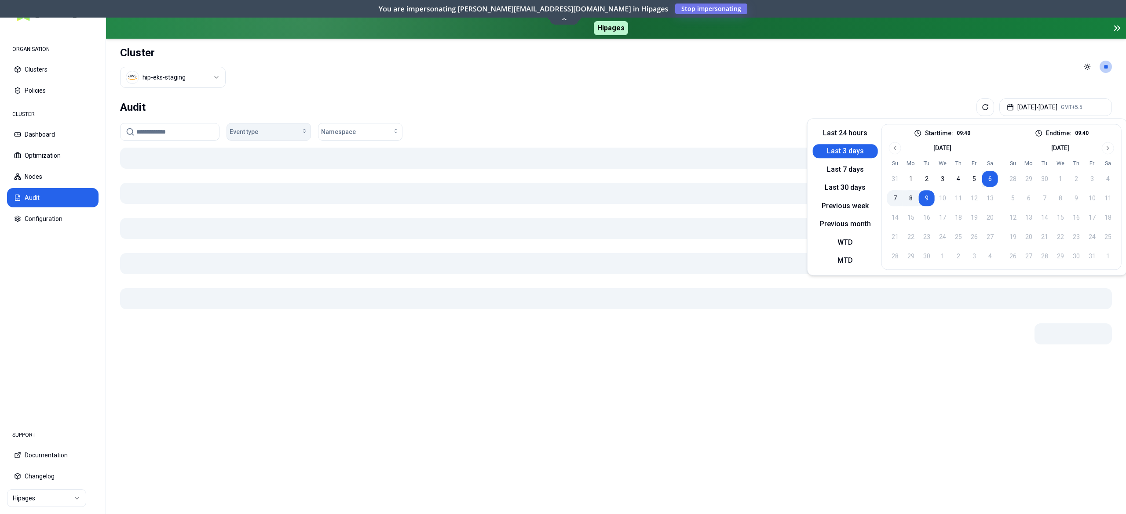
click at [298, 133] on div "Event type" at bounding box center [269, 132] width 78 height 9
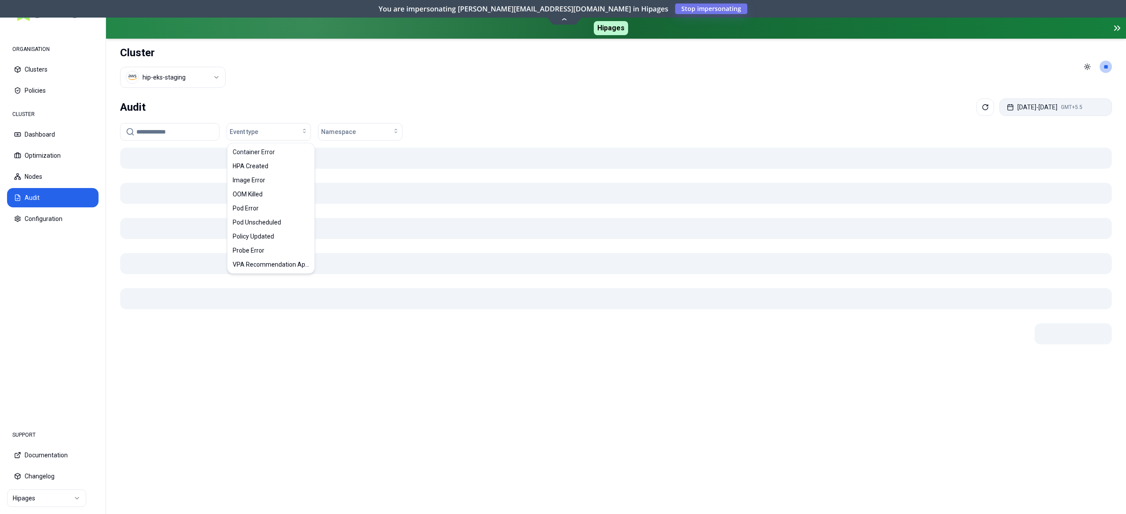
click at [1039, 111] on button "Sep 06, 2025 - Sep 09, 2025 GMT+5.5" at bounding box center [1055, 107] width 113 height 18
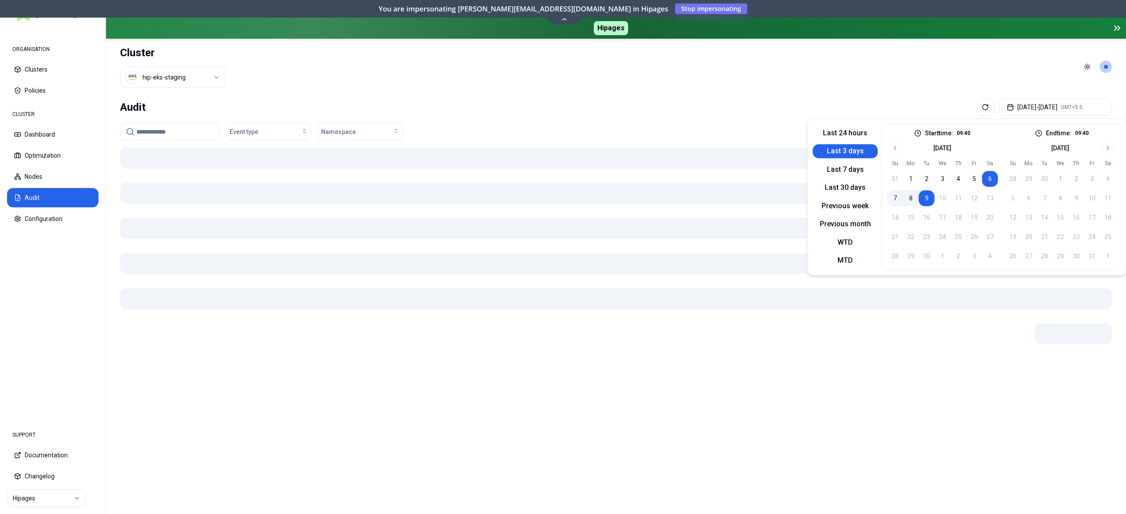
drag, startPoint x: 841, startPoint y: 168, endPoint x: 755, endPoint y: 166, distance: 85.3
click at [839, 169] on button "Last 7 days" at bounding box center [845, 170] width 65 height 14
click at [257, 127] on button "Event type" at bounding box center [268, 132] width 84 height 18
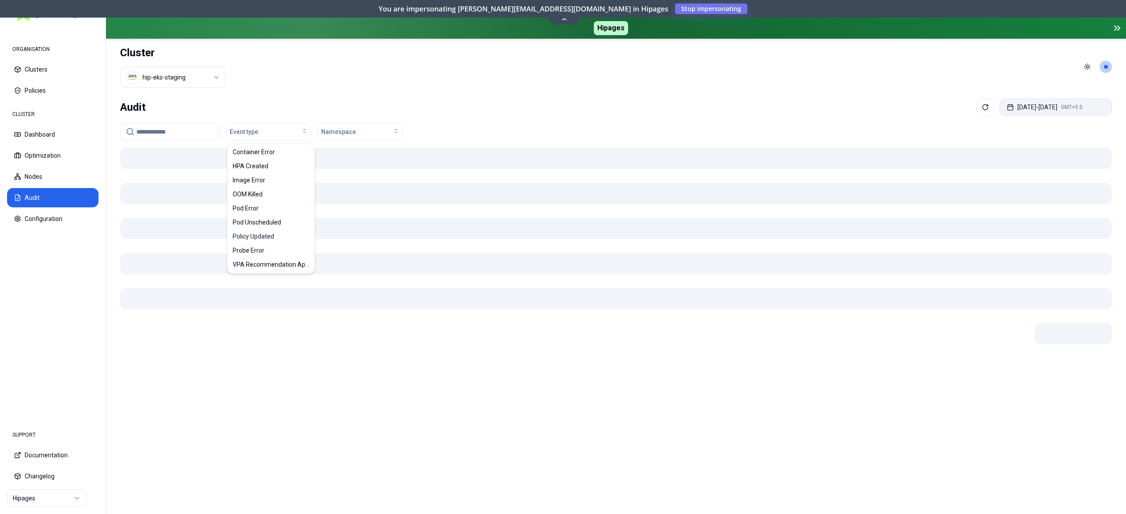
click at [1083, 112] on button "Sep 02, 2025 - Sep 09, 2025 GMT+5.5" at bounding box center [1055, 107] width 113 height 18
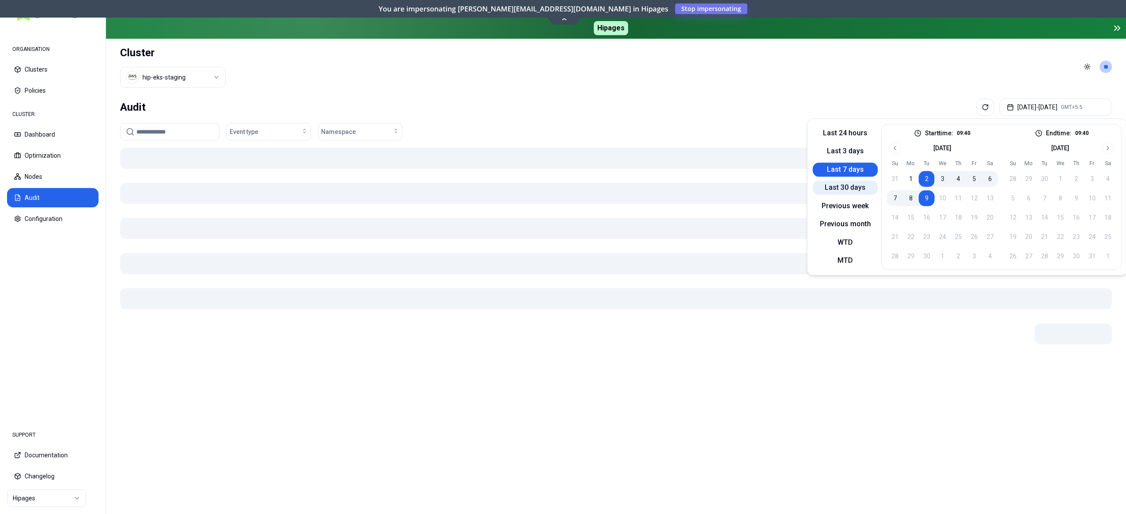
click at [832, 182] on button "Last 30 days" at bounding box center [845, 188] width 65 height 14
click at [284, 138] on button "Event type" at bounding box center [268, 132] width 84 height 18
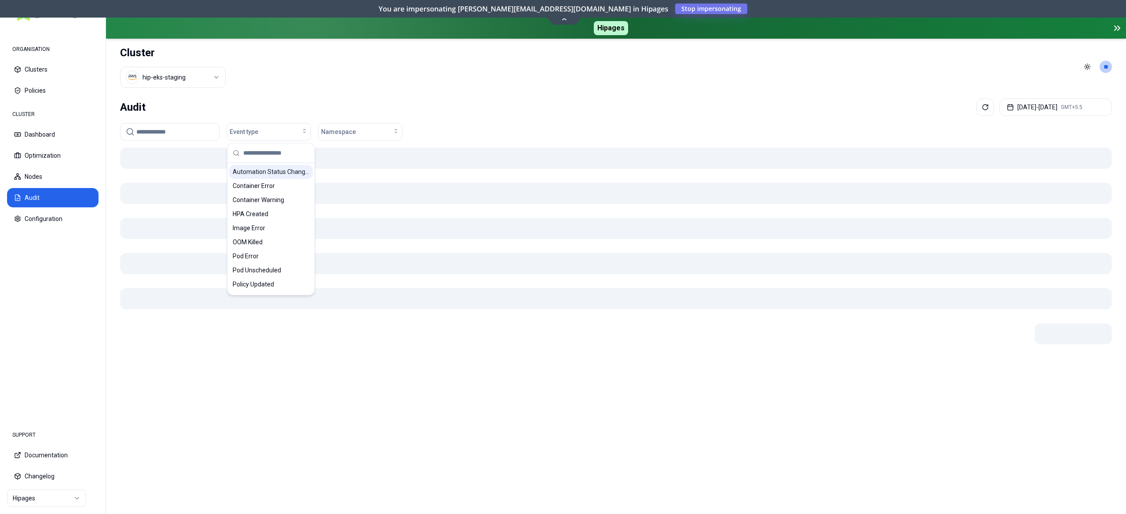
click at [284, 175] on span "Automation Status Changed" at bounding box center [271, 172] width 77 height 9
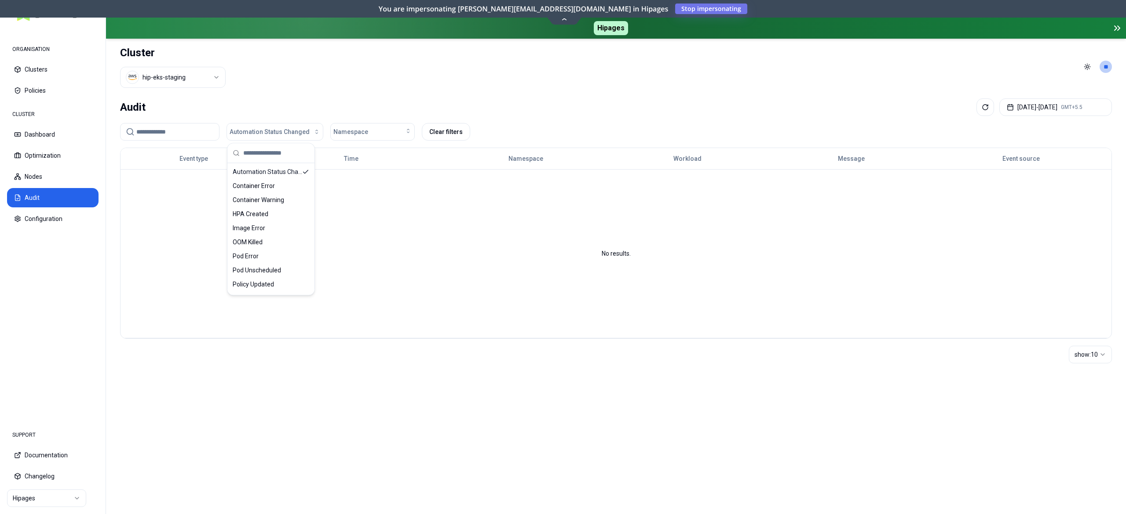
click at [477, 91] on header "Cluster hip-eks-staging Toggle theme **" at bounding box center [616, 67] width 1020 height 56
click at [1026, 105] on button "Aug 10, 2025 - Sep 09, 2025 GMT+5.5" at bounding box center [1055, 107] width 113 height 18
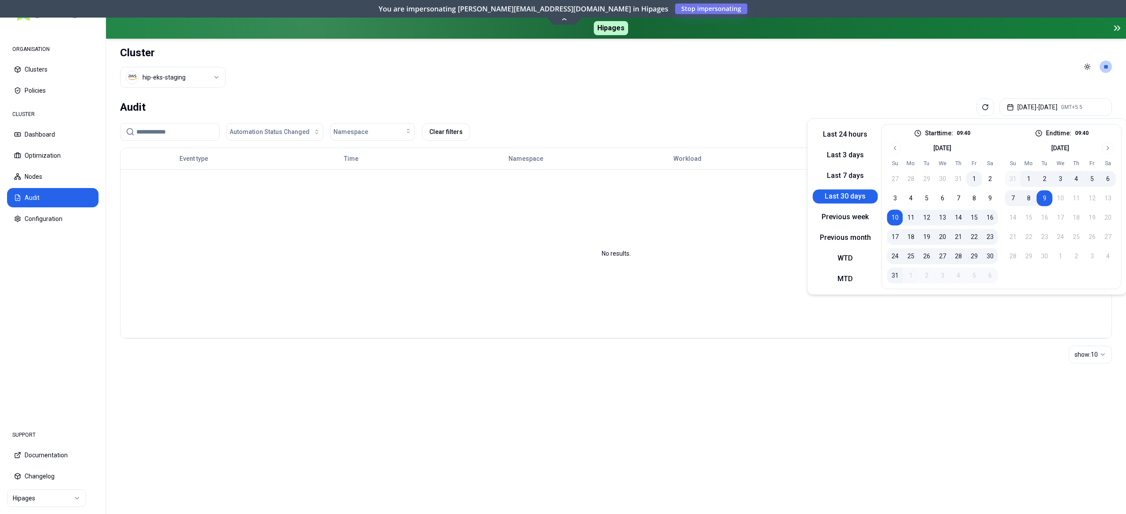
click at [972, 181] on button "1" at bounding box center [974, 179] width 16 height 16
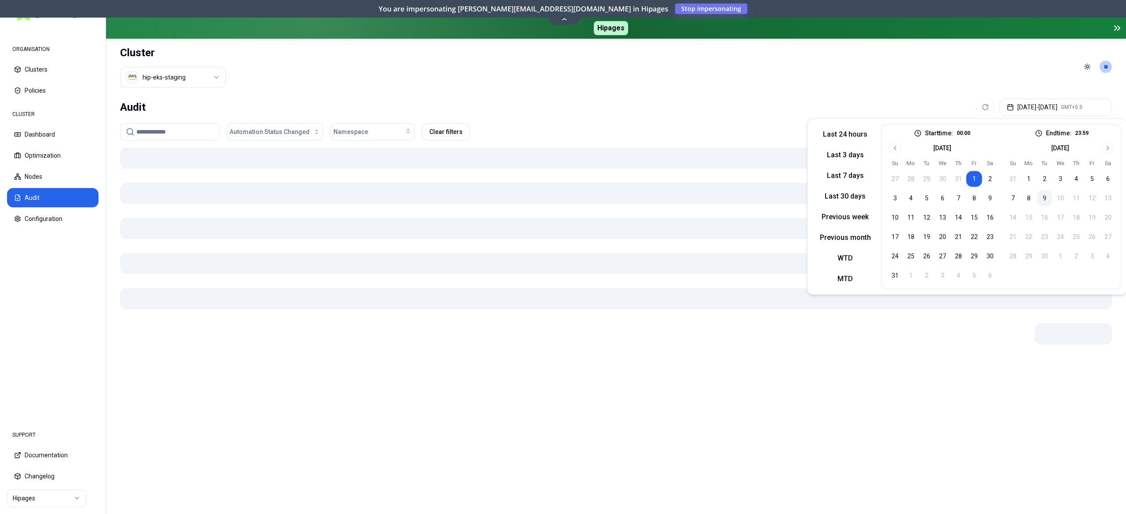
click at [1042, 200] on button "9" at bounding box center [1044, 198] width 16 height 16
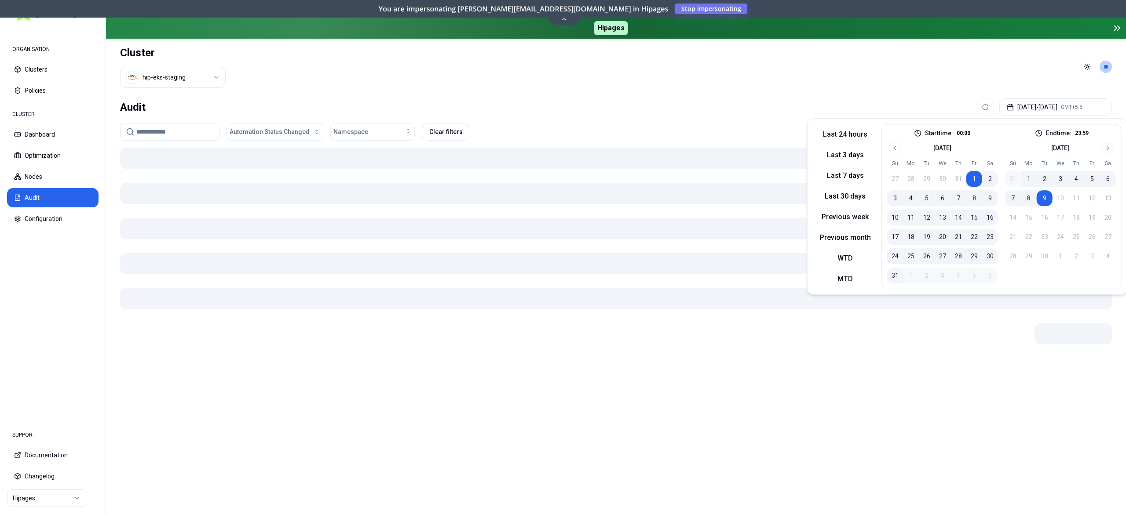
click at [788, 79] on header "Cluster hip-eks-staging Toggle theme **" at bounding box center [616, 67] width 1020 height 56
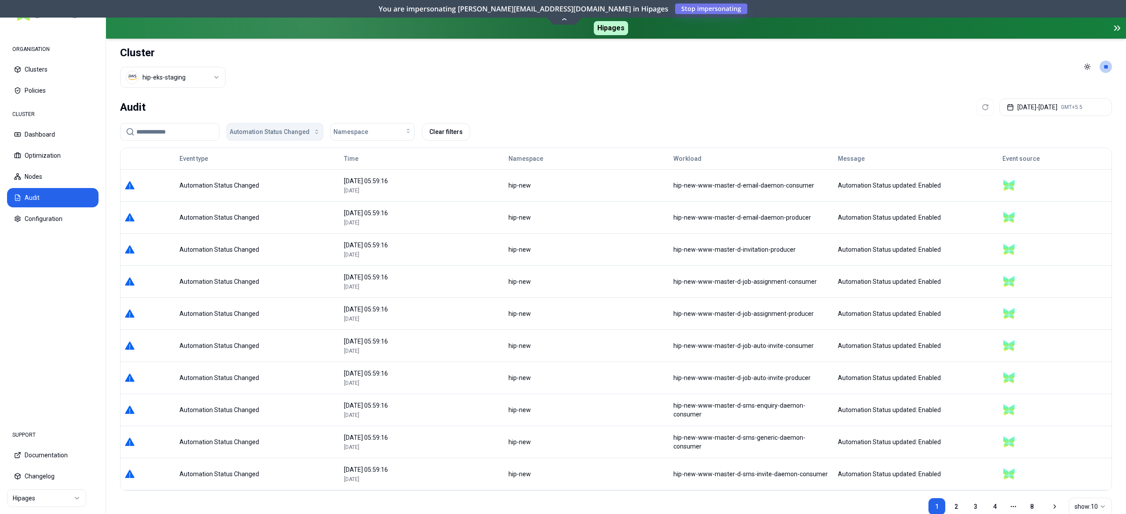
click at [279, 130] on span "Automation Status Changed" at bounding box center [270, 132] width 80 height 9
click at [690, 112] on div "Audit Aug 01, 2025 - Sep 09, 2025 GMT+5.5" at bounding box center [616, 107] width 992 height 18
click at [1049, 91] on header "Cluster hip-eks-staging Toggle theme **" at bounding box center [616, 67] width 1020 height 56
click at [1048, 101] on button "Aug 01, 2025 - Sep 09, 2025 GMT+5.5" at bounding box center [1055, 107] width 113 height 18
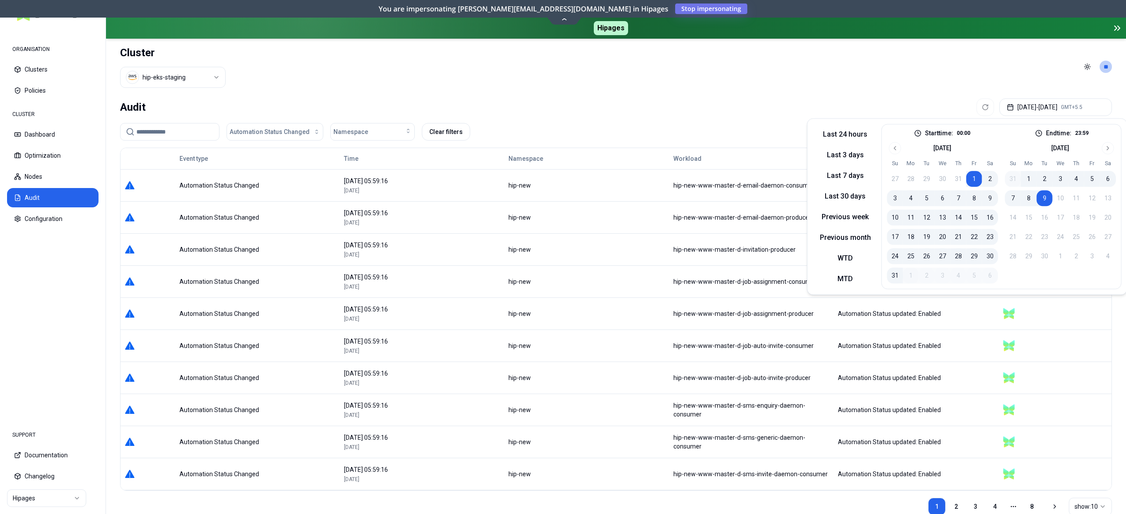
click at [827, 91] on header "Cluster hip-eks-staging Toggle theme **" at bounding box center [616, 67] width 1020 height 56
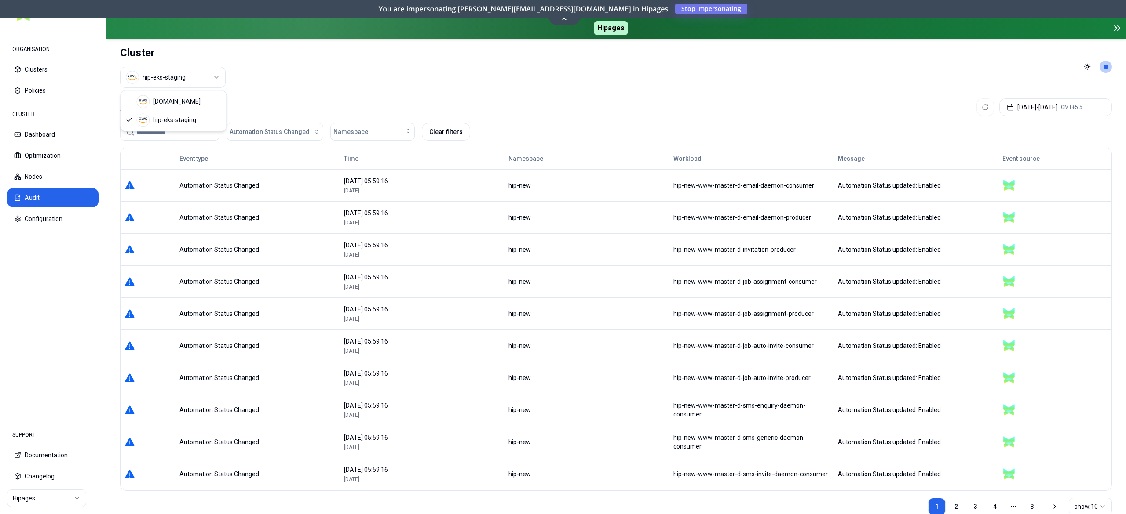
click at [201, 69] on html "ORGANISATION Clusters Policies CLUSTER Dashboard Optimization Nodes Audit Confi…" at bounding box center [563, 257] width 1126 height 514
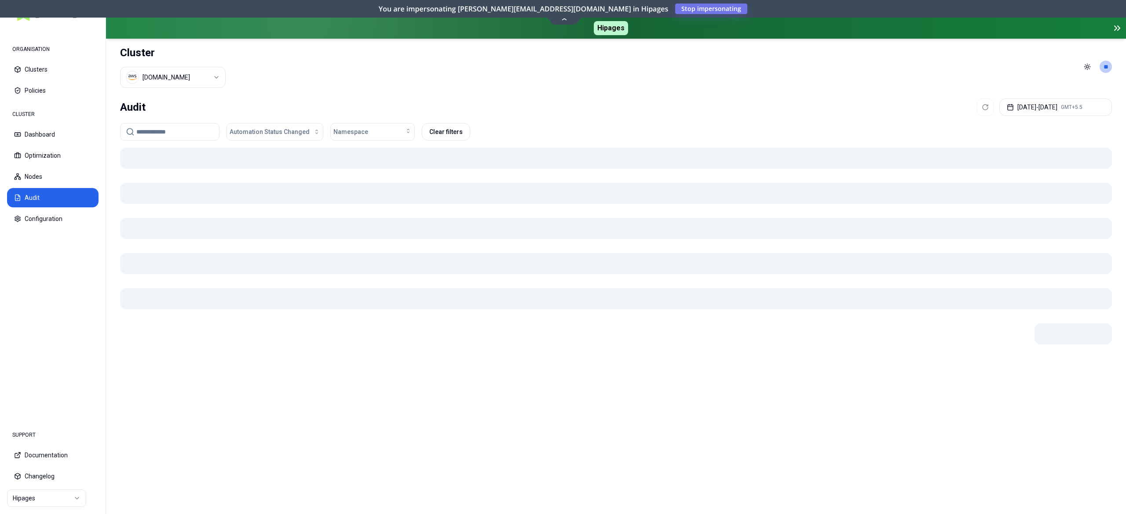
click at [526, 70] on header "Cluster luke.kubernetes.hipagesgroup.com.au Toggle theme **" at bounding box center [616, 67] width 1020 height 56
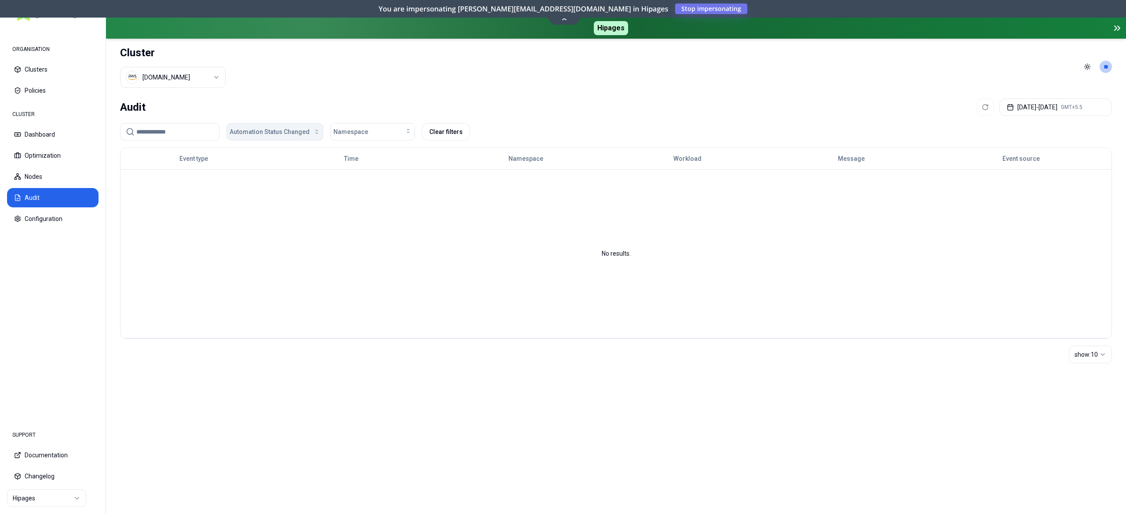
click at [282, 129] on span "Automation Status Changed" at bounding box center [270, 132] width 80 height 9
click at [326, 85] on header "Cluster luke.kubernetes.hipagesgroup.com.au Toggle theme **" at bounding box center [616, 67] width 1020 height 56
click at [45, 161] on button "Optimization" at bounding box center [52, 155] width 91 height 19
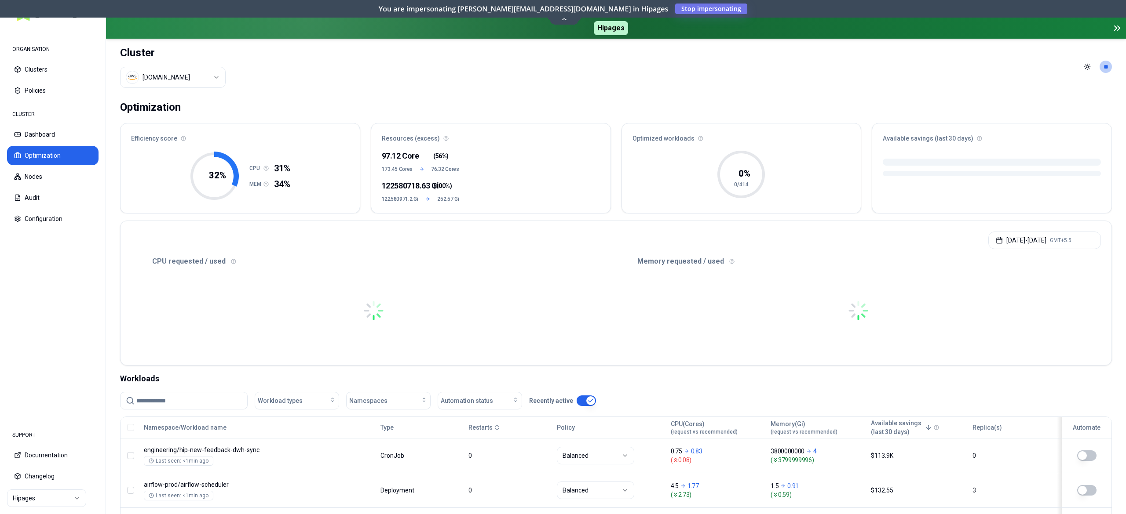
click at [182, 73] on html "ORGANISATION Clusters Policies CLUSTER Dashboard Optimization Nodes Audit Confi…" at bounding box center [563, 257] width 1126 height 514
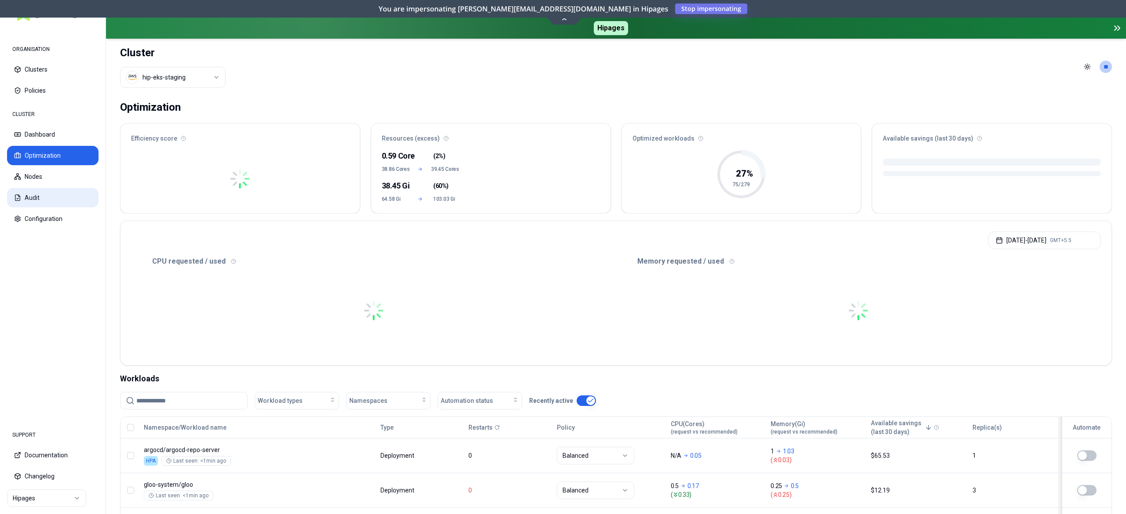
click at [30, 191] on button "Audit" at bounding box center [52, 197] width 91 height 19
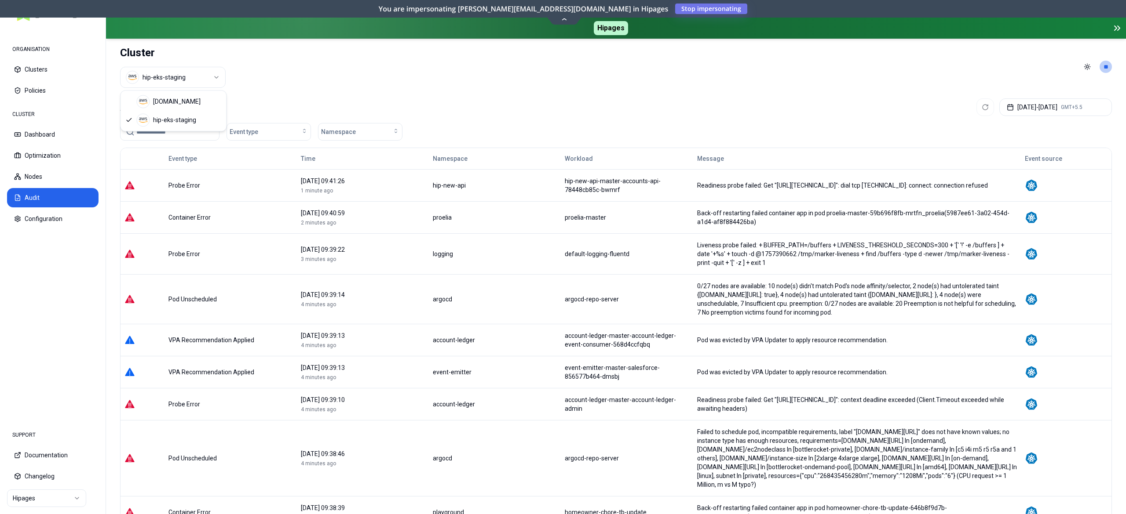
click at [176, 72] on html "ORGANISATION Clusters Policies CLUSTER Dashboard Optimization Nodes Audit Confi…" at bounding box center [563, 257] width 1126 height 514
drag, startPoint x: 186, startPoint y: 106, endPoint x: 187, endPoint y: 124, distance: 17.6
click at [187, 124] on input at bounding box center [174, 132] width 77 height 17
click at [35, 151] on button "Optimization" at bounding box center [52, 155] width 91 height 19
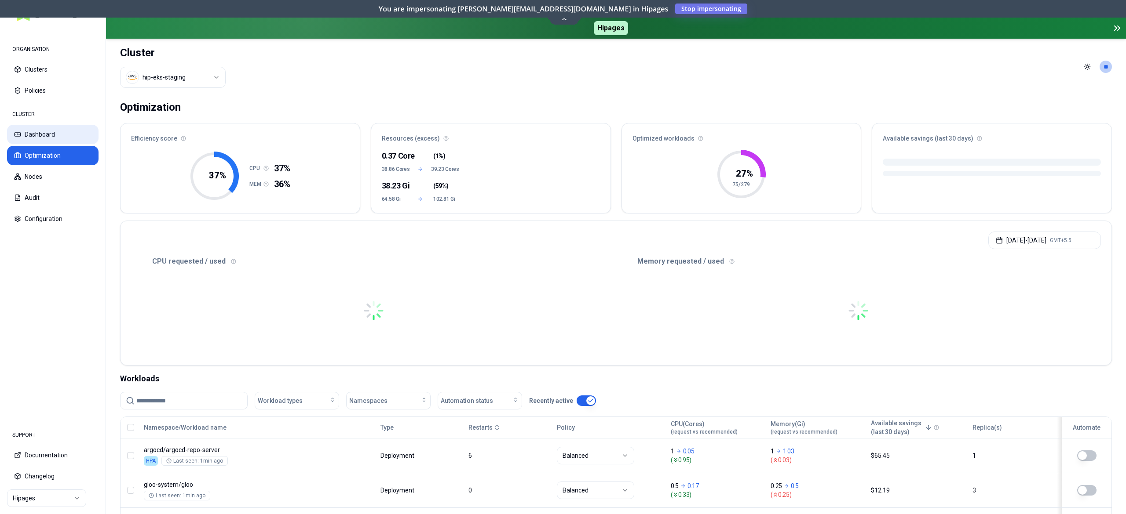
click at [43, 135] on button "Dashboard" at bounding box center [52, 134] width 91 height 19
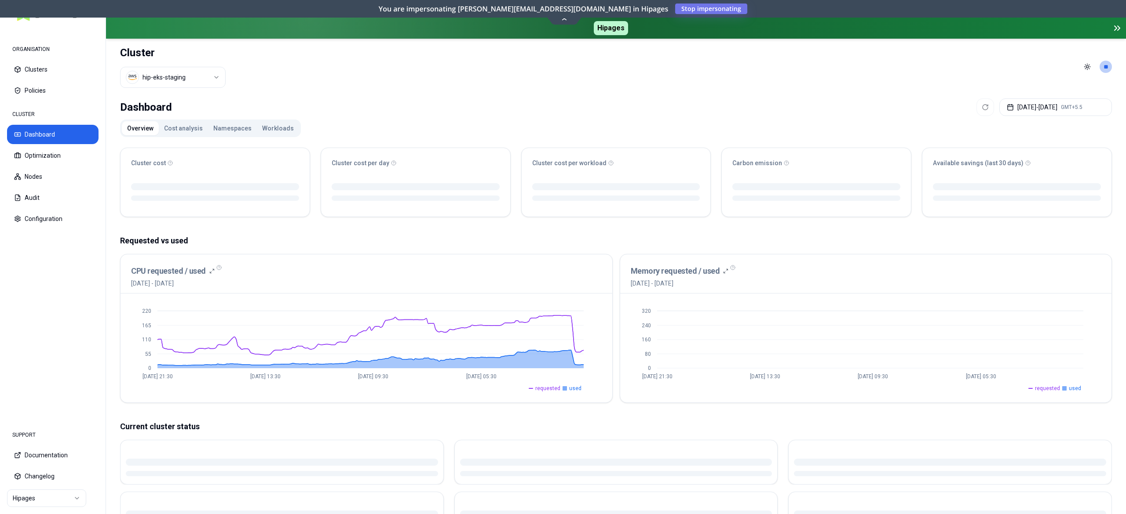
click at [277, 124] on button "Workloads" at bounding box center [278, 128] width 42 height 14
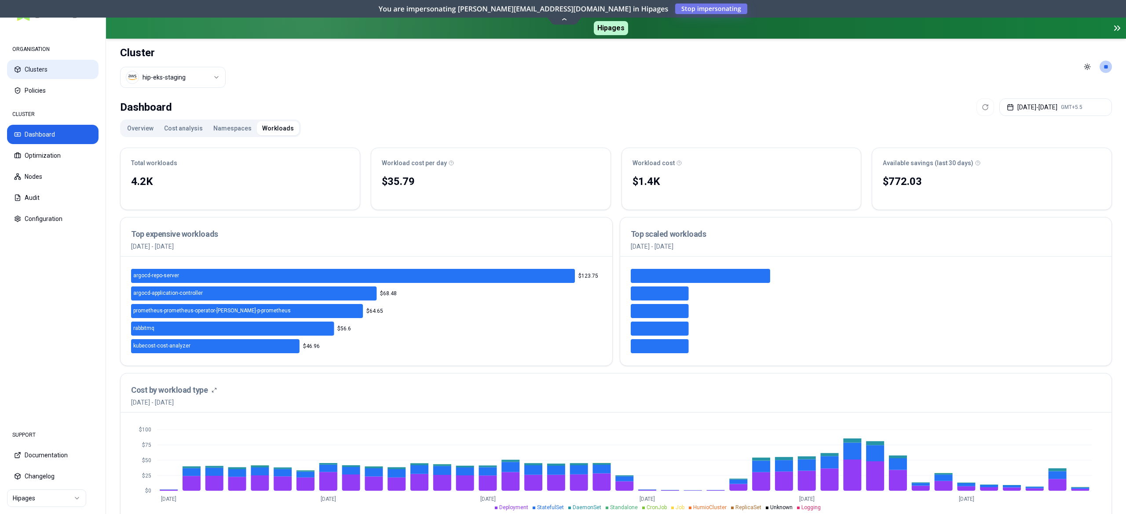
click at [44, 79] on button "Clusters" at bounding box center [52, 69] width 91 height 19
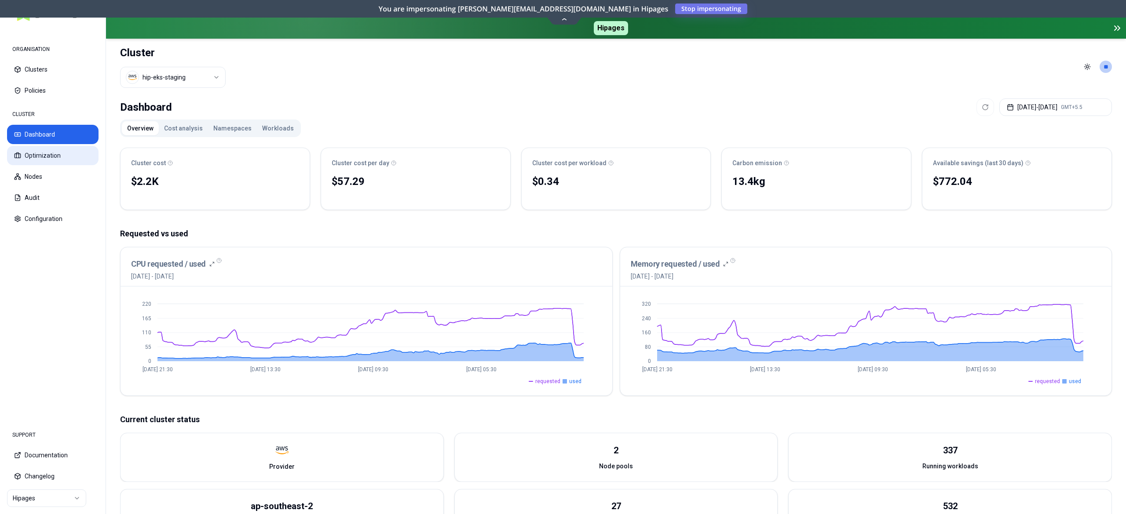
click at [47, 149] on button "Optimization" at bounding box center [52, 155] width 91 height 19
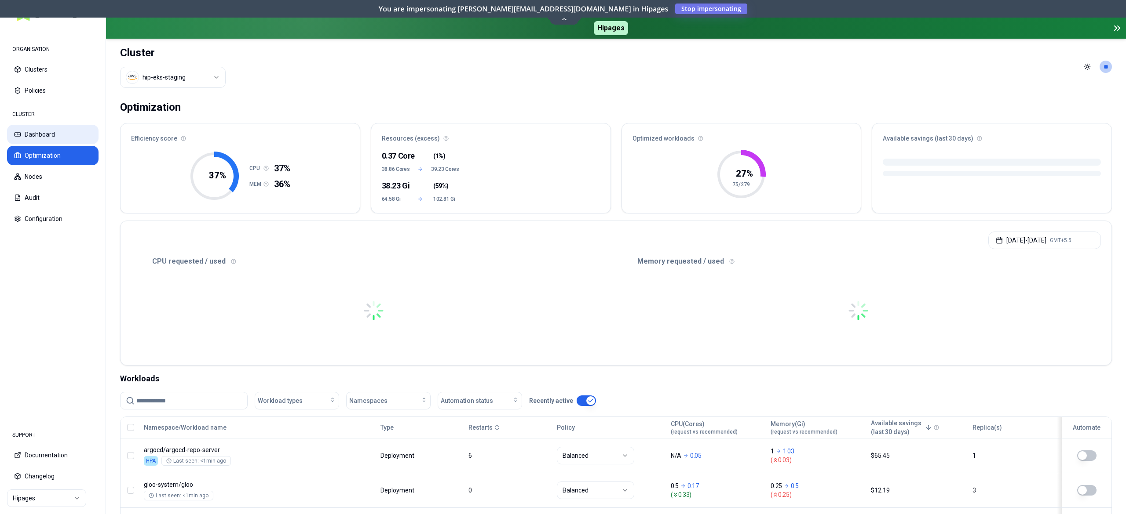
click at [48, 131] on button "Dashboard" at bounding box center [52, 134] width 91 height 19
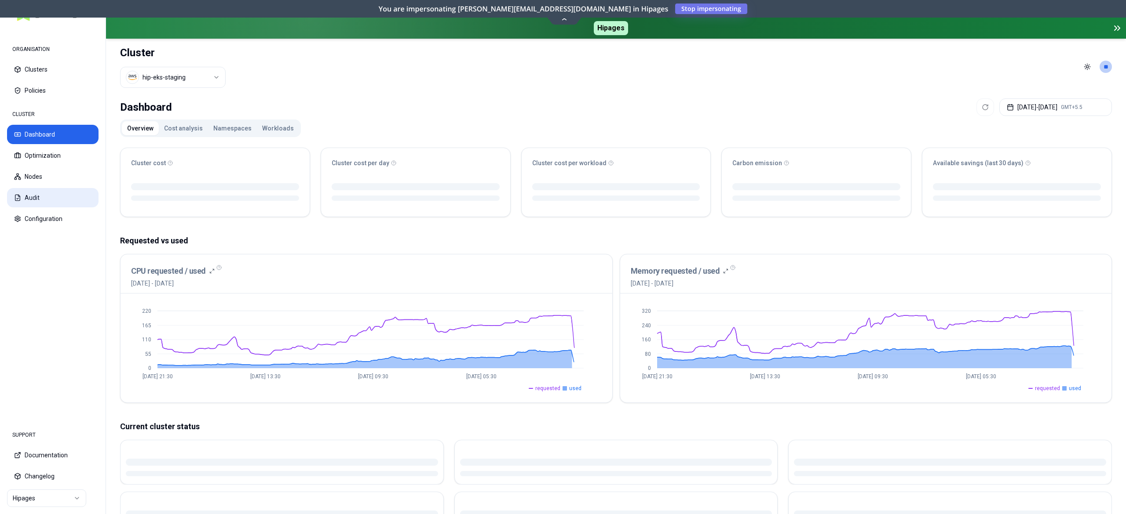
drag, startPoint x: 26, startPoint y: 188, endPoint x: 42, endPoint y: 191, distance: 16.0
click at [27, 188] on button "Audit" at bounding box center [52, 197] width 91 height 19
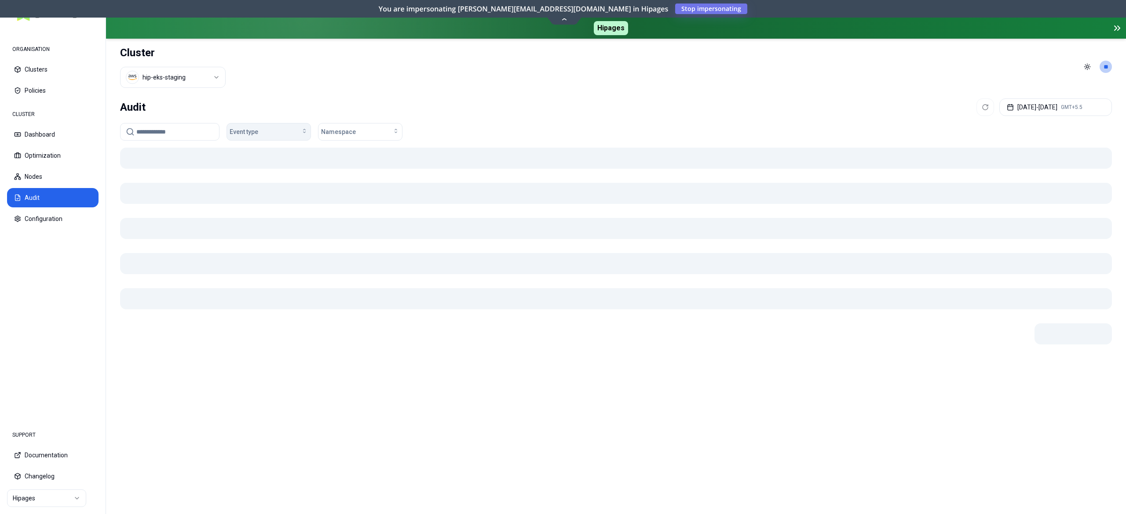
click at [266, 128] on div "Event type" at bounding box center [269, 132] width 78 height 9
click at [263, 243] on span "OOM Killed" at bounding box center [248, 242] width 30 height 9
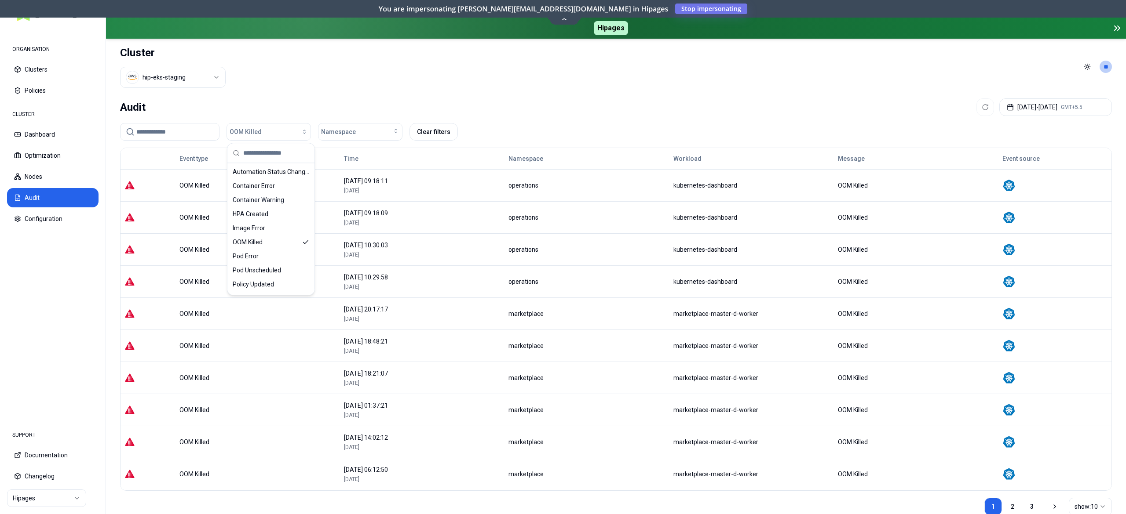
click at [384, 96] on div "Audit Aug 01, 2025 - Sep 09, 2025 GMT+5.5 OOM Killed Namespace Clear filters Ev…" at bounding box center [616, 316] width 1020 height 442
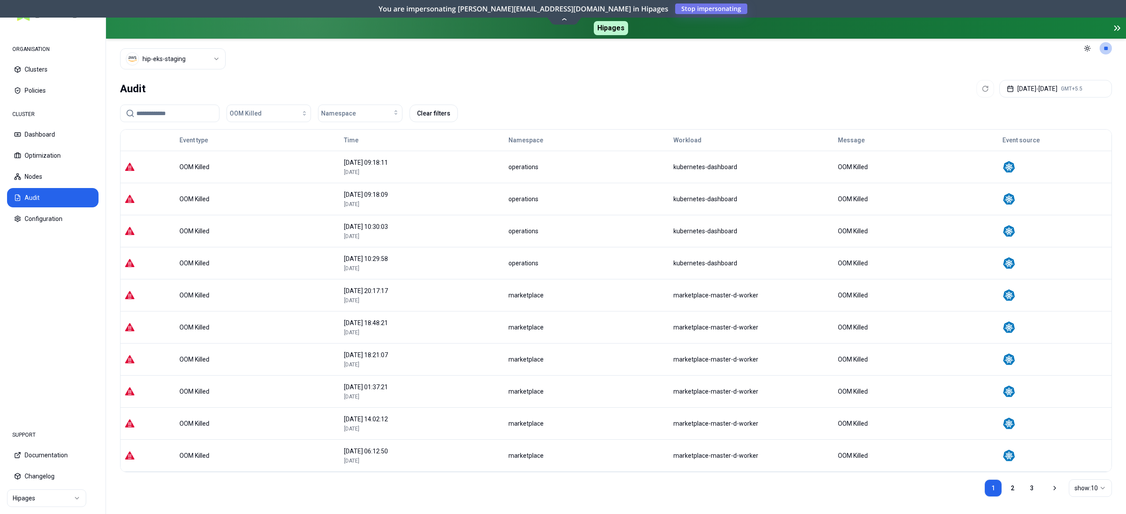
scroll to position [35, 0]
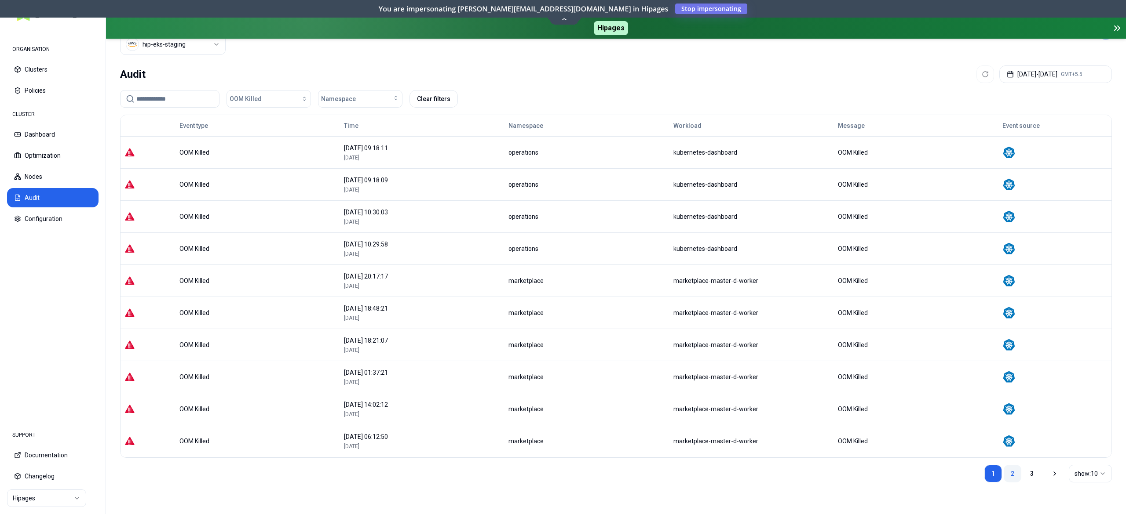
click at [1014, 476] on link "2" at bounding box center [1012, 474] width 18 height 18
click at [994, 474] on link "1" at bounding box center [993, 474] width 18 height 18
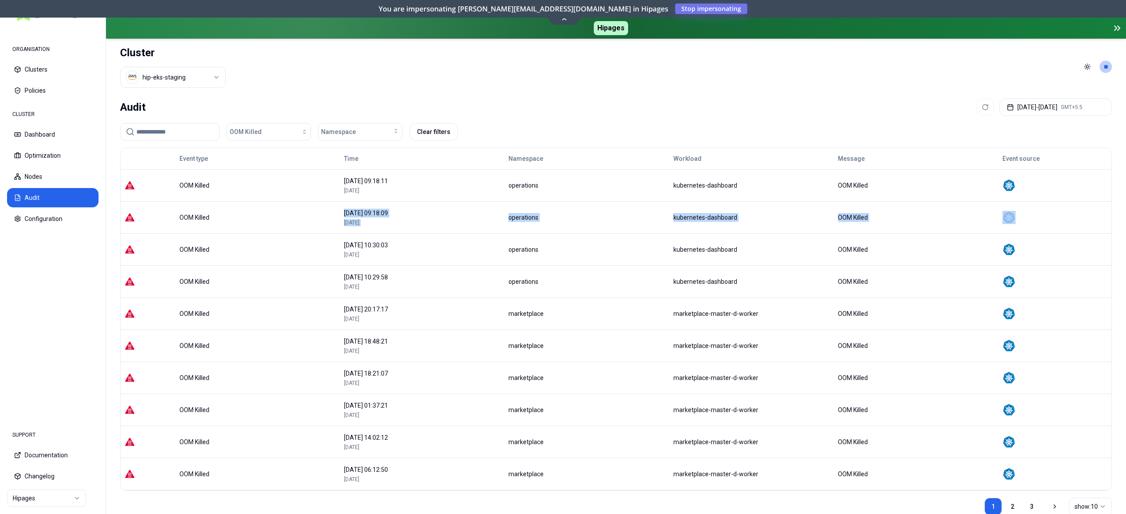
drag, startPoint x: 371, startPoint y: 230, endPoint x: 1057, endPoint y: 212, distance: 686.6
click at [1057, 212] on tr "OOM Killed 08 September 2025 09:18:09 1 day, 26 minutes ago operations kubernet…" at bounding box center [615, 217] width 991 height 32
drag, startPoint x: 298, startPoint y: 177, endPoint x: 953, endPoint y: 171, distance: 655.6
click at [1015, 182] on tr "OOM Killed 08 September 2025 09:18:11 1 day, 26 minutes ago operations kubernet…" at bounding box center [615, 185] width 991 height 32
click at [842, 126] on div "OOM Killed Namespace Clear filters" at bounding box center [616, 132] width 992 height 18
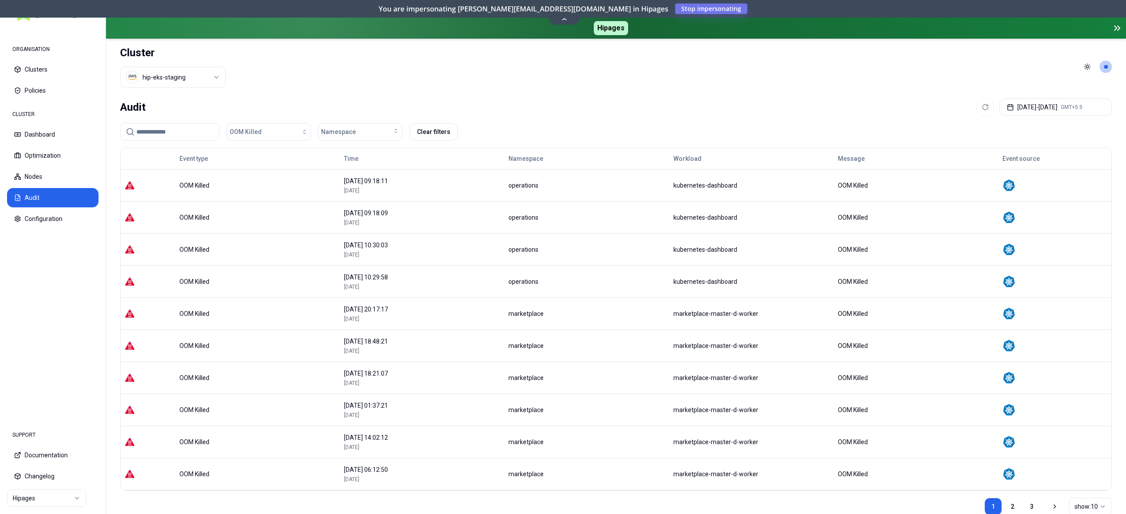
scroll to position [35, 0]
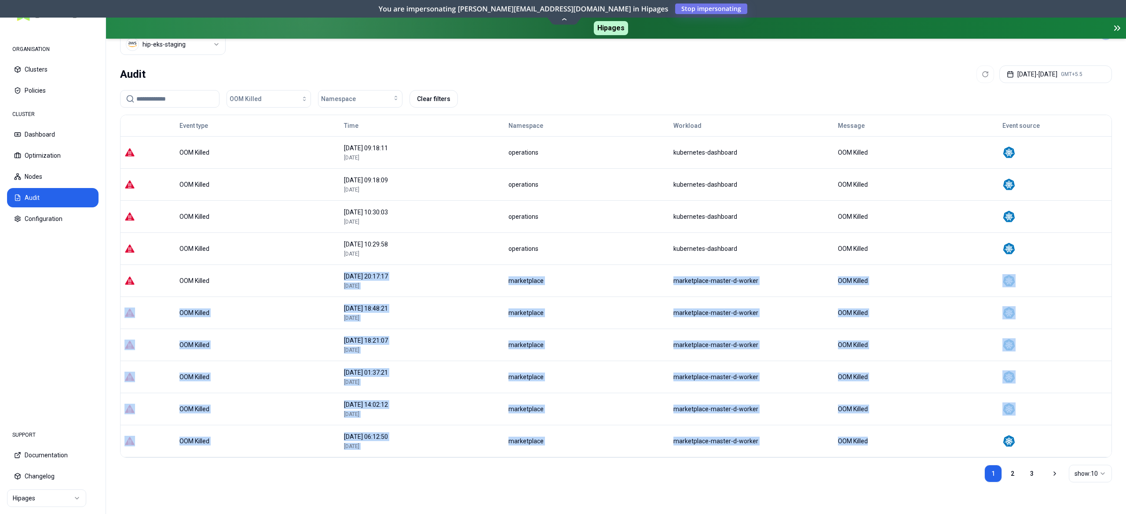
drag, startPoint x: 319, startPoint y: 281, endPoint x: 953, endPoint y: 438, distance: 653.2
click at [953, 438] on tbody "OOM Killed 08 September 2025 09:18:11 1 day, 26 minutes ago operations kubernet…" at bounding box center [615, 296] width 991 height 321
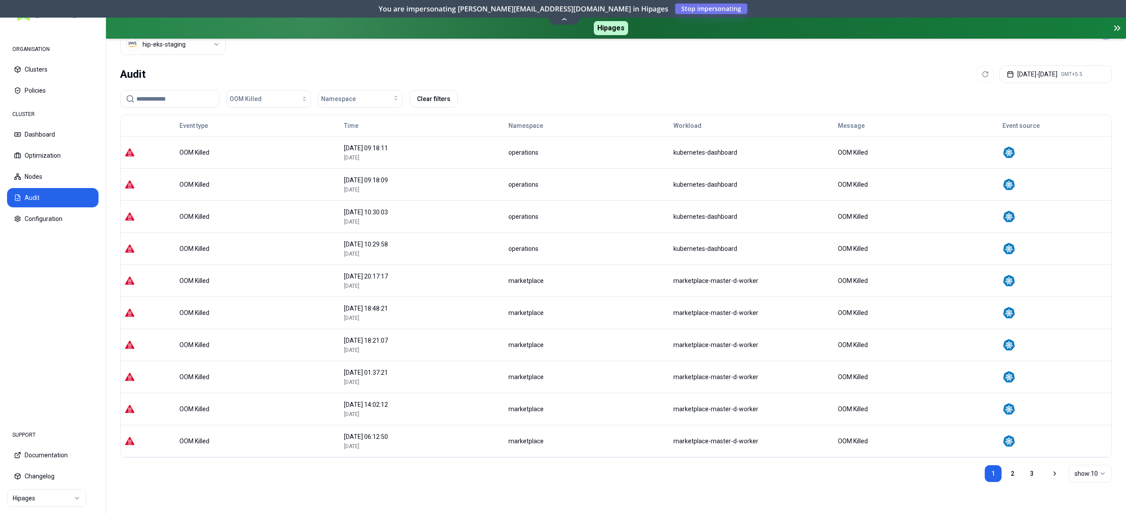
click at [653, 489] on div "1 2 3 show: 10" at bounding box center [616, 474] width 992 height 32
click at [1011, 472] on link "2" at bounding box center [1012, 474] width 18 height 18
click at [1026, 473] on link "3" at bounding box center [1032, 474] width 18 height 18
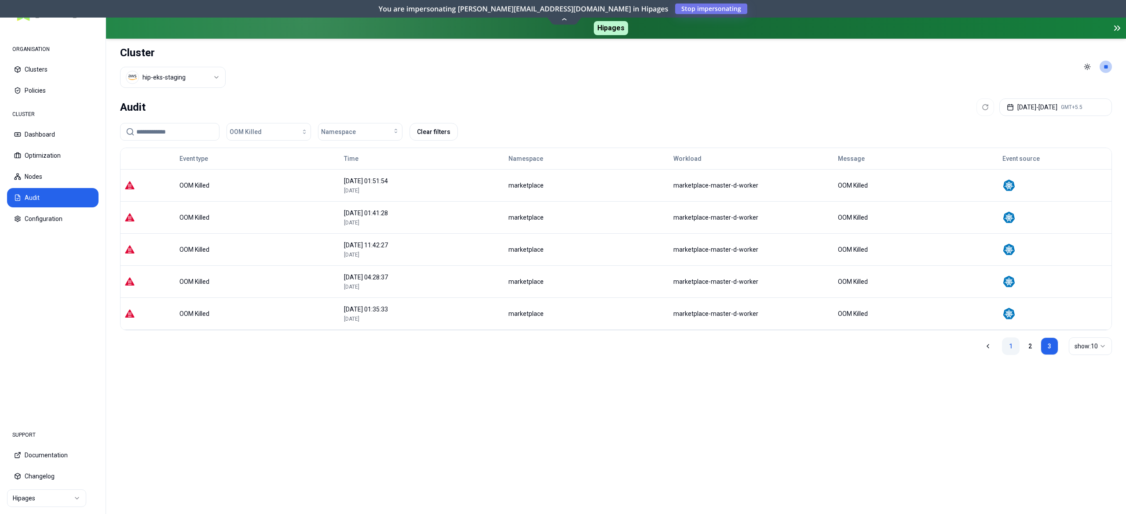
click at [1008, 346] on link "1" at bounding box center [1011, 347] width 18 height 18
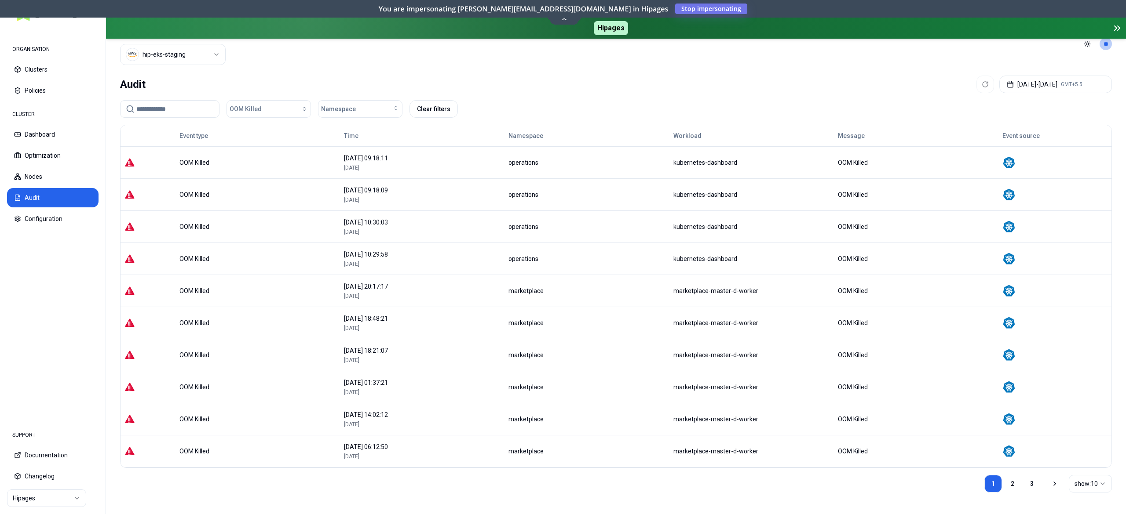
scroll to position [35, 0]
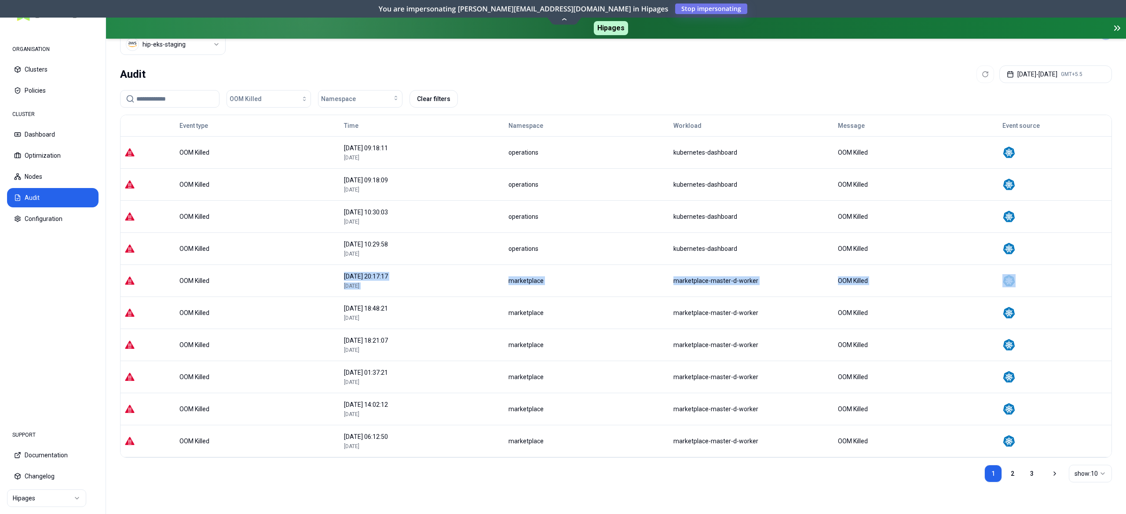
drag, startPoint x: 331, startPoint y: 279, endPoint x: 1070, endPoint y: 284, distance: 739.2
click at [1070, 284] on tr "OOM Killed 31 August 2025 20:17:17 8 days, 13 hours ago marketplace marketplace…" at bounding box center [615, 281] width 991 height 32
click at [526, 479] on div "1 2 3 show: 10" at bounding box center [616, 474] width 992 height 32
drag, startPoint x: 331, startPoint y: 281, endPoint x: 968, endPoint y: 273, distance: 636.8
click at [968, 273] on tr "OOM Killed 31 August 2025 20:17:17 8 days, 13 hours ago marketplace marketplace…" at bounding box center [615, 281] width 991 height 32
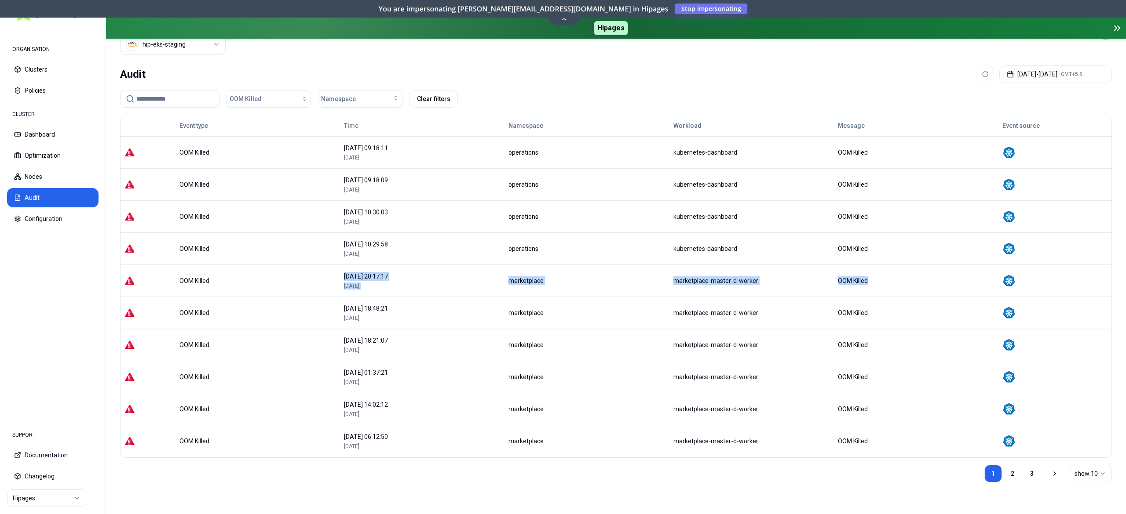
click at [948, 284] on td "OOM Killed" at bounding box center [916, 281] width 164 height 32
drag, startPoint x: 351, startPoint y: 279, endPoint x: 959, endPoint y: 285, distance: 608.6
click at [959, 285] on tr "OOM Killed 31 August 2025 20:17:17 8 days, 13 hours ago marketplace marketplace…" at bounding box center [615, 281] width 991 height 32
click at [442, 470] on div "1 2 3 show: 10" at bounding box center [616, 474] width 992 height 32
drag, startPoint x: 340, startPoint y: 274, endPoint x: 897, endPoint y: 287, distance: 557.2
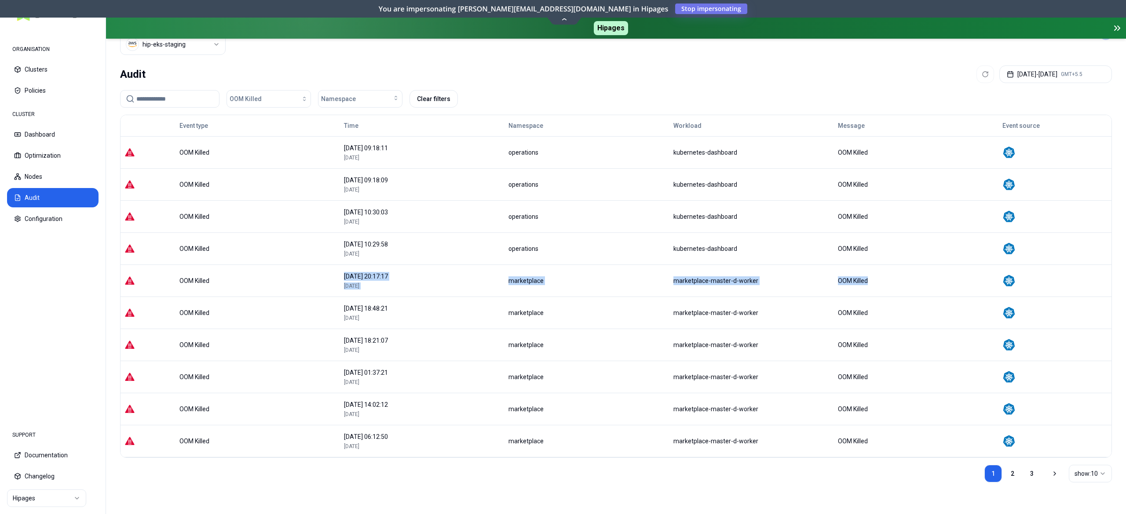
click at [897, 287] on tr "OOM Killed 31 August 2025 20:17:17 8 days, 13 hours ago marketplace marketplace…" at bounding box center [615, 281] width 991 height 32
click at [568, 483] on div "1 2 3 show: 10" at bounding box center [616, 474] width 992 height 32
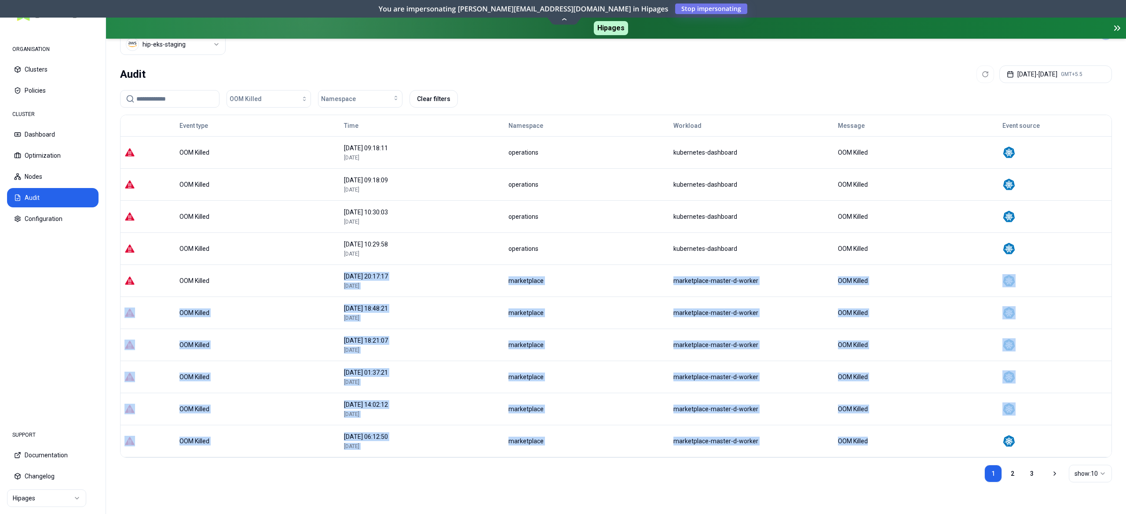
drag, startPoint x: 343, startPoint y: 269, endPoint x: 917, endPoint y: 441, distance: 599.1
click at [917, 441] on tbody "OOM Killed 08 September 2025 09:18:11 1 day, 27 minutes ago operations kubernet…" at bounding box center [615, 296] width 991 height 321
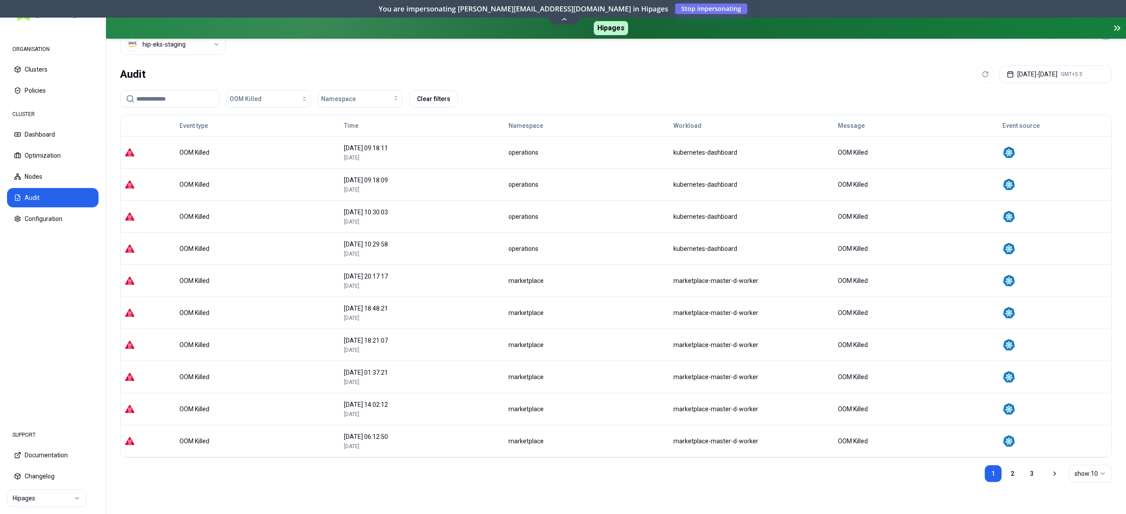
click at [833, 470] on div "1 2 3 show: 10" at bounding box center [616, 474] width 992 height 32
drag, startPoint x: 676, startPoint y: 281, endPoint x: 766, endPoint y: 291, distance: 90.2
click at [766, 291] on td "marketplace-master-d-worker" at bounding box center [751, 281] width 164 height 32
copy div "marketplace-master-d-worker"
click at [512, 284] on div "marketplace" at bounding box center [586, 281] width 157 height 9
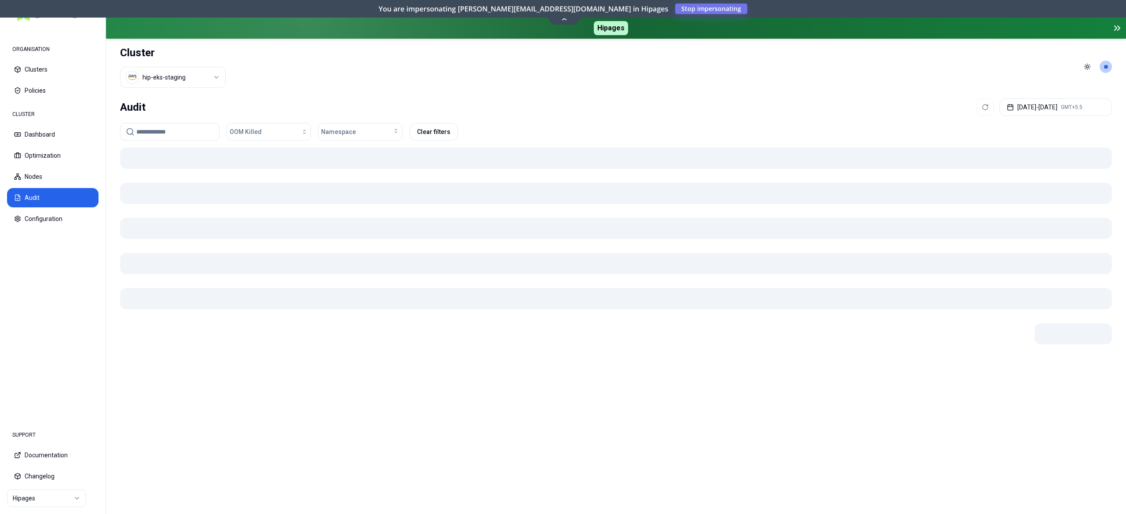
scroll to position [0, 0]
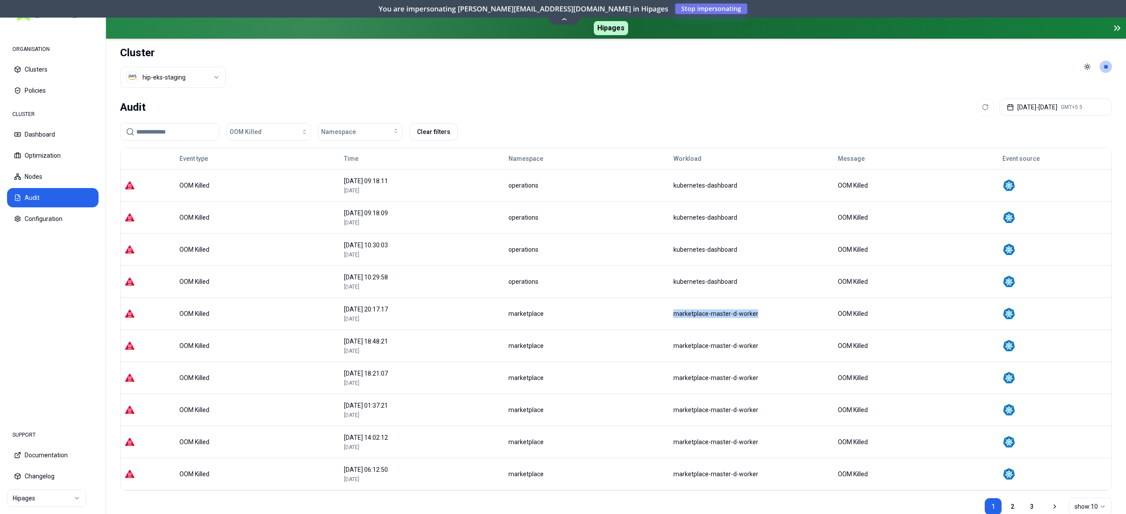
drag, startPoint x: 644, startPoint y: 320, endPoint x: 762, endPoint y: 314, distance: 118.0
click at [762, 314] on tr "OOM Killed 31 August 2025 20:17:17 8 days, 13 hours ago marketplace marketplace…" at bounding box center [615, 314] width 991 height 32
copy tr "marketplace-master-d-worker"
click at [145, 128] on input at bounding box center [174, 132] width 77 height 17
paste input "**********"
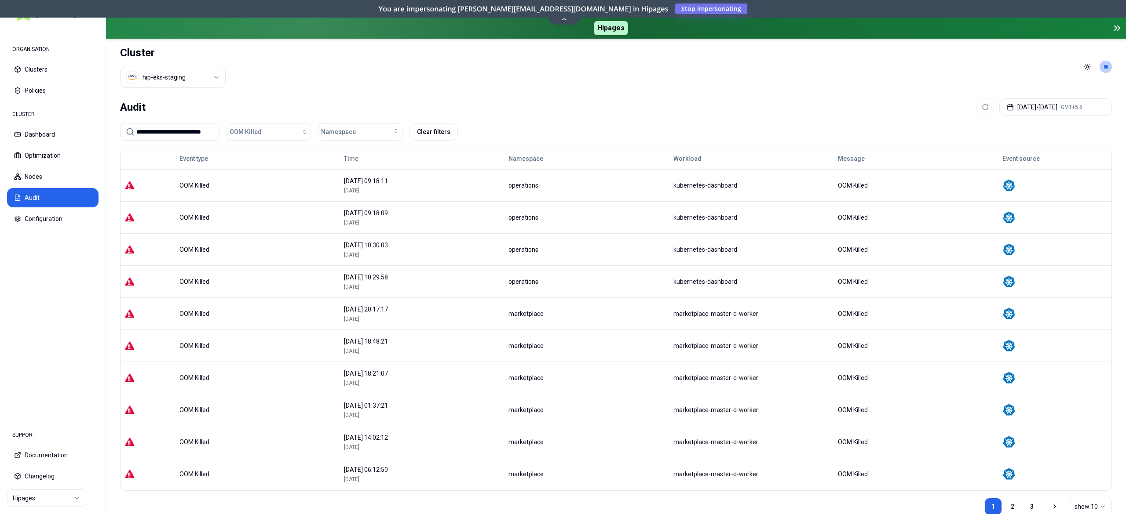
scroll to position [0, 11]
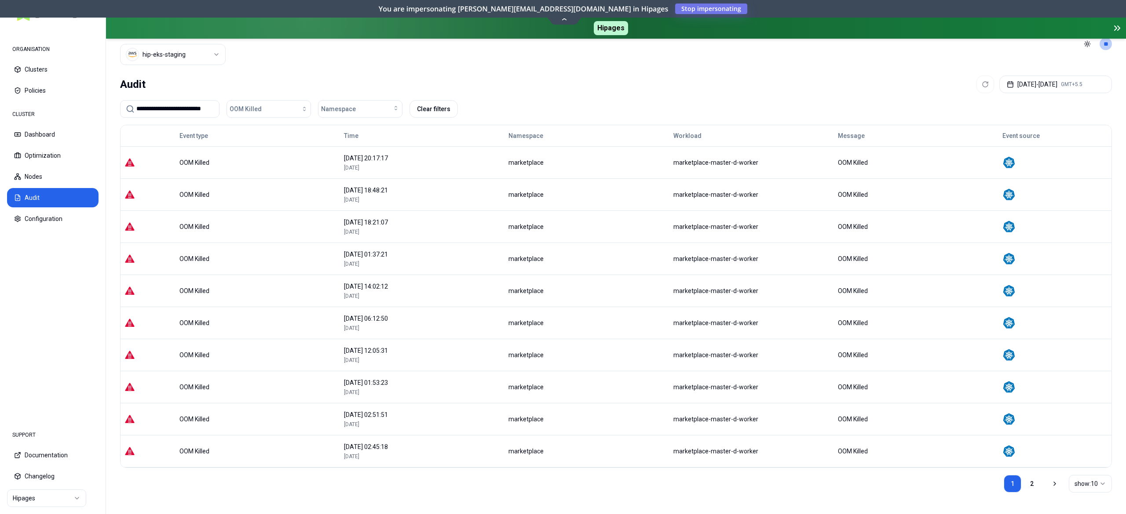
scroll to position [35, 0]
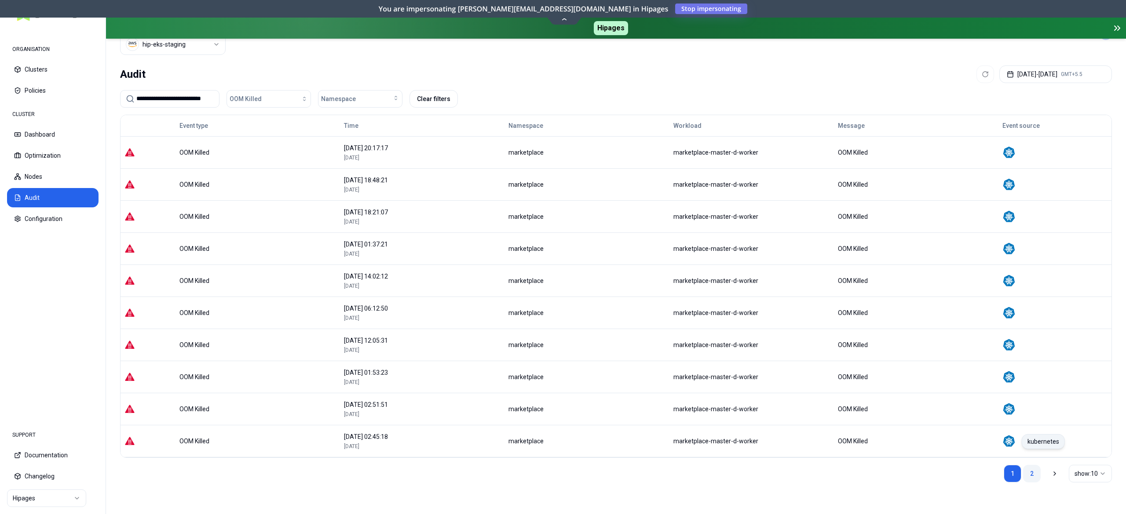
type input "**********"
drag, startPoint x: 1025, startPoint y: 466, endPoint x: 1020, endPoint y: 466, distance: 5.3
click at [1026, 466] on link "2" at bounding box center [1032, 474] width 18 height 18
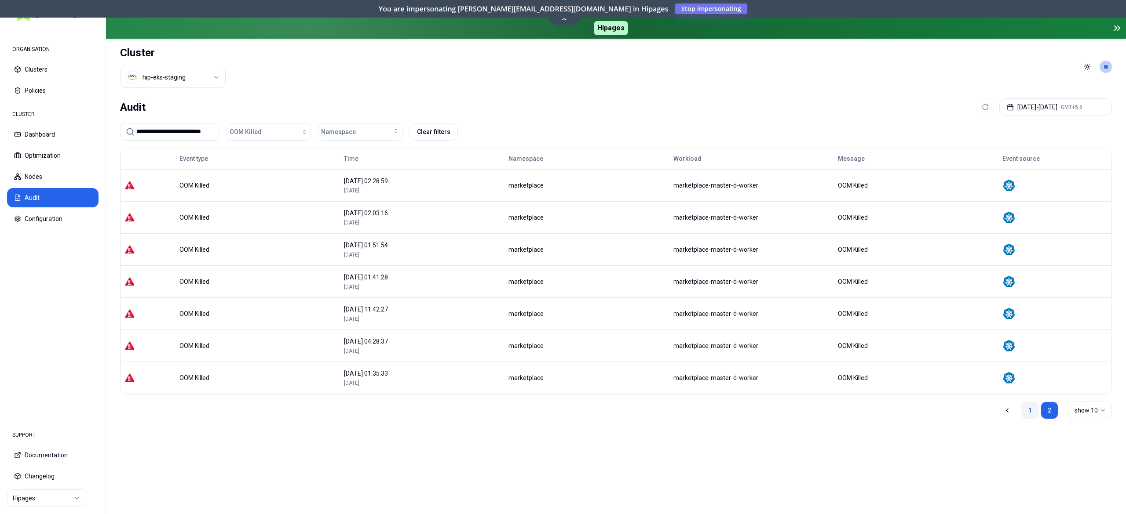
click at [1031, 411] on link "1" at bounding box center [1030, 411] width 18 height 18
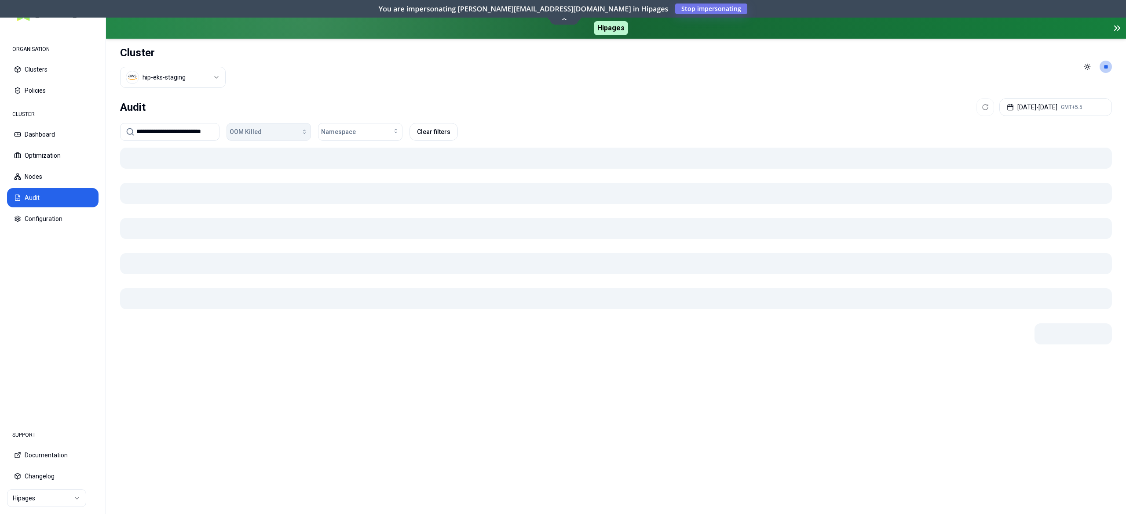
click at [268, 124] on button "OOM Killed" at bounding box center [268, 132] width 84 height 18
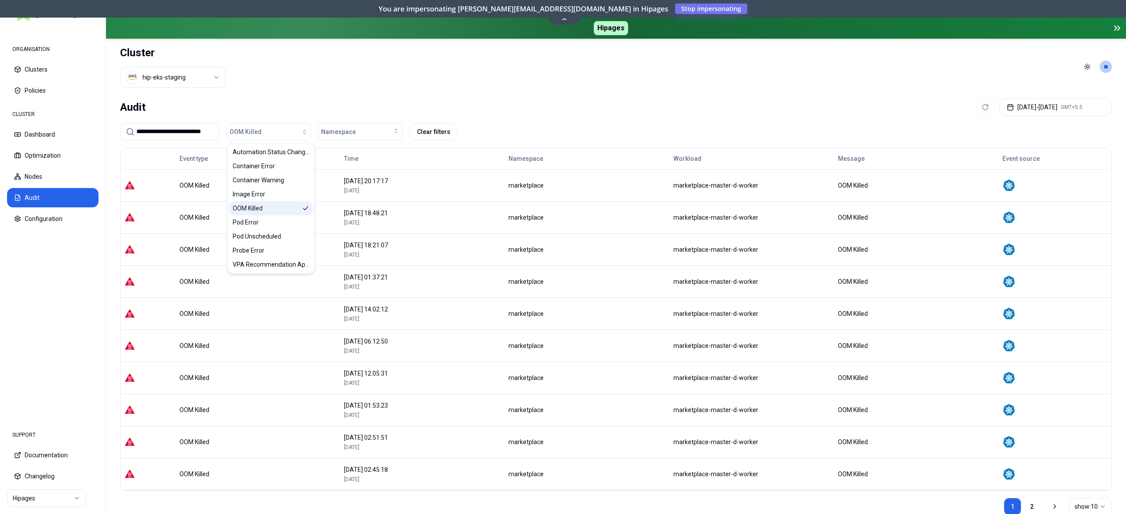
click at [268, 207] on div "OOM Killed" at bounding box center [271, 208] width 84 height 14
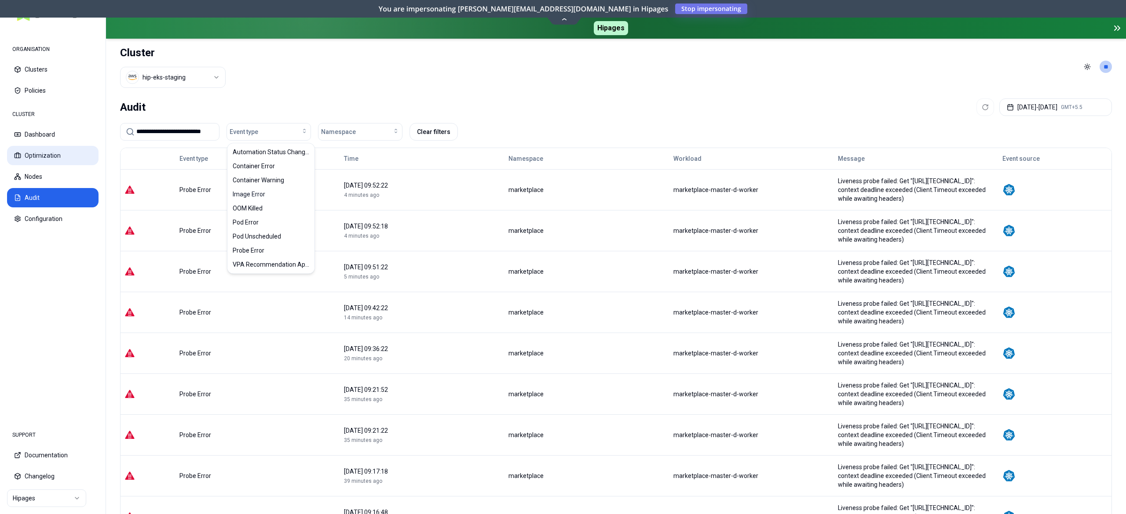
click at [43, 153] on button "Optimization" at bounding box center [52, 155] width 91 height 19
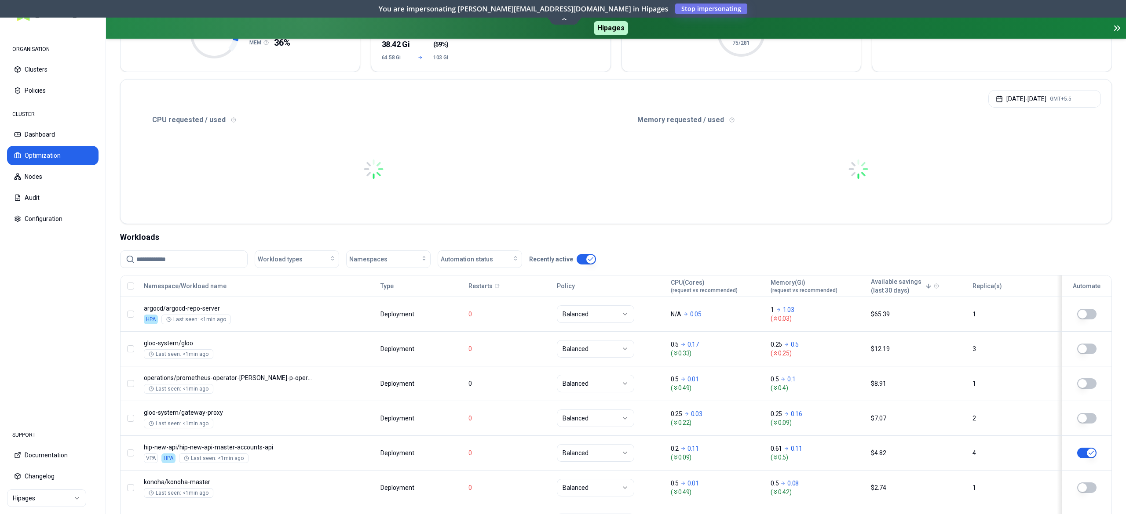
scroll to position [176, 0]
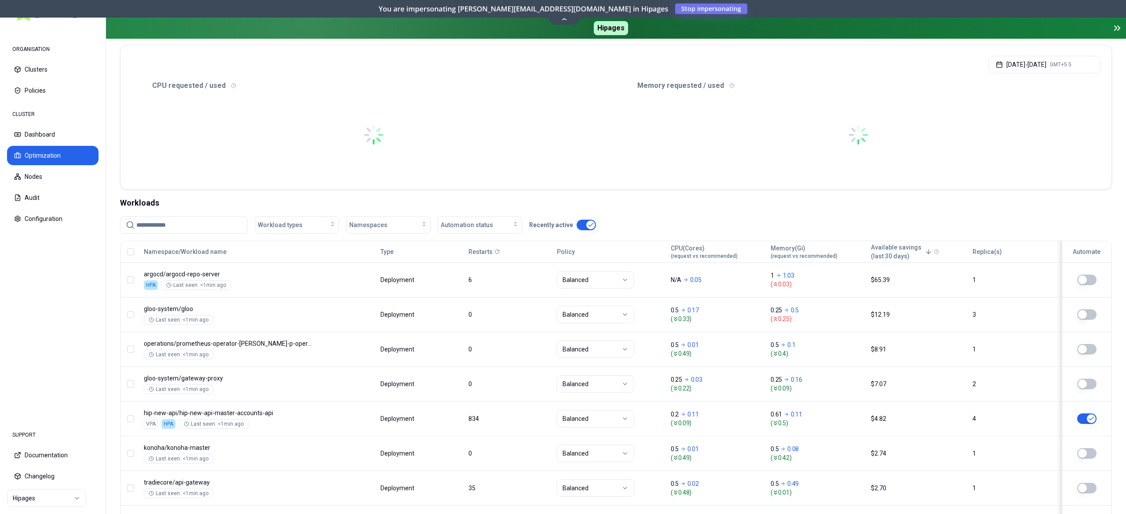
click at [182, 235] on div "Workload types Namespaces Automation status Recently active" at bounding box center [616, 228] width 992 height 25
click at [182, 233] on input at bounding box center [189, 225] width 106 height 17
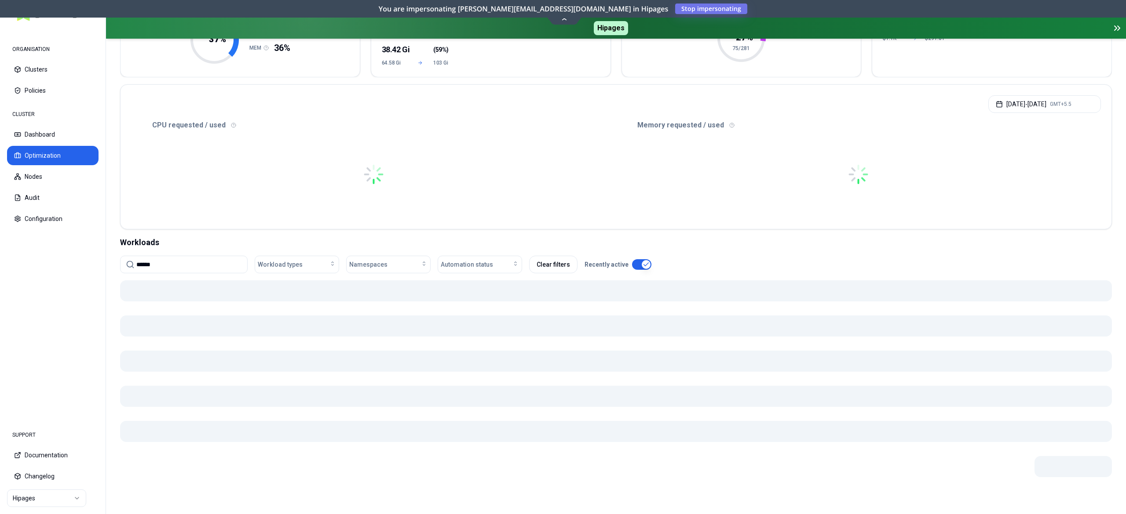
scroll to position [176, 0]
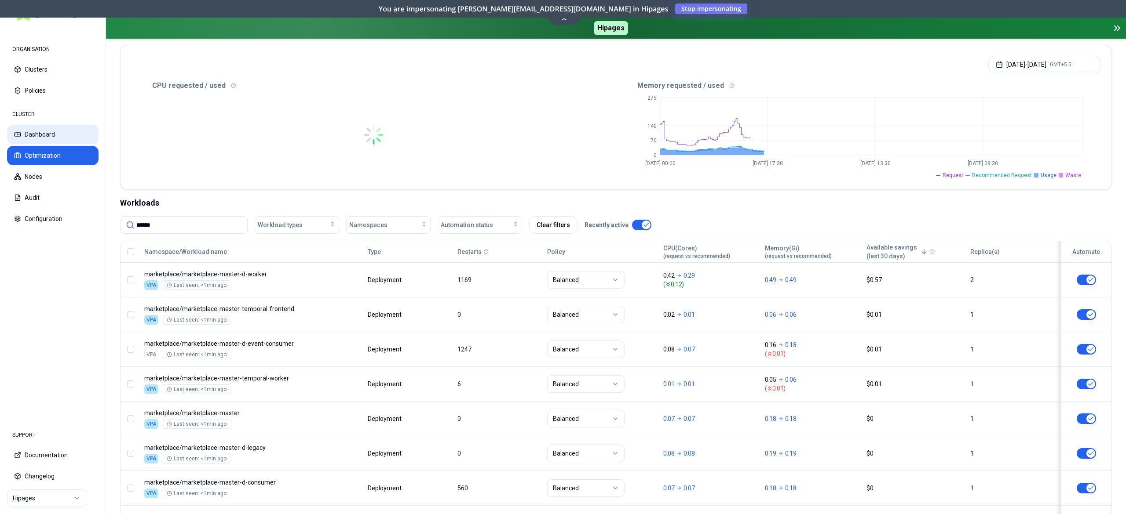
type input "******"
drag, startPoint x: 47, startPoint y: 138, endPoint x: 55, endPoint y: 139, distance: 8.8
click at [47, 139] on button "Dashboard" at bounding box center [52, 134] width 91 height 19
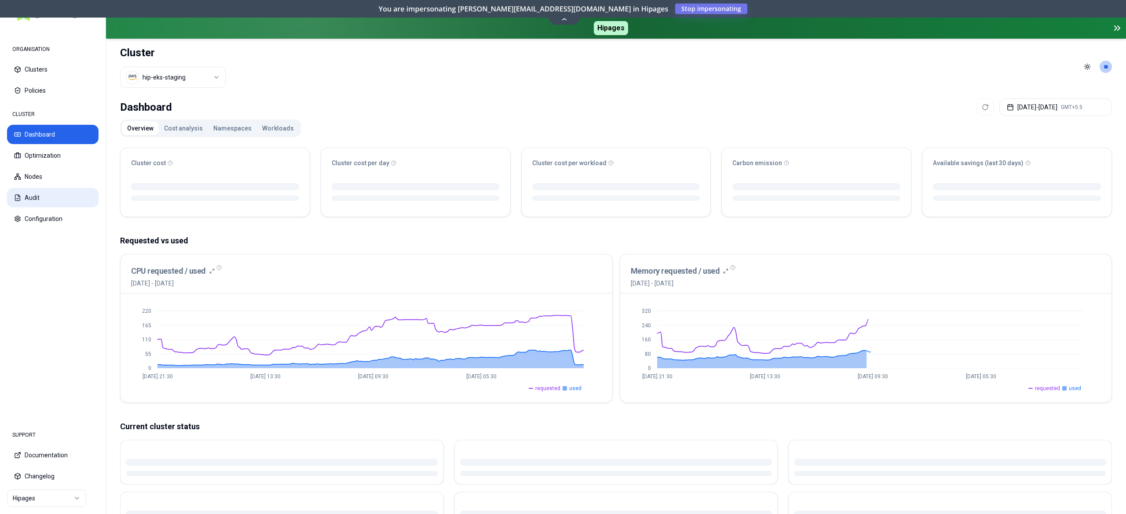
click at [29, 196] on button "Audit" at bounding box center [52, 197] width 91 height 19
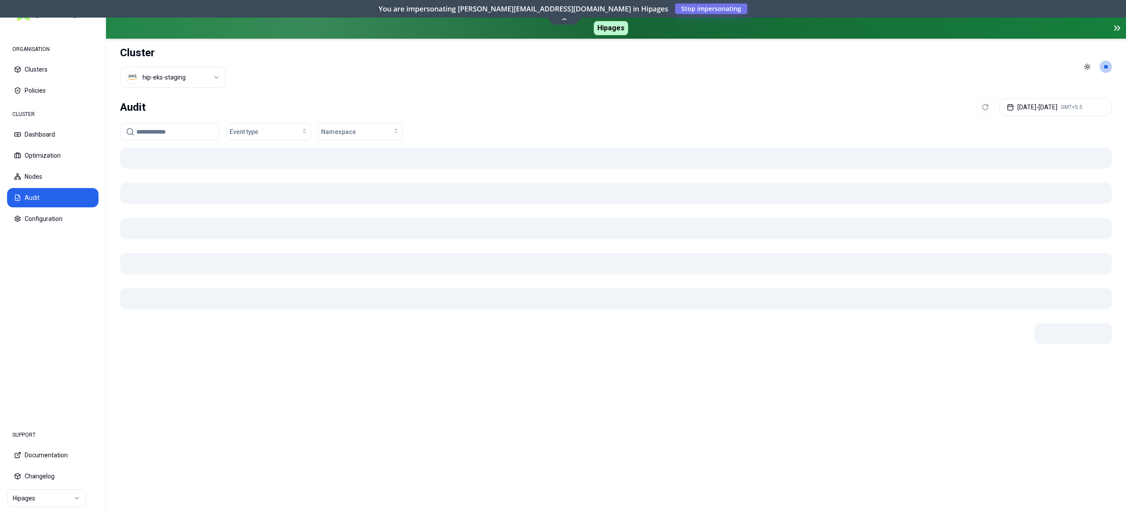
click at [173, 128] on input at bounding box center [174, 132] width 77 height 17
type input "**********"
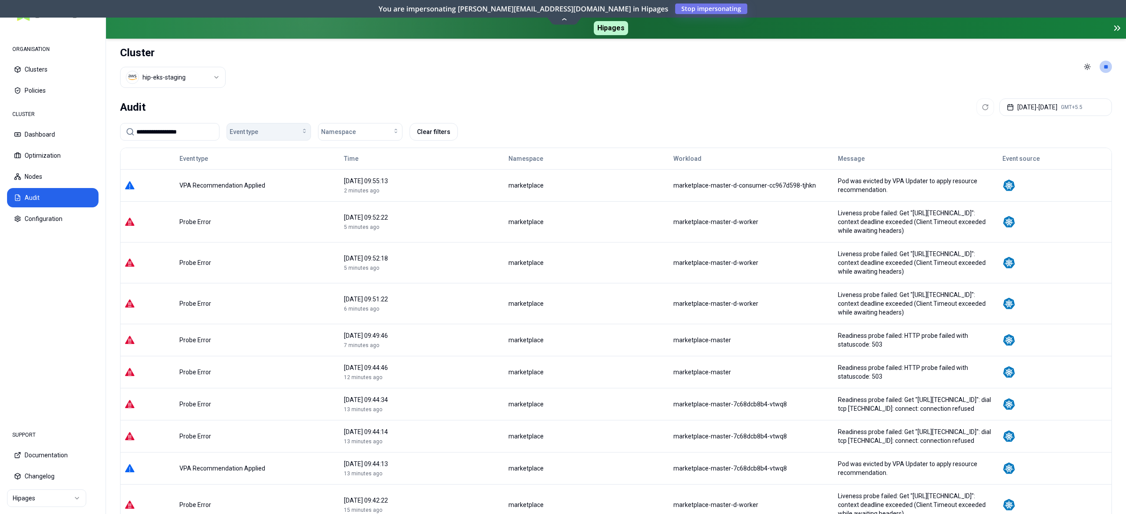
click at [247, 127] on button "Event type" at bounding box center [268, 132] width 84 height 18
drag, startPoint x: 240, startPoint y: 215, endPoint x: 256, endPoint y: 207, distance: 18.3
click at [256, 207] on div "Automation Status Changed Container Error Container Warning Image Error OOM Kil…" at bounding box center [271, 208] width 84 height 127
click at [256, 207] on span "OOM Killed" at bounding box center [248, 208] width 30 height 9
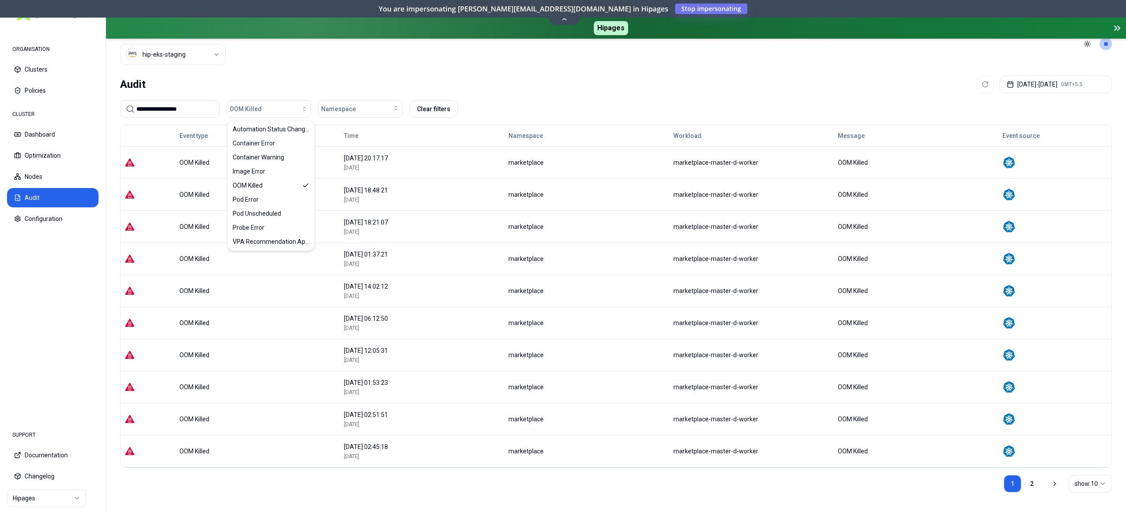
scroll to position [35, 0]
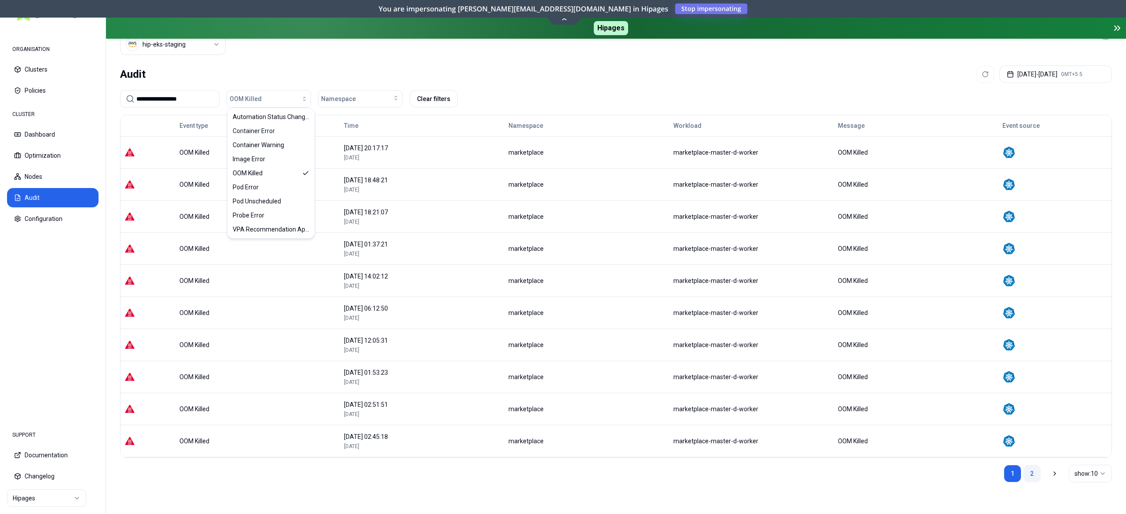
click at [1029, 478] on link "2" at bounding box center [1032, 474] width 18 height 18
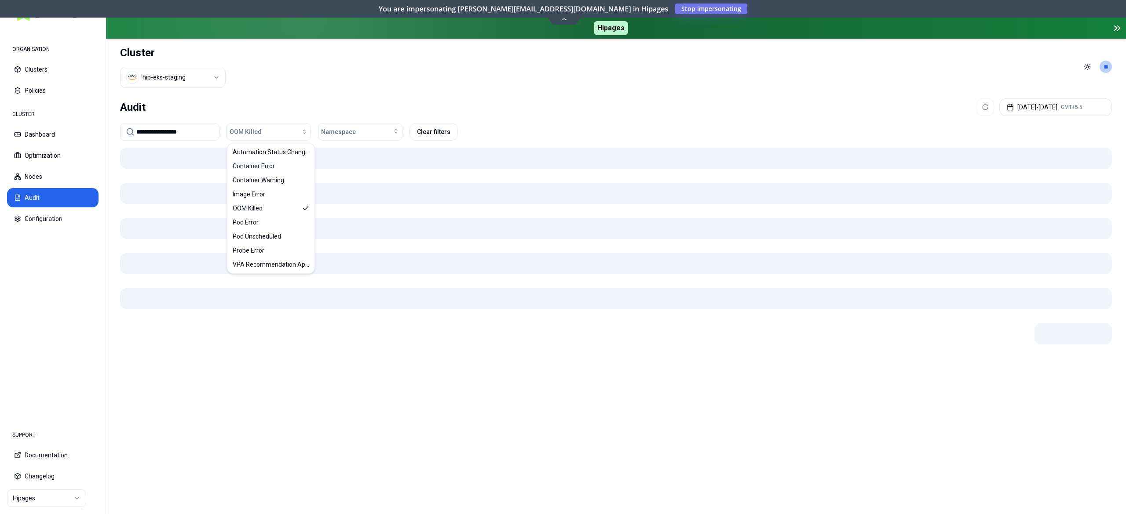
scroll to position [0, 0]
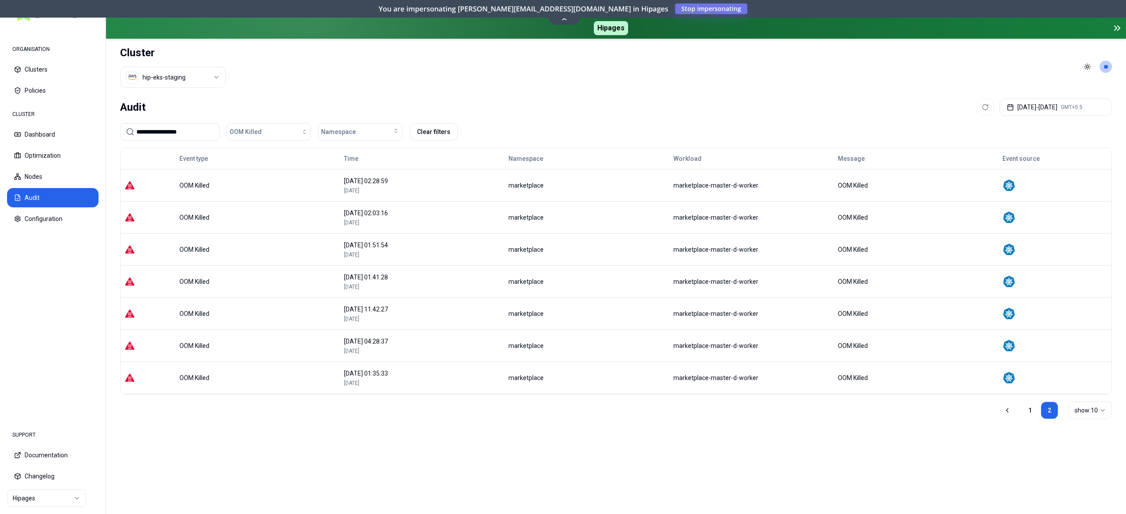
drag, startPoint x: 208, startPoint y: 123, endPoint x: 201, endPoint y: 126, distance: 7.9
click at [204, 122] on div "**********" at bounding box center [616, 304] width 1020 height 419
drag, startPoint x: 196, startPoint y: 129, endPoint x: 40, endPoint y: 137, distance: 155.9
click at [40, 137] on div "**********" at bounding box center [563, 257] width 1126 height 514
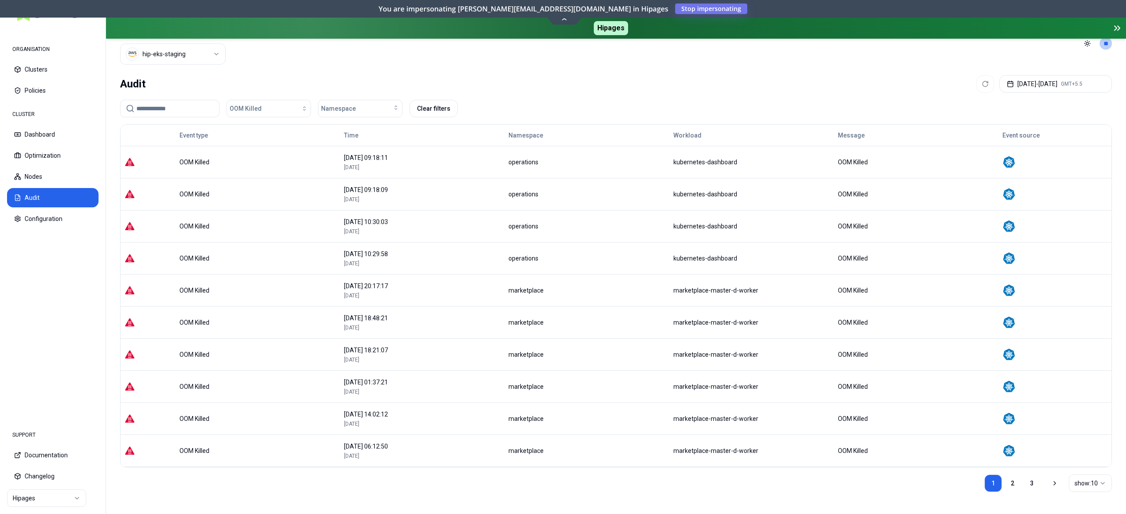
scroll to position [35, 0]
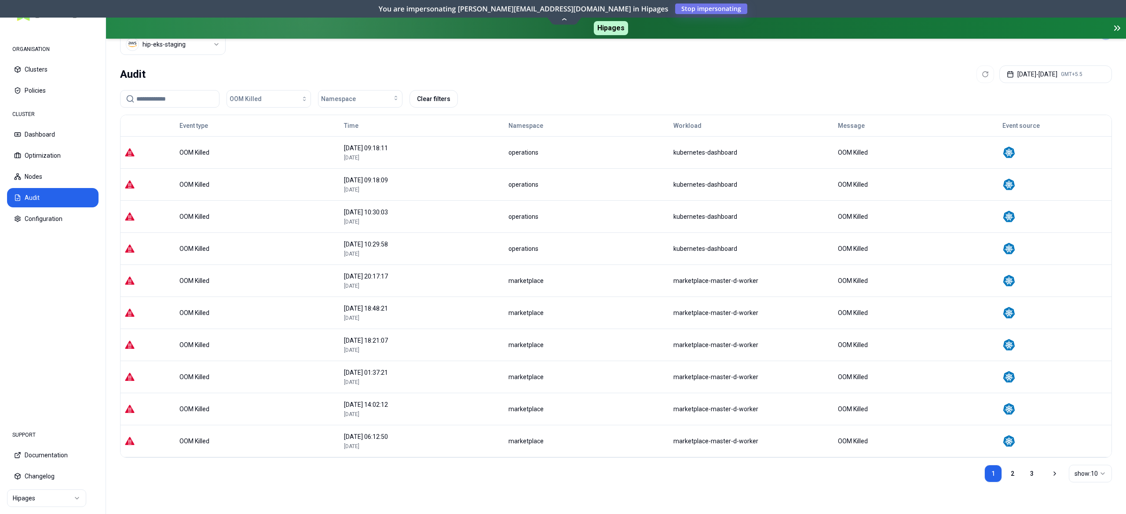
click at [1015, 471] on link "2" at bounding box center [1012, 474] width 18 height 18
click at [1033, 476] on link "3" at bounding box center [1032, 474] width 18 height 18
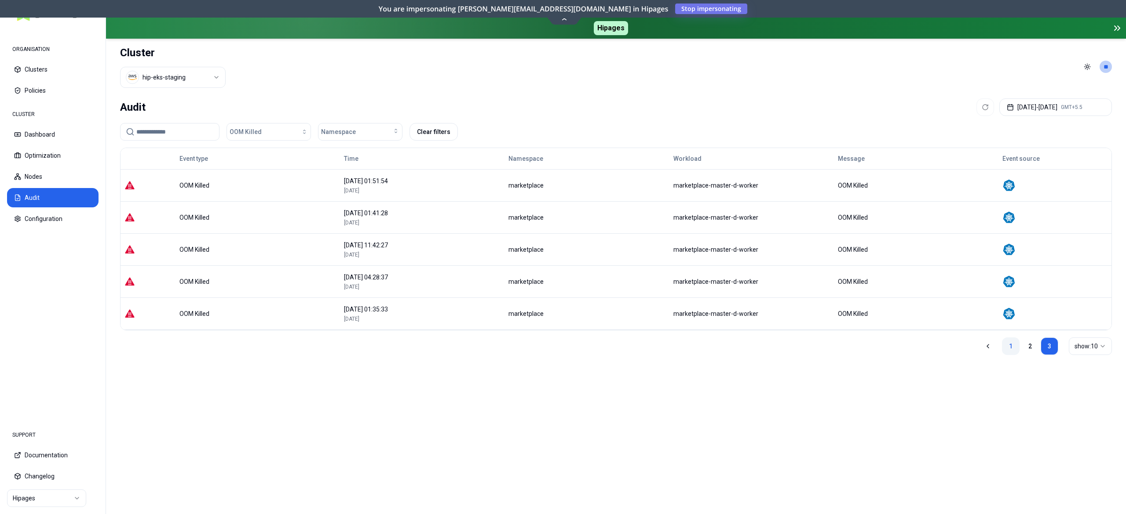
click at [1010, 349] on link "1" at bounding box center [1011, 347] width 18 height 18
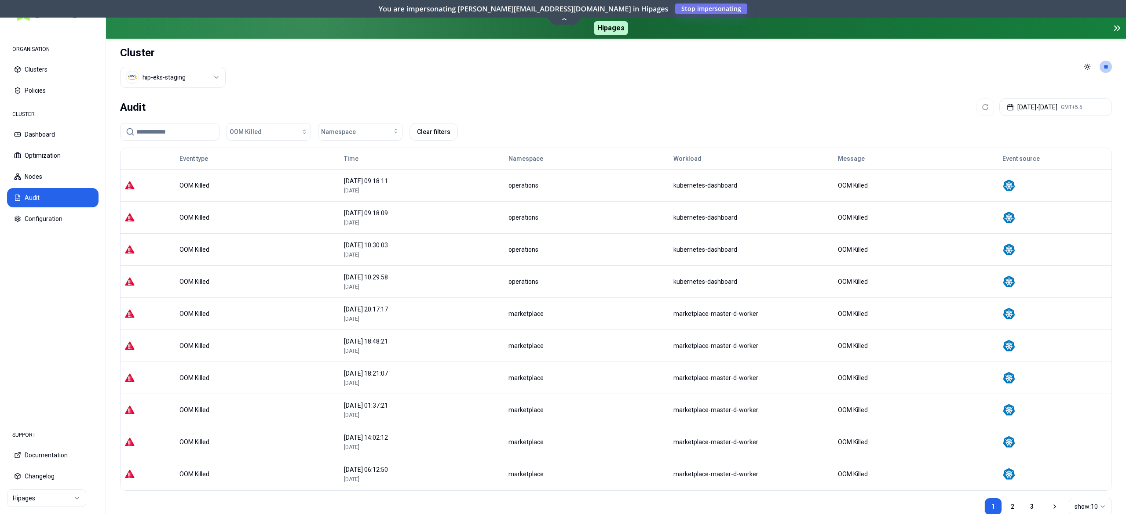
drag, startPoint x: 322, startPoint y: 320, endPoint x: 416, endPoint y: 321, distance: 93.7
click at [416, 321] on tr "OOM Killed 31 August 2025 20:17:17 8 days, 13 hours ago marketplace marketplace…" at bounding box center [615, 314] width 991 height 32
click at [465, 85] on header "Cluster hip-eks-staging Toggle theme **" at bounding box center [616, 67] width 1020 height 56
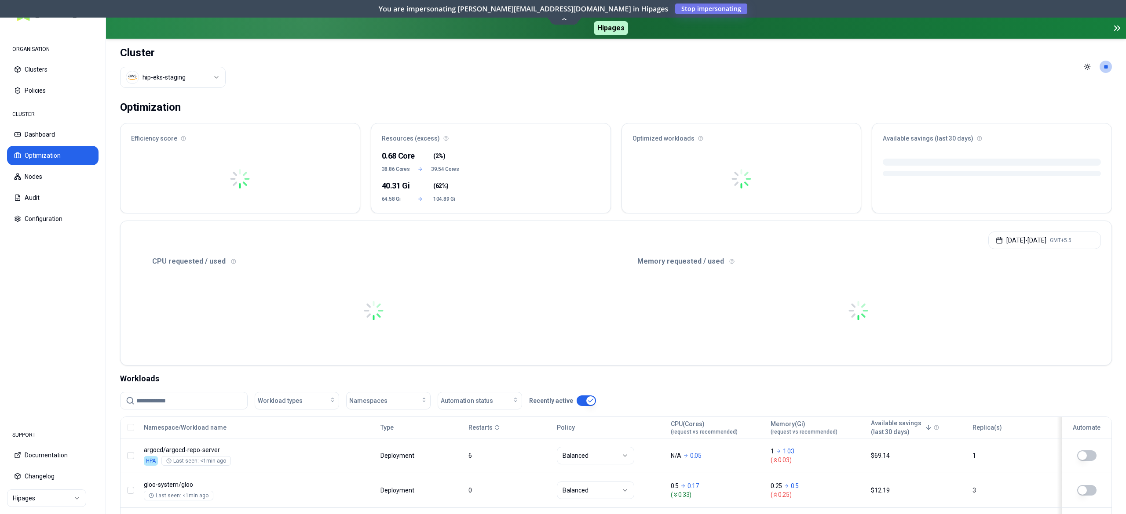
click at [192, 408] on input at bounding box center [189, 401] width 106 height 17
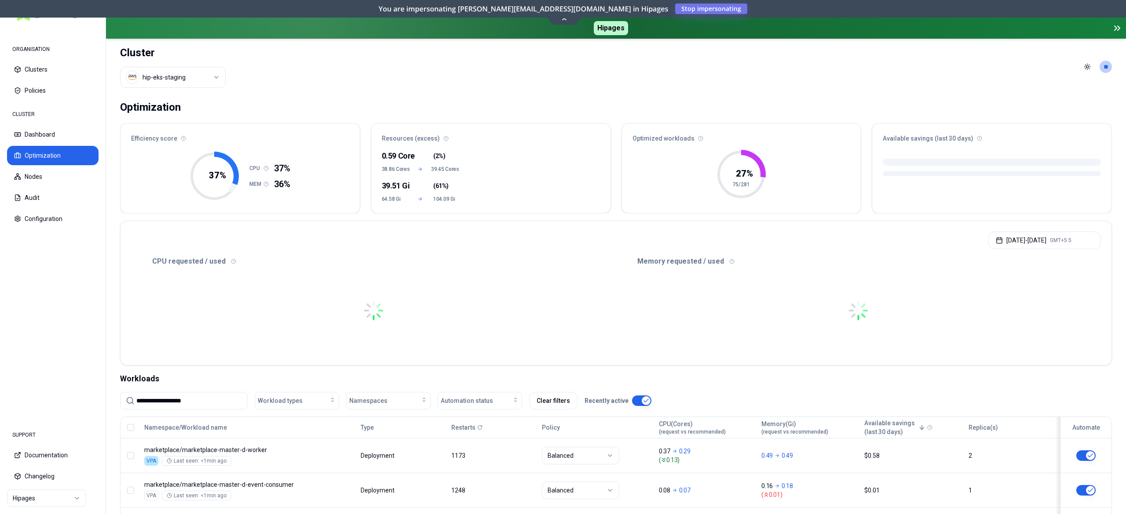
scroll to position [88, 0]
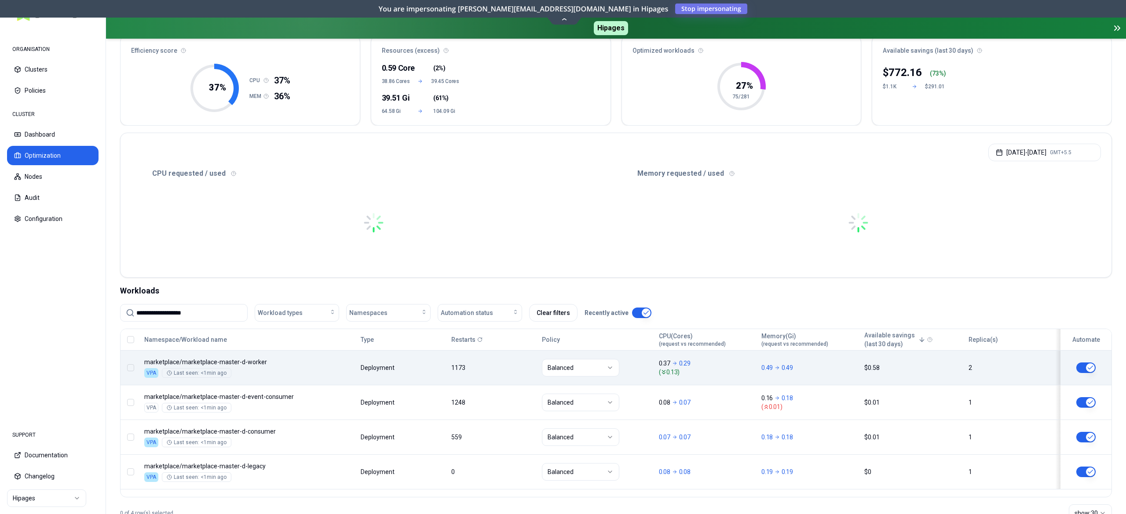
type input "**********"
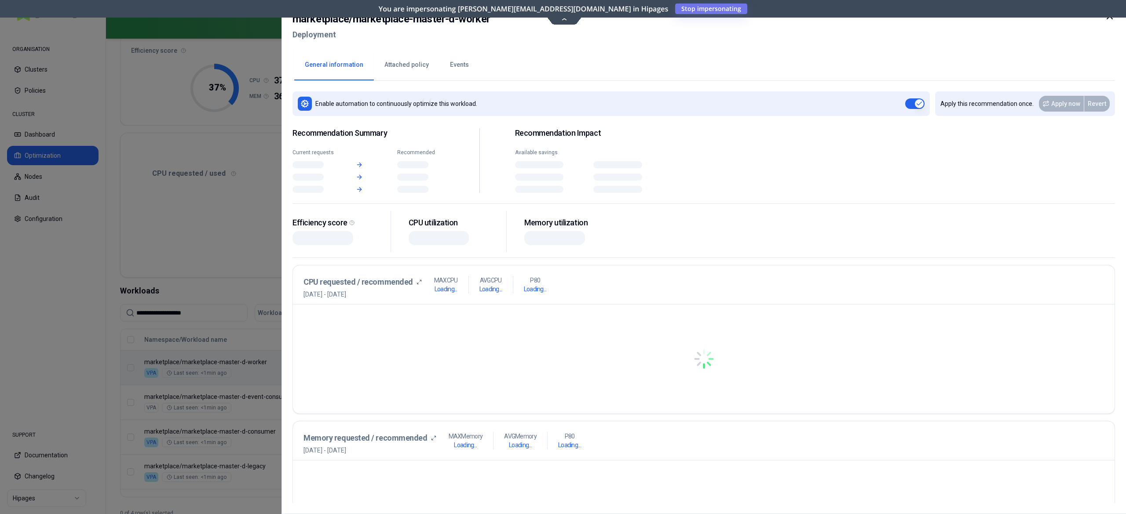
click at [346, 362] on body "**********" at bounding box center [563, 257] width 1126 height 514
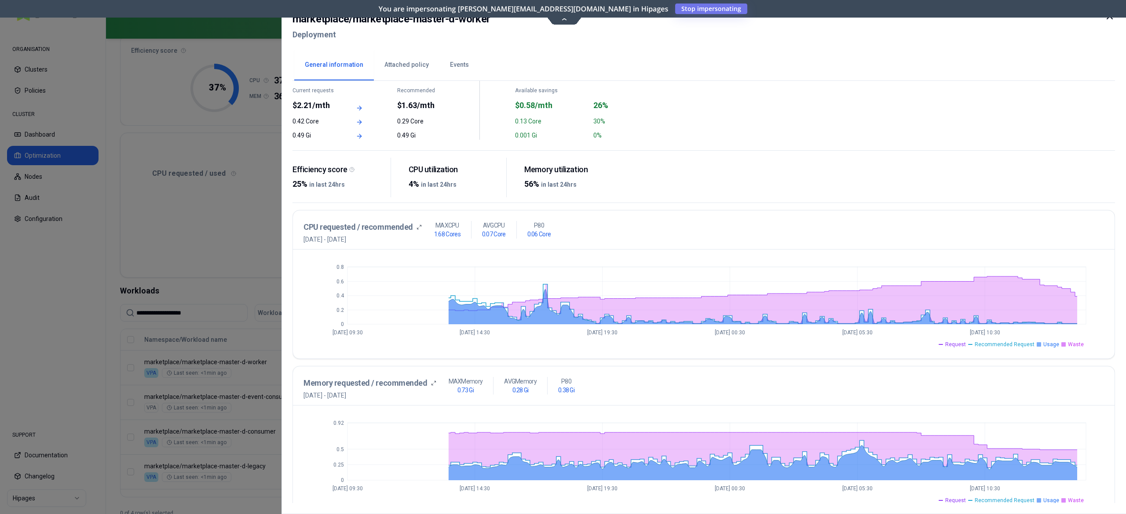
scroll to position [88, 0]
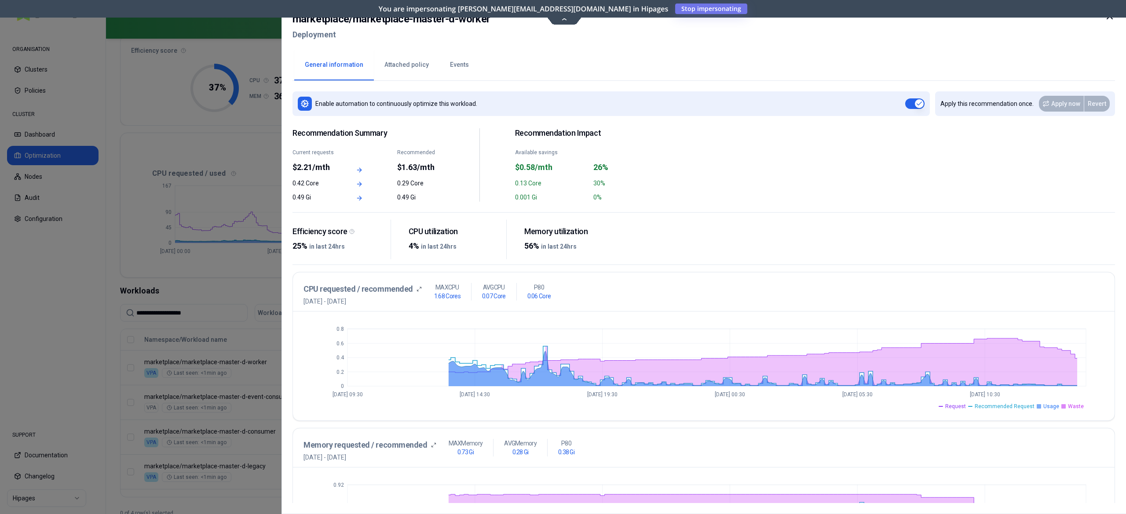
drag, startPoint x: 444, startPoint y: 70, endPoint x: 449, endPoint y: 70, distance: 5.3
click at [448, 70] on button "Events" at bounding box center [459, 65] width 40 height 31
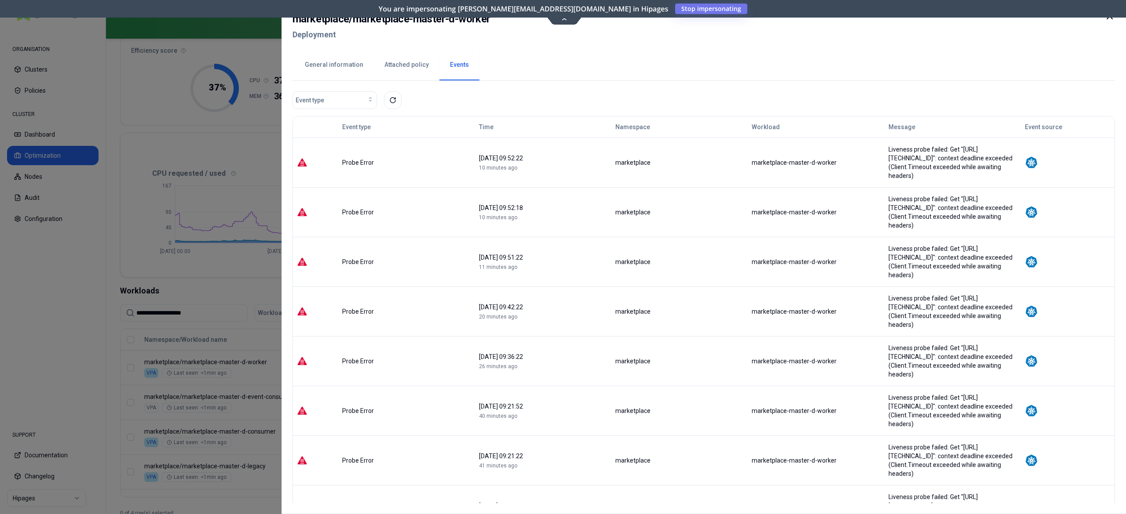
click at [325, 73] on button "General information" at bounding box center [334, 65] width 80 height 31
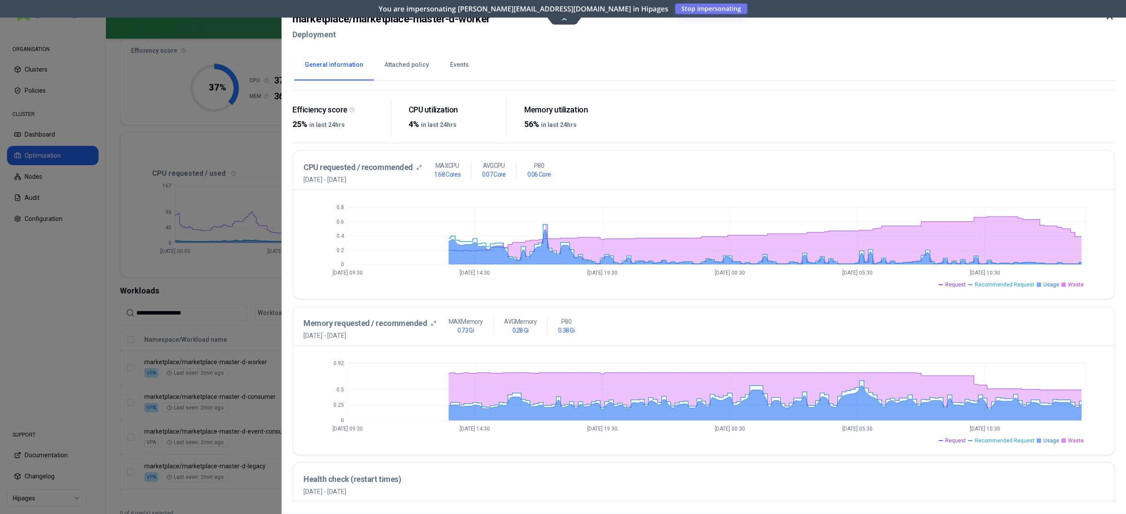
scroll to position [88, 0]
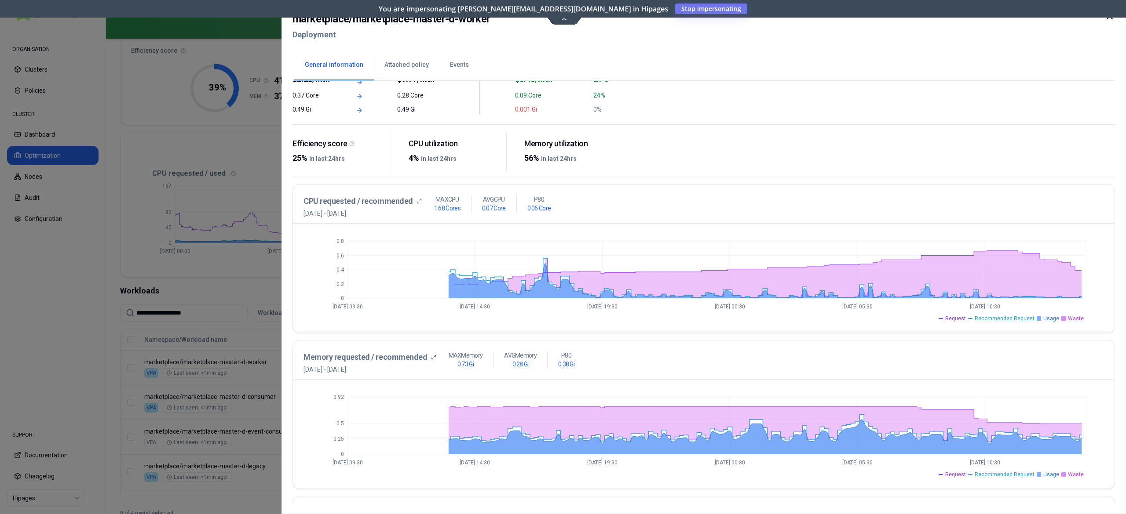
drag, startPoint x: 231, startPoint y: 328, endPoint x: 225, endPoint y: 309, distance: 20.2
click at [229, 326] on div at bounding box center [563, 257] width 1126 height 514
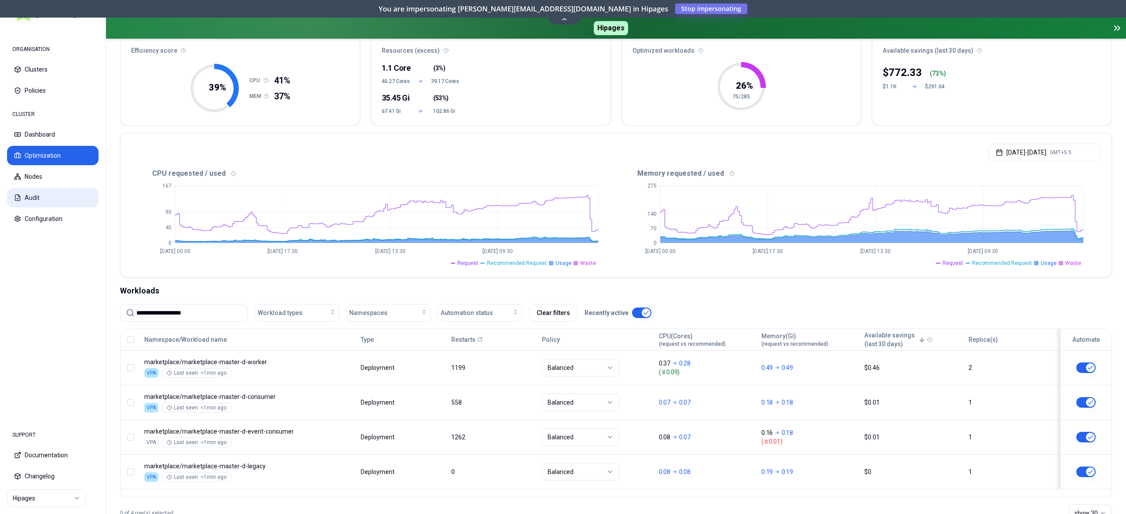
click at [57, 201] on button "Audit" at bounding box center [52, 197] width 91 height 19
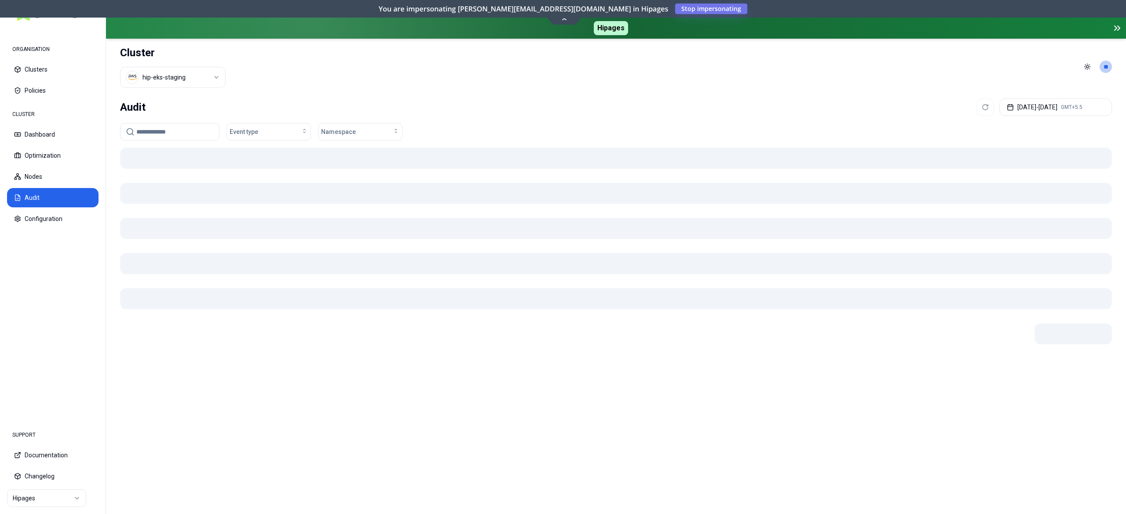
click at [187, 135] on input at bounding box center [174, 132] width 77 height 17
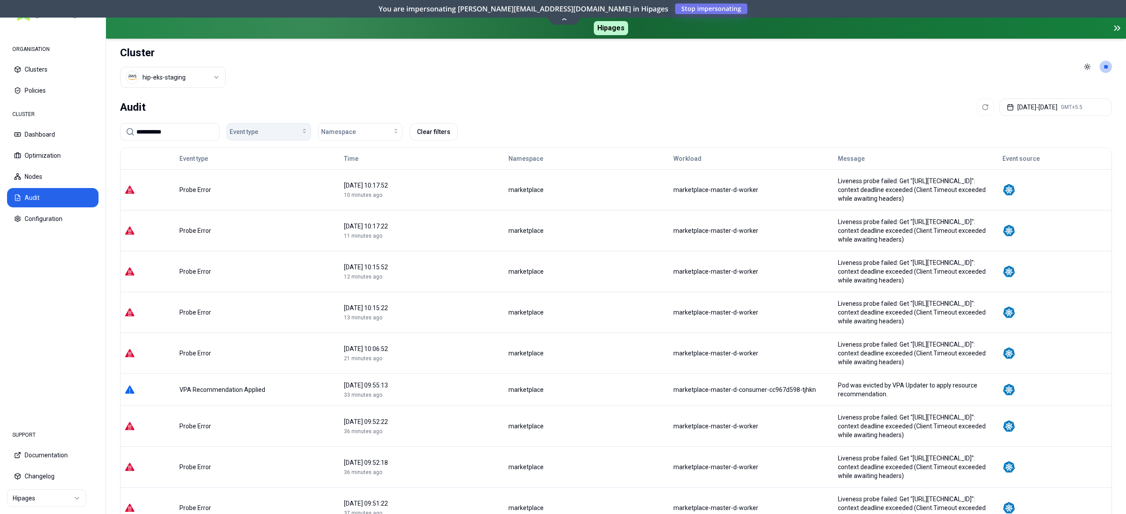
type input "**********"
click at [262, 128] on div "Event type" at bounding box center [269, 132] width 78 height 9
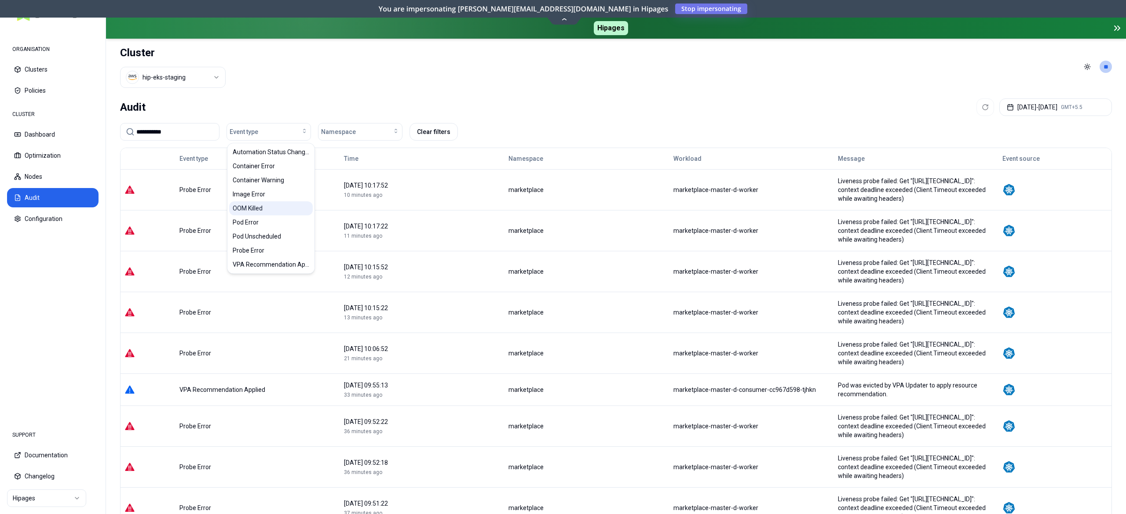
click at [248, 211] on span "OOM Killed" at bounding box center [248, 208] width 30 height 9
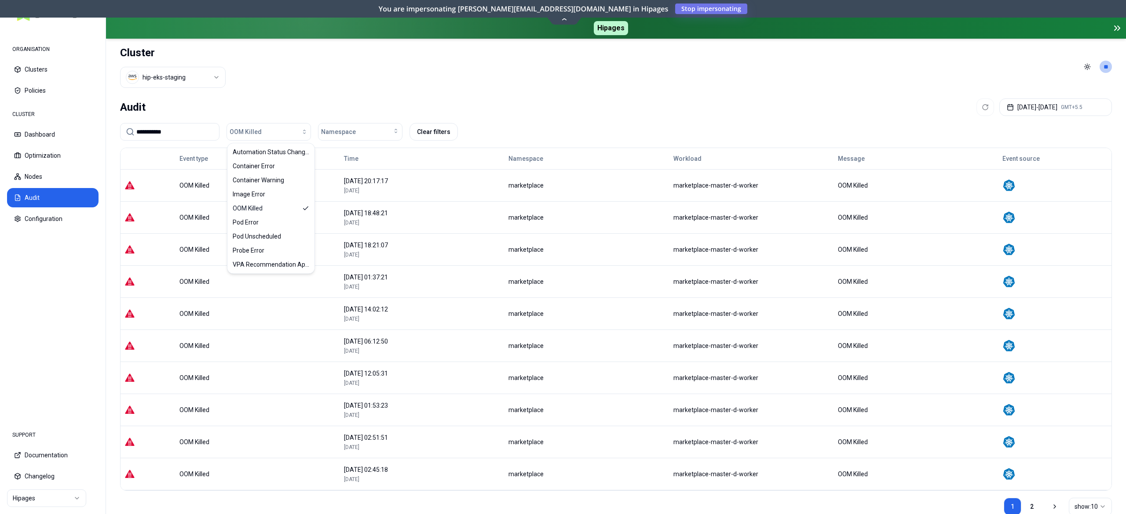
click at [596, 102] on div "Audit [DATE] - [DATE] GMT+5.5" at bounding box center [616, 107] width 992 height 18
click at [976, 109] on div at bounding box center [985, 107] width 18 height 18
click at [976, 112] on div at bounding box center [985, 107] width 18 height 18
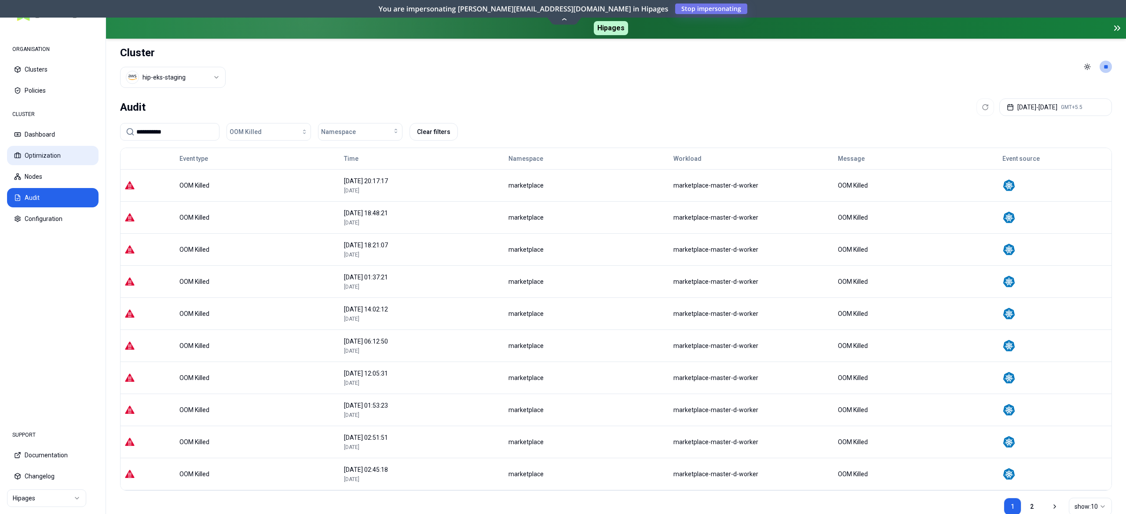
click at [47, 151] on button "Optimization" at bounding box center [52, 155] width 91 height 19
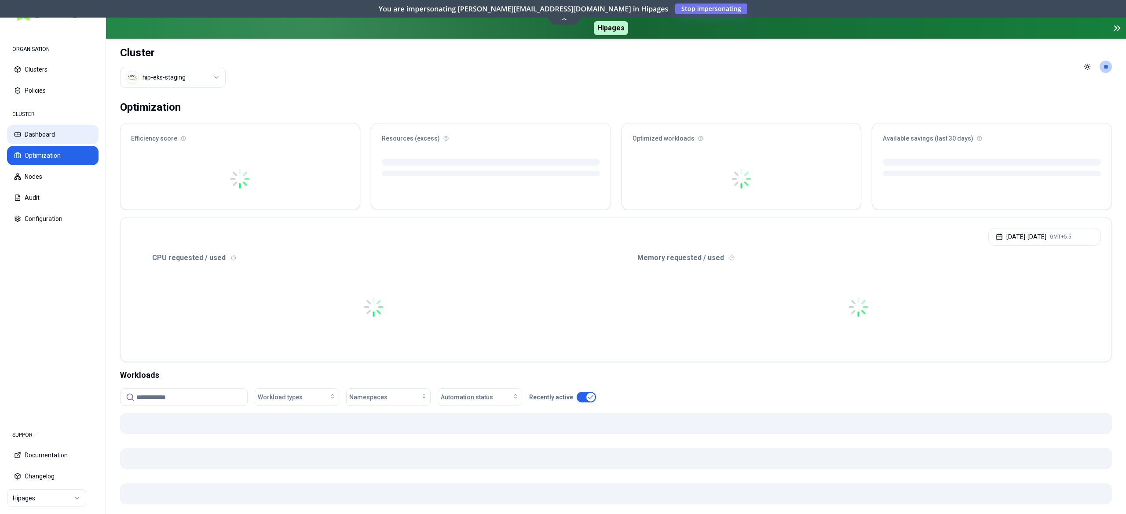
click at [60, 136] on button "Dashboard" at bounding box center [52, 134] width 91 height 19
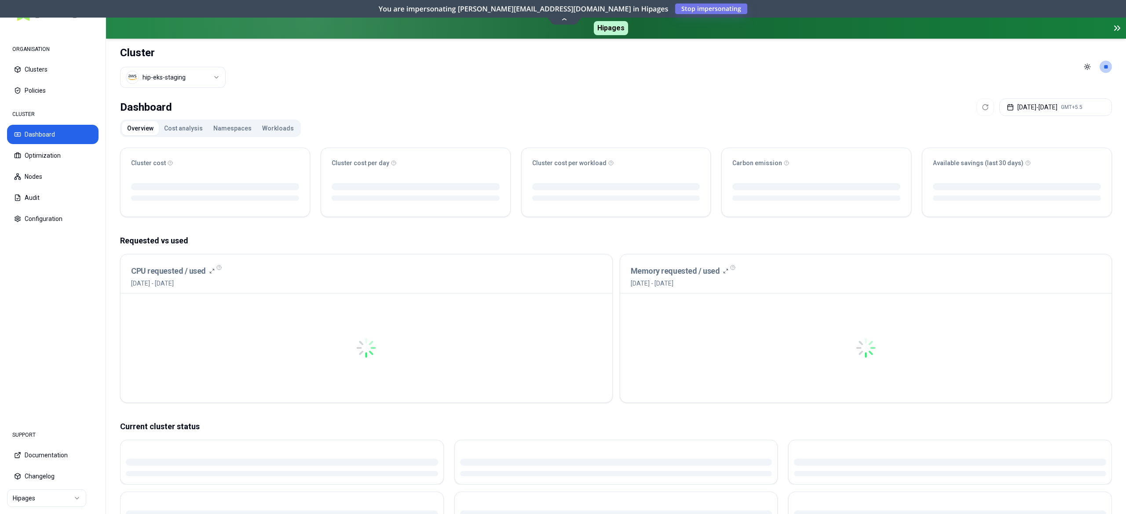
click at [281, 128] on button "Workloads" at bounding box center [278, 128] width 42 height 14
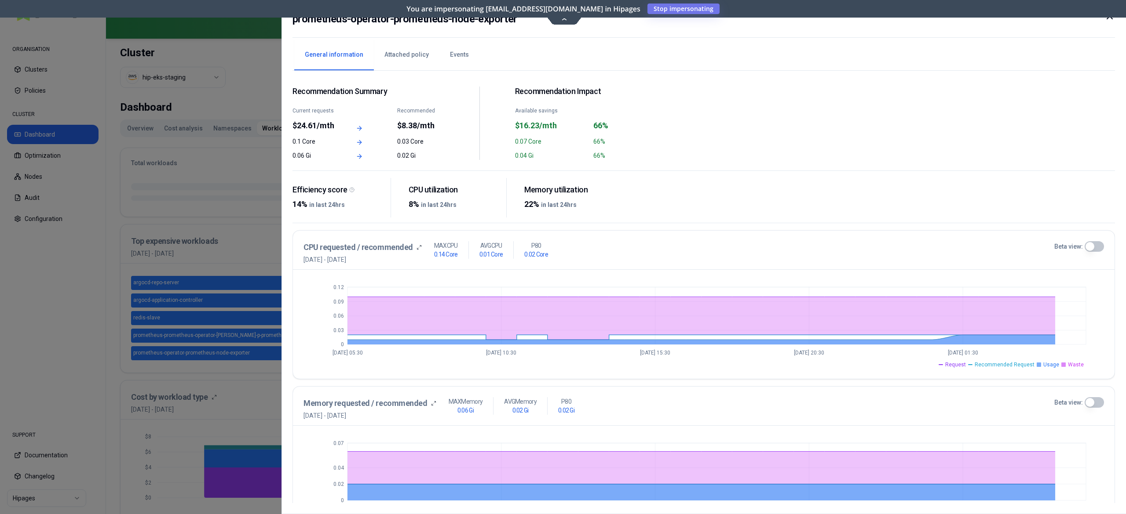
click at [1089, 248] on button "Beta view:" at bounding box center [1093, 246] width 19 height 11
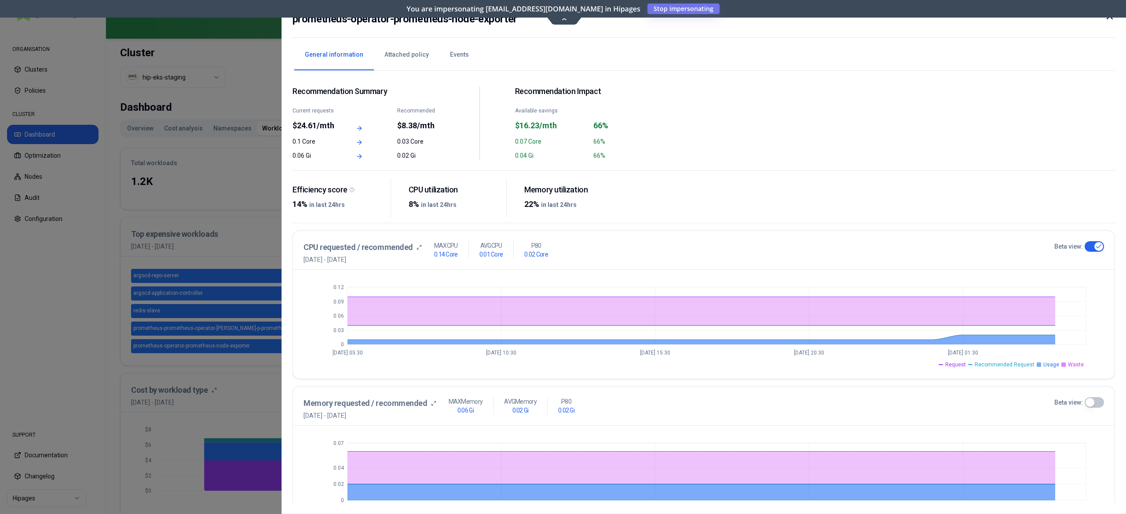
click at [157, 422] on div at bounding box center [563, 257] width 1126 height 514
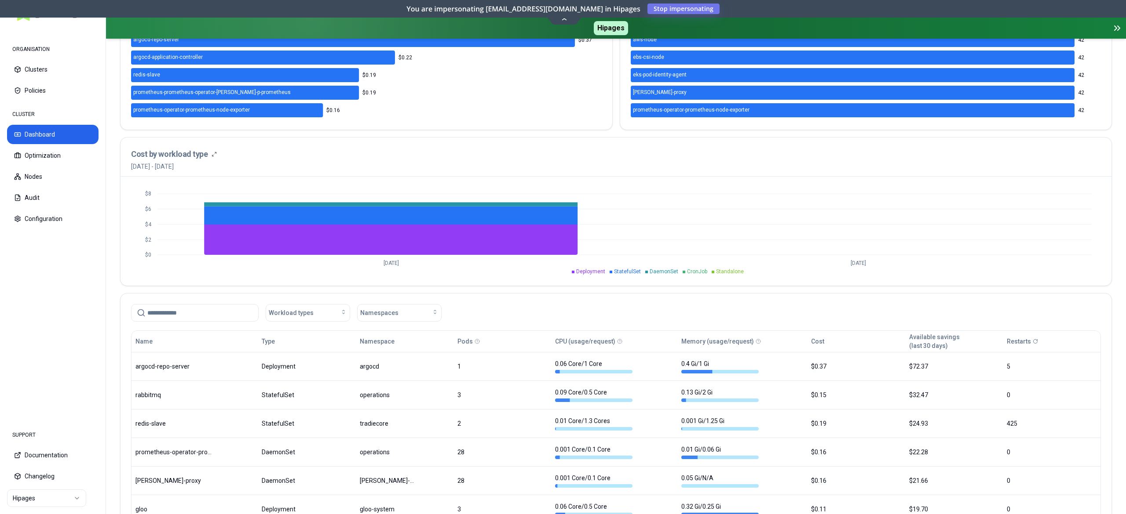
scroll to position [264, 0]
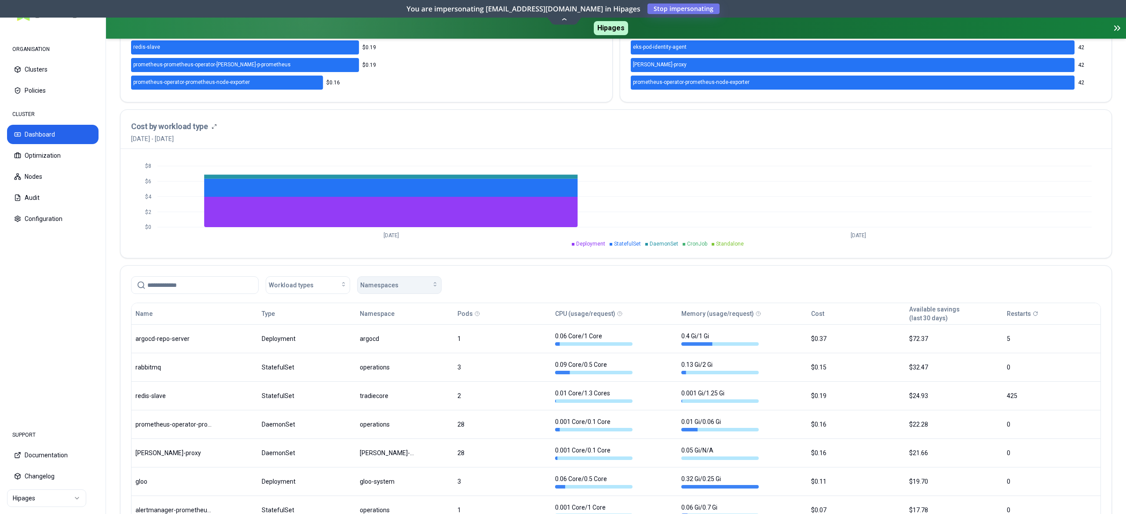
click at [410, 286] on div "Namespaces" at bounding box center [399, 285] width 78 height 9
type input "****"
click at [414, 332] on div "operations" at bounding box center [402, 327] width 84 height 14
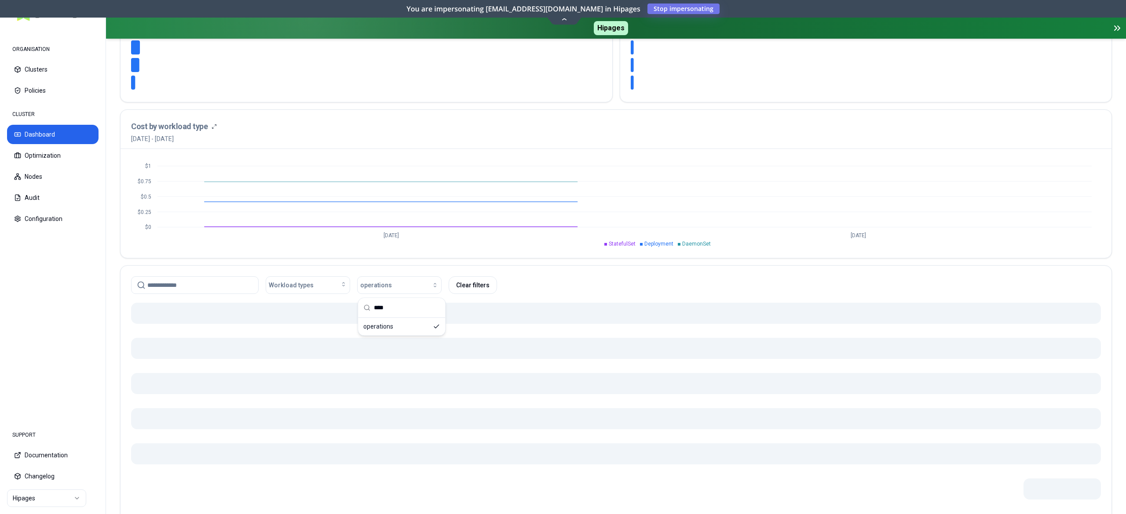
scroll to position [264, 0]
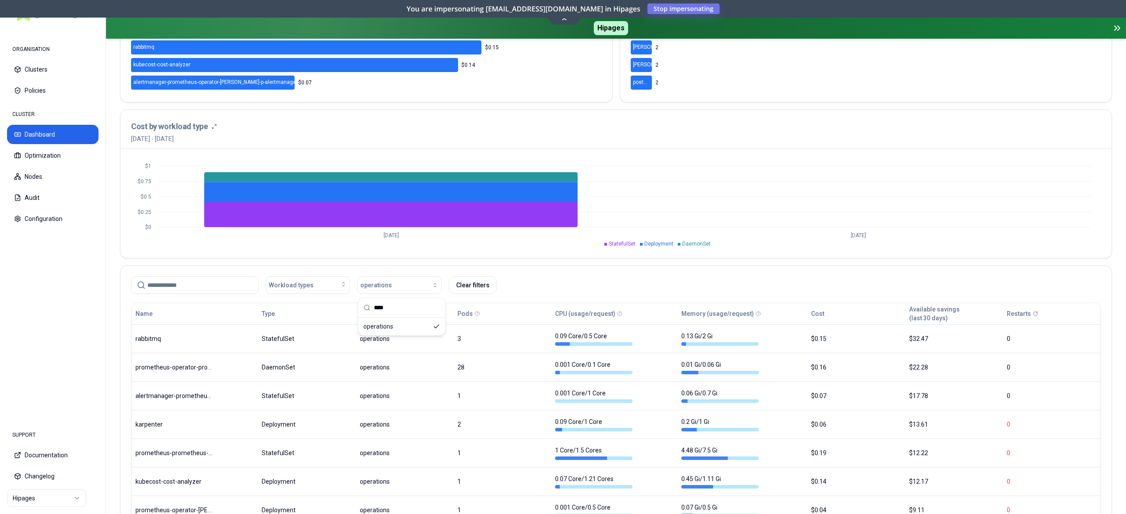
click at [46, 307] on nav "ORGANISATION Clusters Policies CLUSTER Dashboard Optimization Nodes Audit Confi…" at bounding box center [53, 223] width 106 height 391
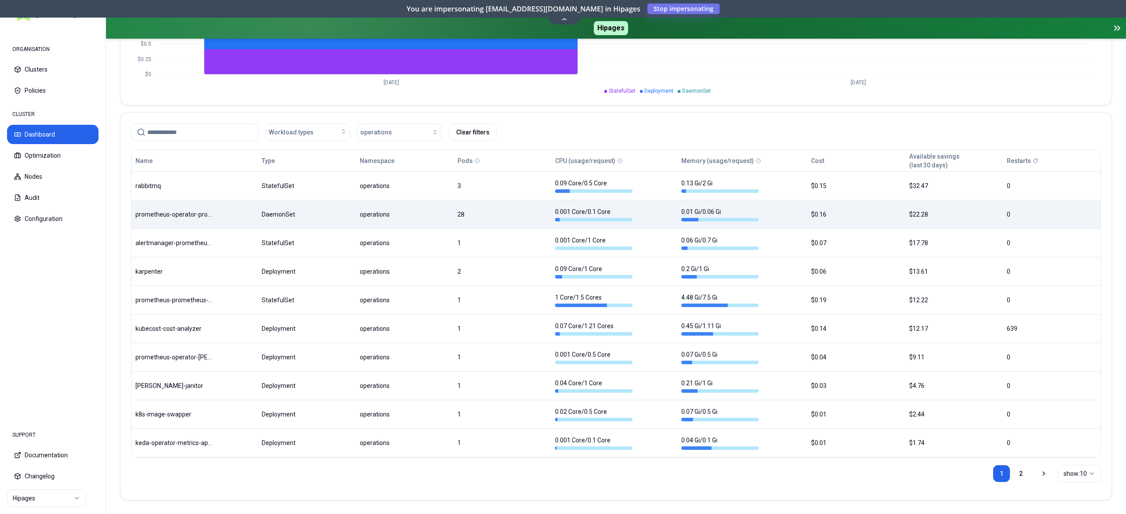
scroll to position [421, 0]
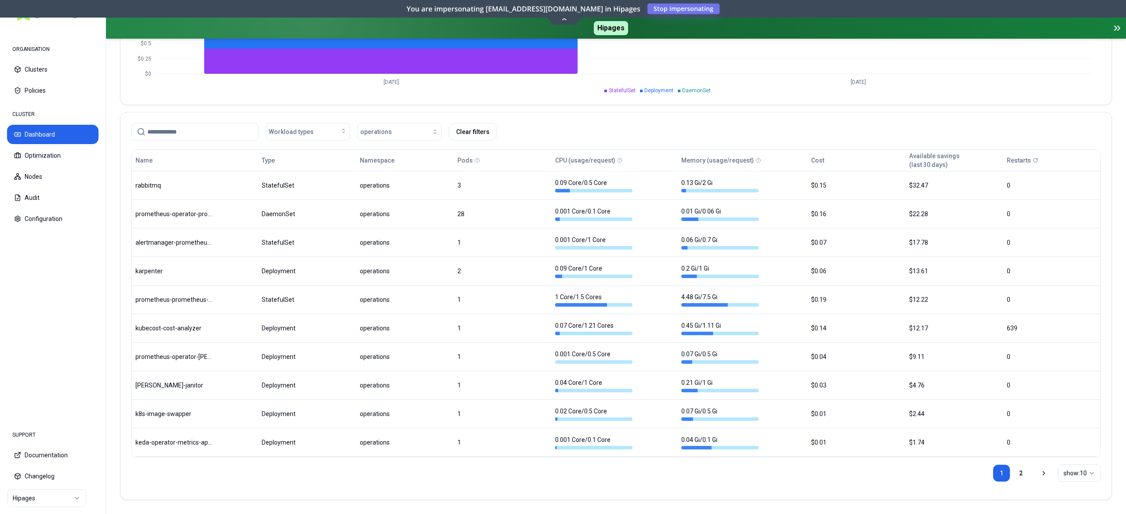
click at [1012, 463] on div "1 2 show: 10" at bounding box center [1046, 474] width 108 height 32
click at [1015, 470] on link "2" at bounding box center [1021, 474] width 18 height 18
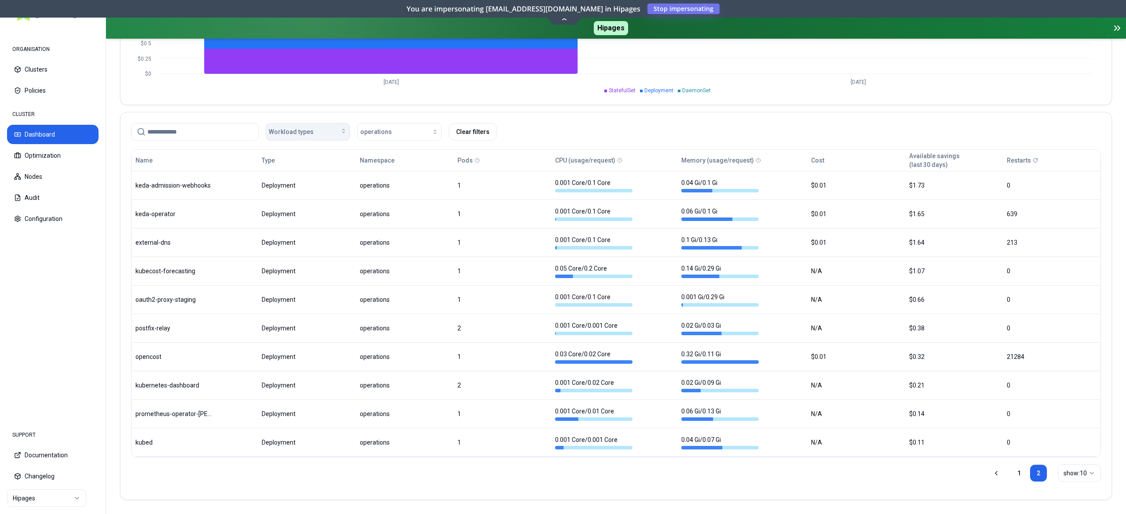
click at [332, 132] on div "Workload types" at bounding box center [308, 132] width 78 height 9
click at [303, 167] on span "DaemonSet" at bounding box center [288, 164] width 33 height 9
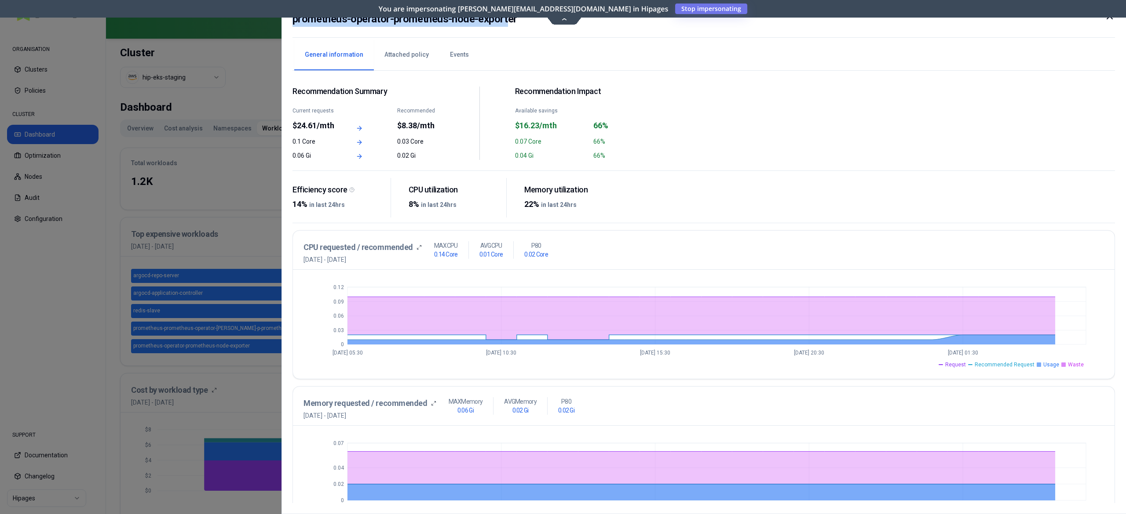
click at [527, 26] on div "prometheus-operator-prometheus-node-exporter" at bounding box center [703, 24] width 822 height 27
drag, startPoint x: 521, startPoint y: 23, endPoint x: 303, endPoint y: 33, distance: 218.7
click at [303, 33] on div "prometheus-operator-prometheus-node-exporter" at bounding box center [703, 24] width 822 height 27
copy h2 "ometheus-operator-prometheus-node-exporter"
click at [389, 29] on div "prometheus-operator-prometheus-node-exporter" at bounding box center [703, 24] width 822 height 27
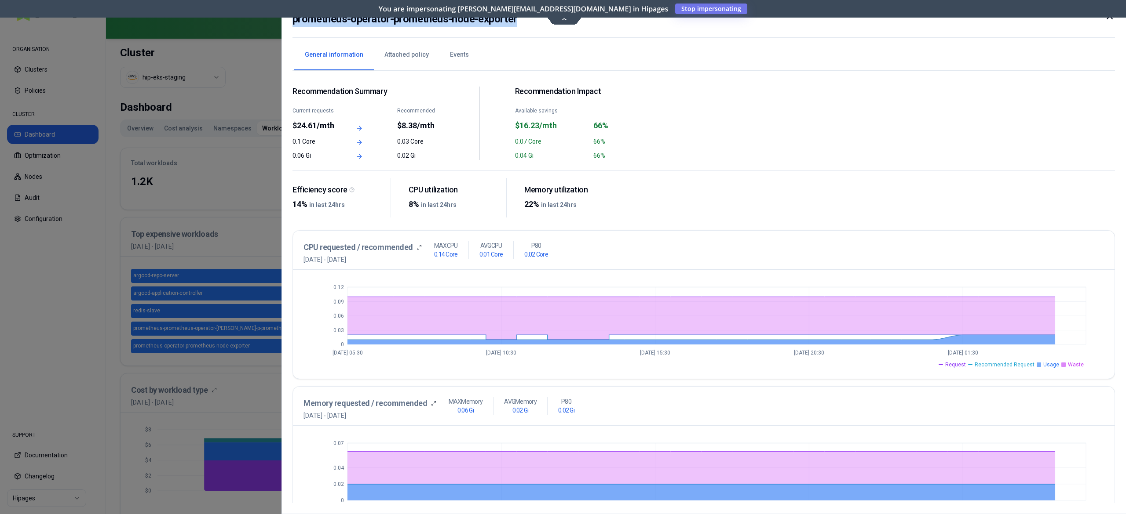
drag, startPoint x: 516, startPoint y: 18, endPoint x: 291, endPoint y: 29, distance: 225.4
click at [291, 29] on div "prometheus-operator-prometheus-node-exporter General information Attached polic…" at bounding box center [703, 257] width 844 height 514
copy h2 "prometheus-operator-prometheus-node-exporter"
click at [230, 365] on div at bounding box center [563, 257] width 1126 height 514
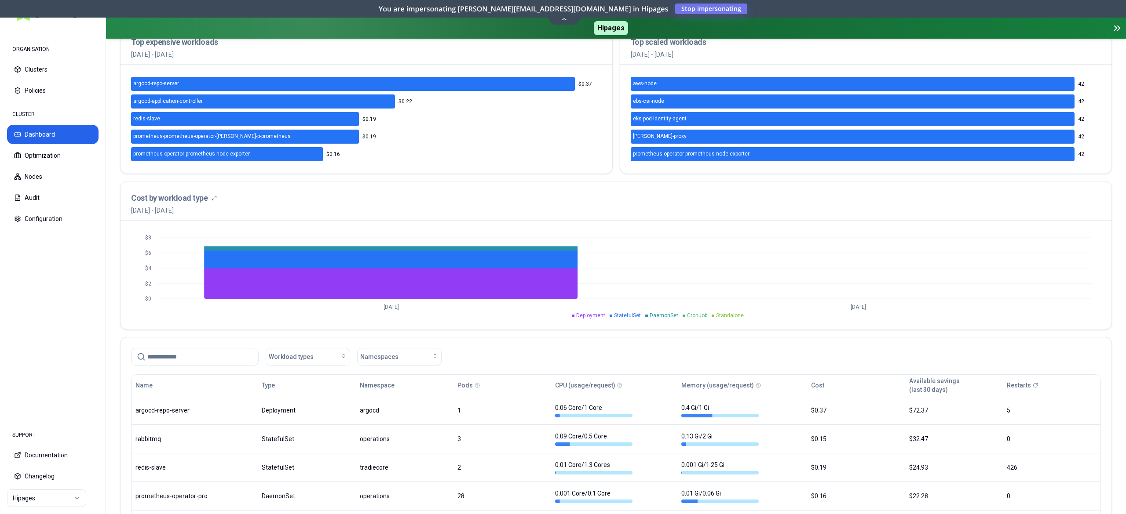
scroll to position [264, 0]
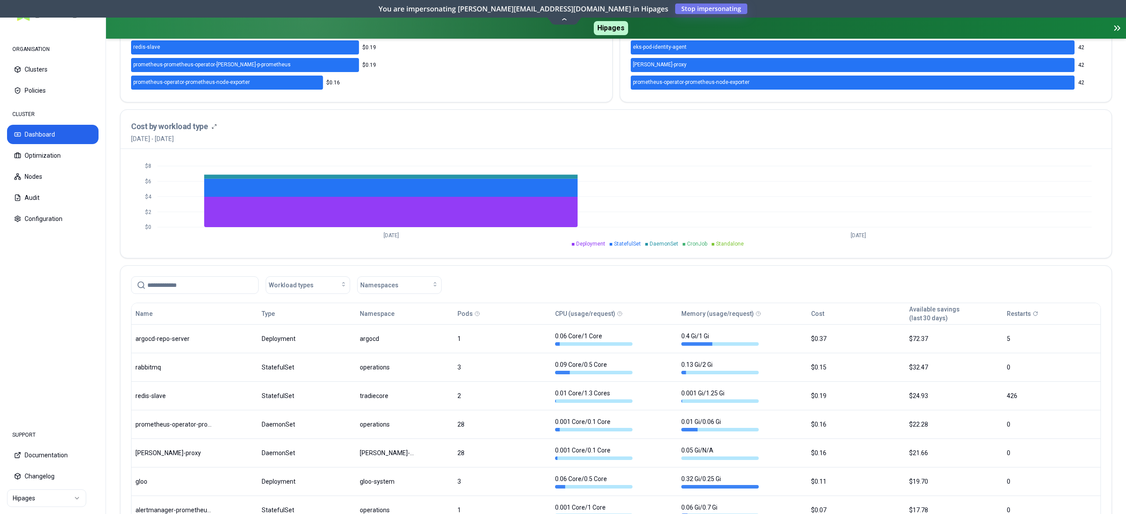
click at [208, 286] on input at bounding box center [200, 285] width 106 height 17
paste input "**********"
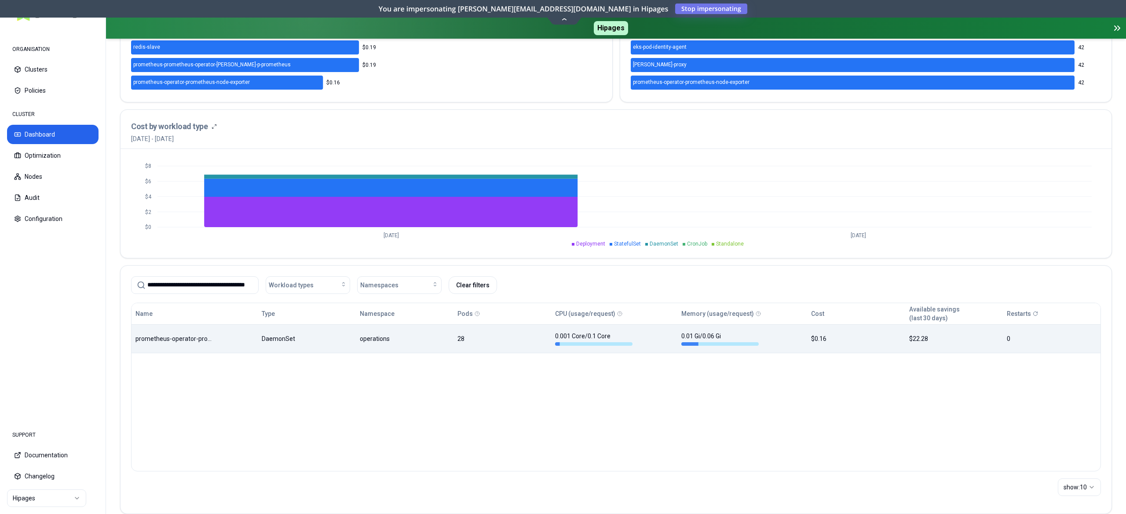
type input "**********"
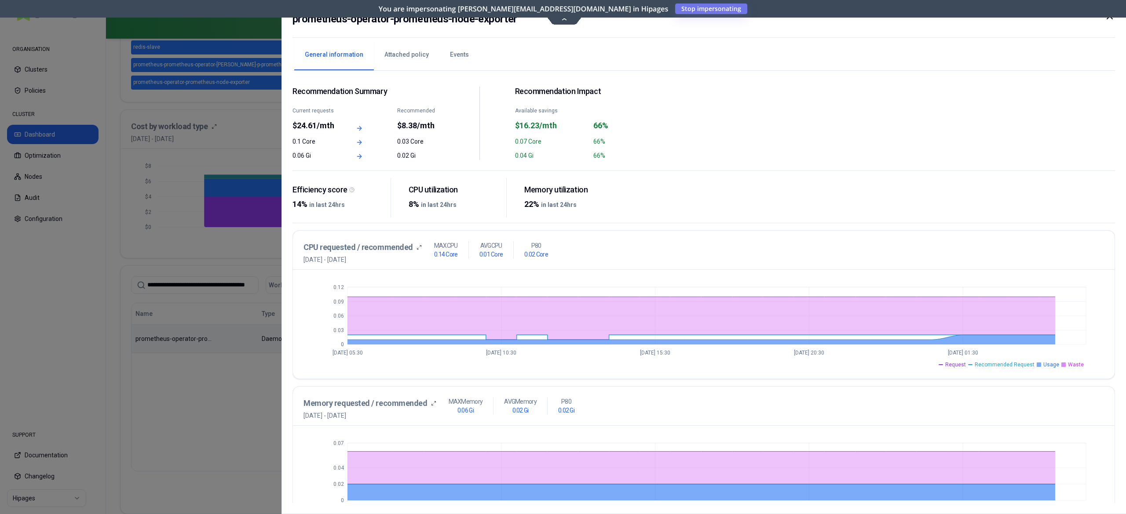
click at [149, 174] on div at bounding box center [563, 257] width 1126 height 514
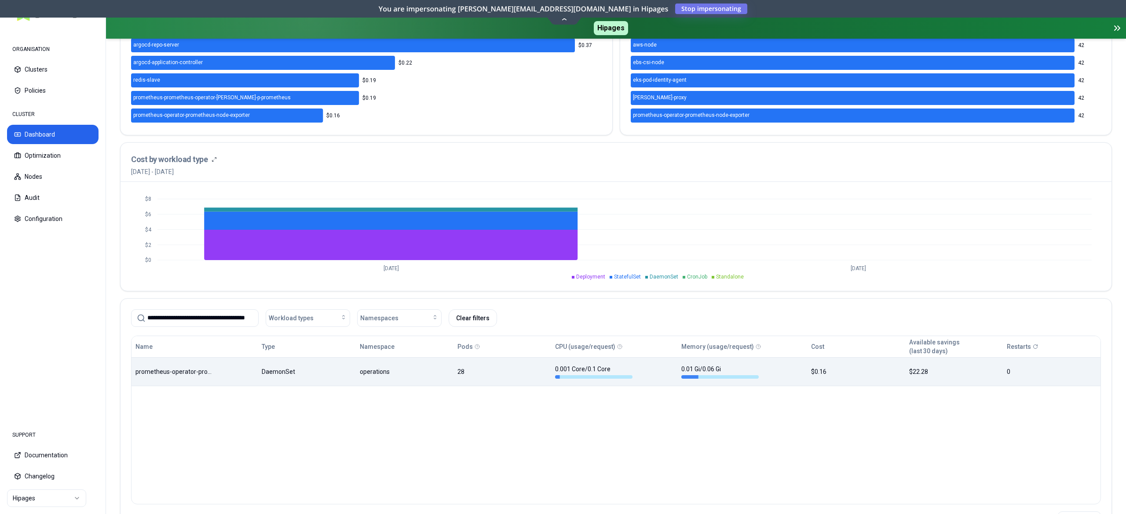
scroll to position [280, 0]
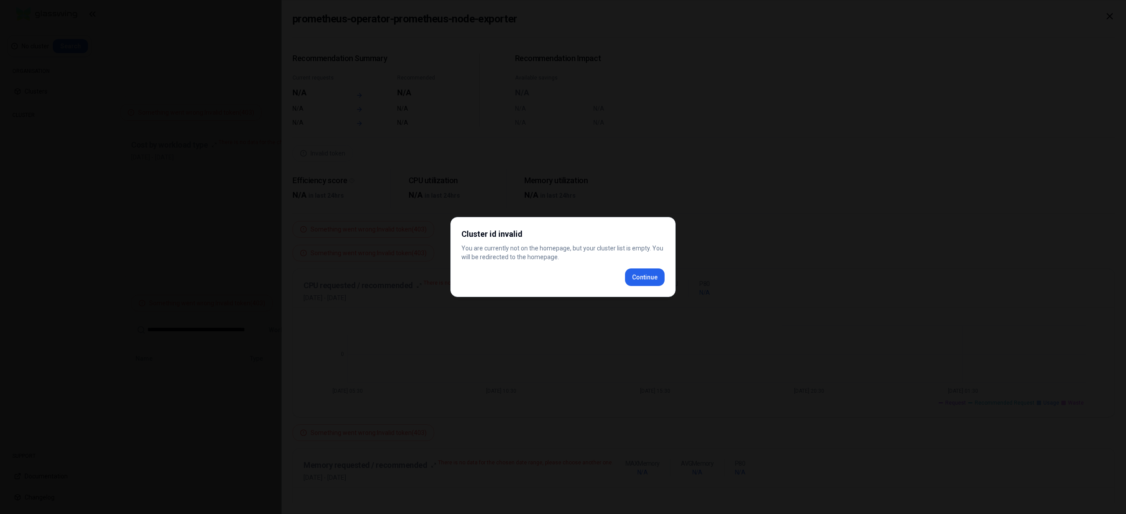
scroll to position [259, 0]
